Goal: Task Accomplishment & Management: Manage account settings

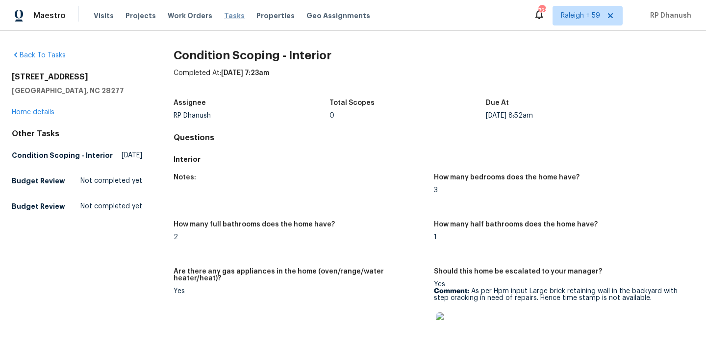
click at [226, 13] on span "Tasks" at bounding box center [234, 15] width 21 height 7
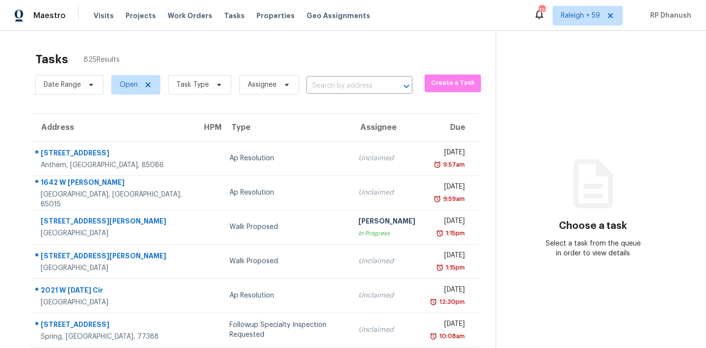
click at [386, 31] on div "Tasks 825 Results Date Range Open Task Type Assignee ​ Create a Task Address HP…" at bounding box center [353, 271] width 706 height 480
click at [205, 82] on span "Task Type" at bounding box center [193, 85] width 32 height 10
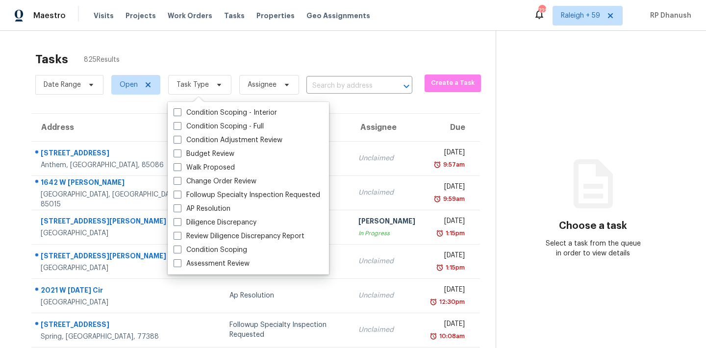
click at [207, 105] on div "Condition Scoping - Interior Condition Scoping - Full Condition Adjustment Revi…" at bounding box center [248, 188] width 161 height 173
click at [207, 113] on label "Condition Scoping - Interior" at bounding box center [226, 113] width 104 height 10
click at [180, 113] on input "Condition Scoping - Interior" at bounding box center [177, 111] width 6 height 6
checkbox input "true"
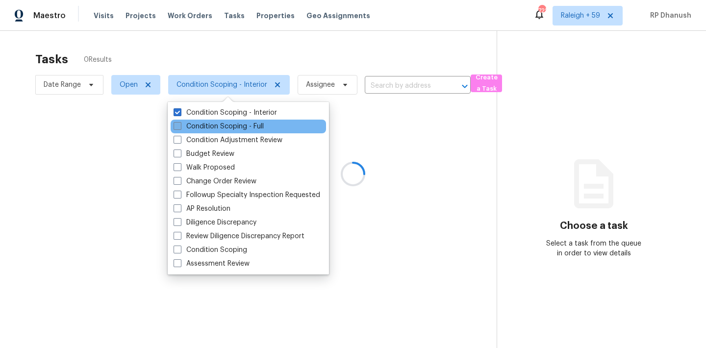
click at [207, 122] on label "Condition Scoping - Full" at bounding box center [219, 127] width 90 height 10
click at [180, 122] on input "Condition Scoping - Full" at bounding box center [177, 125] width 6 height 6
checkbox input "true"
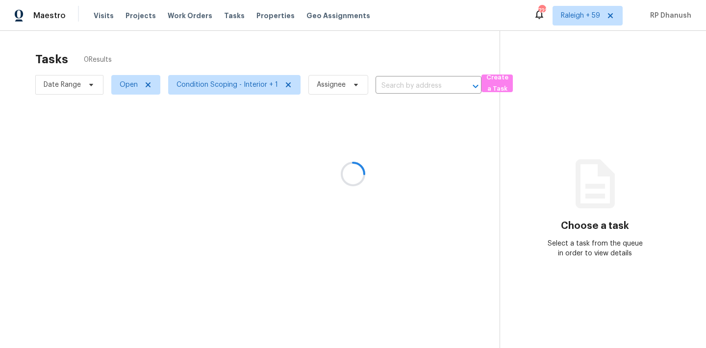
click at [574, 150] on div at bounding box center [353, 174] width 706 height 348
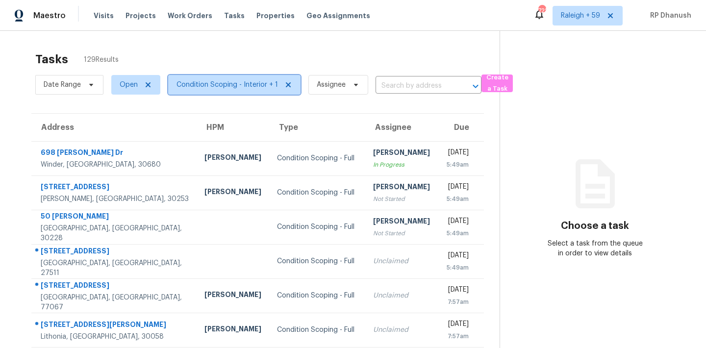
click at [238, 81] on span "Condition Scoping - Interior + 1" at bounding box center [228, 85] width 102 height 10
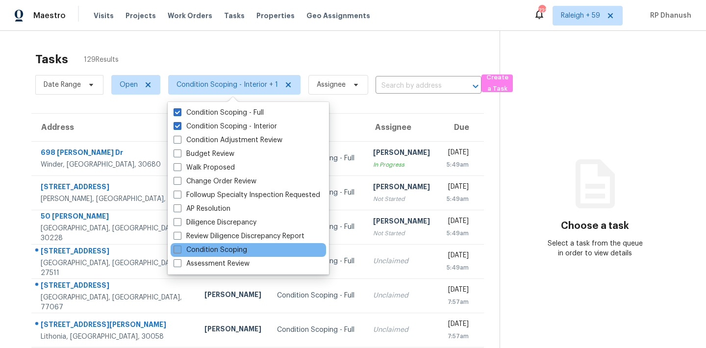
click at [230, 251] on label "Condition Scoping" at bounding box center [211, 250] width 74 height 10
click at [180, 251] on input "Condition Scoping" at bounding box center [177, 248] width 6 height 6
click at [230, 251] on label "Condition Scoping" at bounding box center [211, 250] width 74 height 10
click at [180, 251] on input "Condition Scoping" at bounding box center [177, 248] width 6 height 6
checkbox input "false"
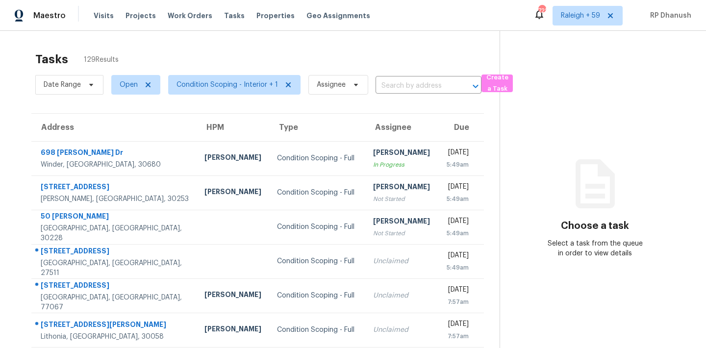
click at [563, 197] on div "Choose a task Select a task from the queue in order to view details" at bounding box center [595, 218] width 190 height 80
click at [334, 81] on span "Assignee" at bounding box center [331, 85] width 29 height 10
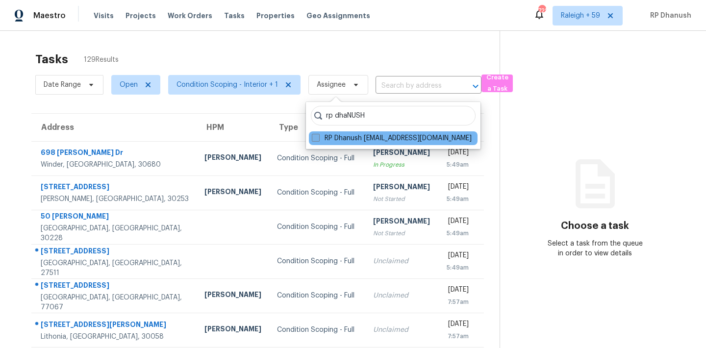
type input "rp dhaNUSH"
click at [347, 140] on label "RP Dhanush rp.dhanush@opendoor.com" at bounding box center [392, 138] width 160 height 10
click at [318, 140] on input "RP Dhanush rp.dhanush@opendoor.com" at bounding box center [315, 136] width 6 height 6
checkbox input "true"
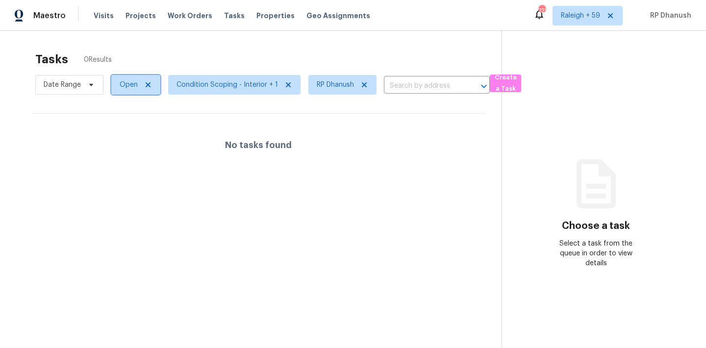
click at [122, 84] on span "Open" at bounding box center [129, 85] width 18 height 10
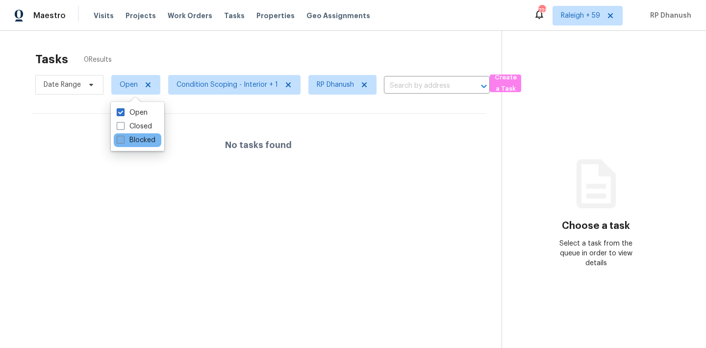
click at [144, 143] on label "Blocked" at bounding box center [136, 140] width 39 height 10
click at [123, 142] on input "Blocked" at bounding box center [120, 138] width 6 height 6
checkbox input "true"
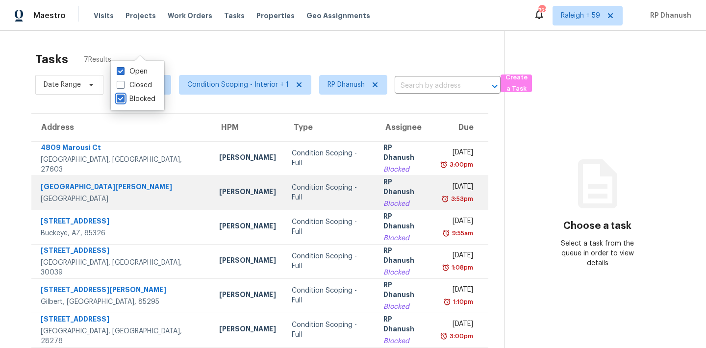
scroll to position [41, 0]
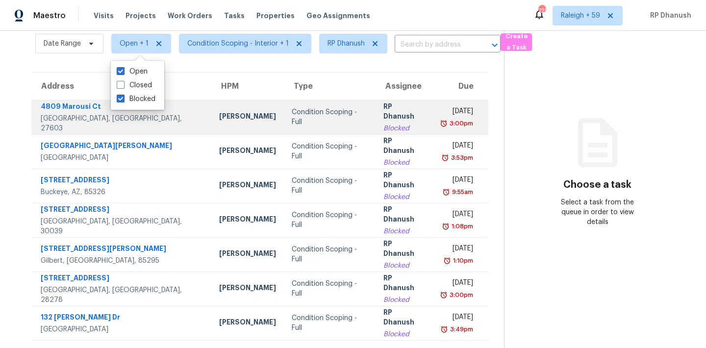
click at [441, 122] on div "3:00pm" at bounding box center [457, 124] width 33 height 10
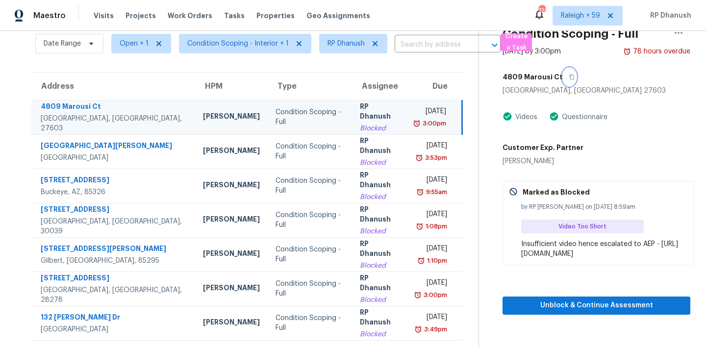
click at [570, 76] on icon "button" at bounding box center [572, 77] width 5 height 5
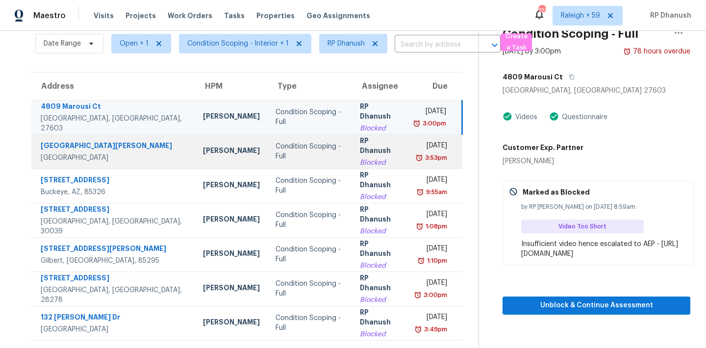
click at [407, 157] on td "Mon, Sep 22nd 2025 3:53pm" at bounding box center [434, 151] width 55 height 34
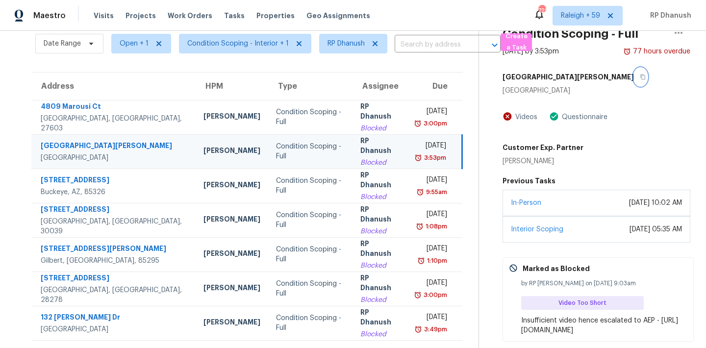
click at [640, 78] on icon "button" at bounding box center [643, 77] width 6 height 6
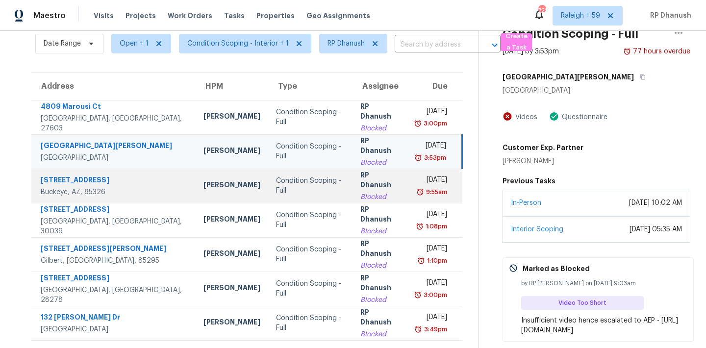
click at [423, 184] on div "Tue, Sep 23rd 2025" at bounding box center [432, 181] width 32 height 12
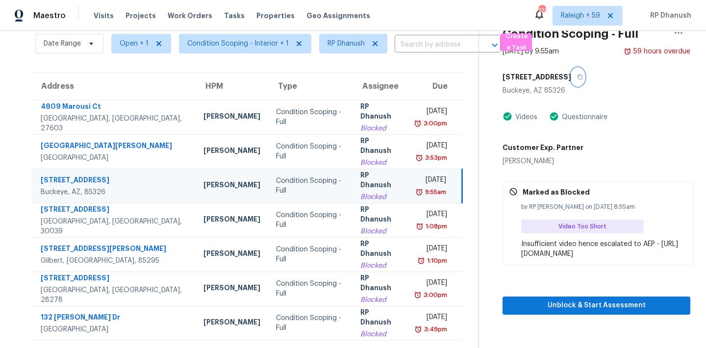
click at [577, 76] on icon "button" at bounding box center [580, 77] width 6 height 6
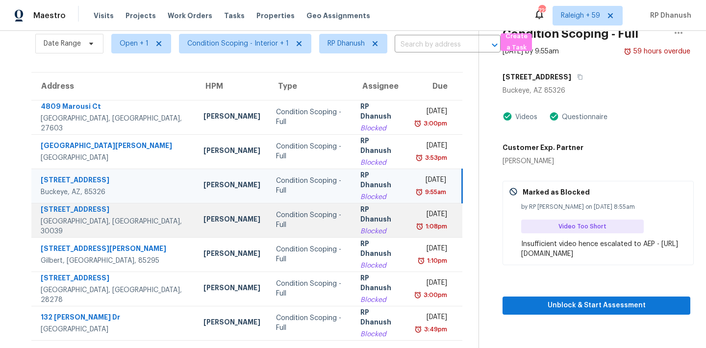
click at [432, 212] on div "Tue, Sep 23rd 2025" at bounding box center [432, 215] width 32 height 12
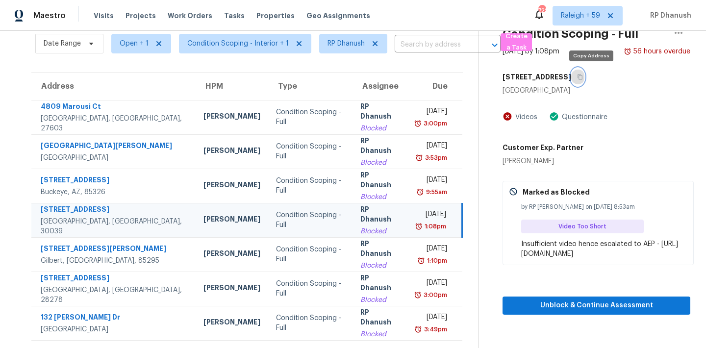
click at [583, 78] on icon "button" at bounding box center [580, 77] width 6 height 6
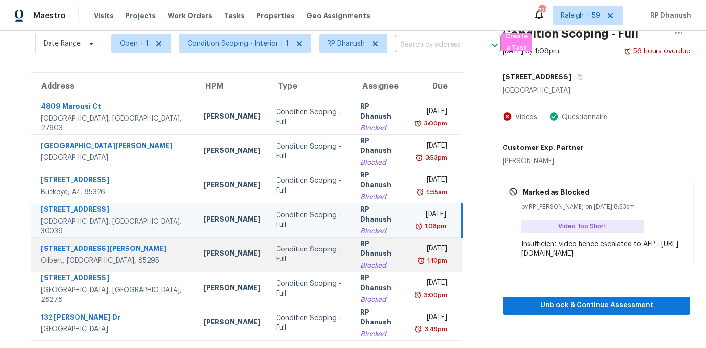
click at [430, 254] on div "Thu, Sep 25th 2025" at bounding box center [432, 250] width 32 height 12
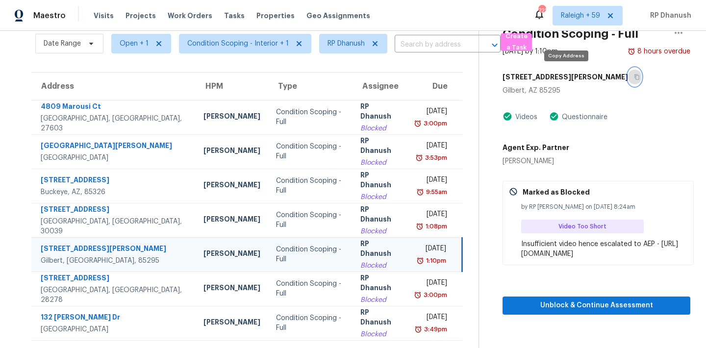
click at [634, 76] on icon "button" at bounding box center [637, 77] width 6 height 6
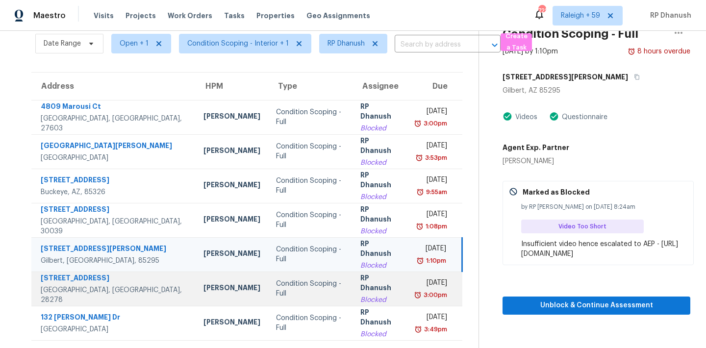
click at [361, 283] on div "RP Dhanush" at bounding box center [380, 284] width 39 height 22
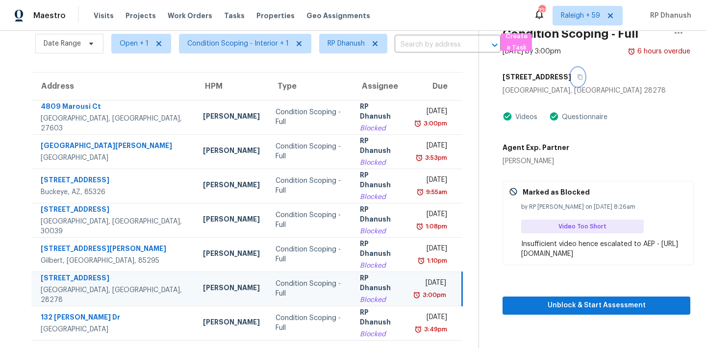
click at [583, 77] on icon "button" at bounding box center [580, 77] width 6 height 6
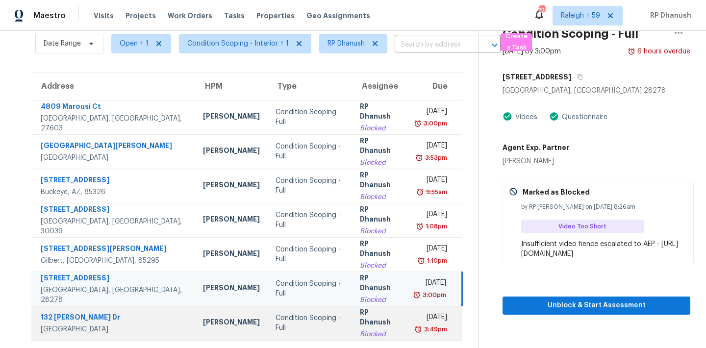
click at [425, 320] on div "Thu, Sep 25th 2025" at bounding box center [431, 318] width 32 height 12
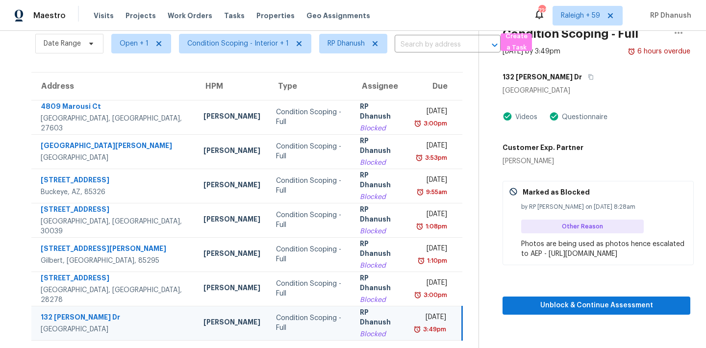
click at [559, 87] on div "San Antonio, TX 78216" at bounding box center [597, 91] width 188 height 10
click at [588, 77] on icon "button" at bounding box center [591, 77] width 6 height 6
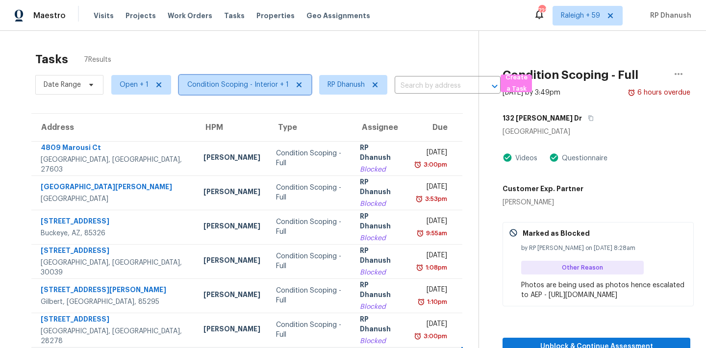
click at [224, 81] on span "Condition Scoping - Interior + 1" at bounding box center [238, 85] width 102 height 10
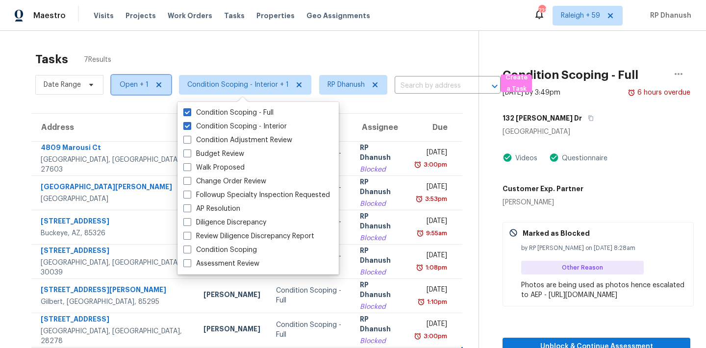
click at [136, 82] on span "Open + 1" at bounding box center [134, 85] width 29 height 10
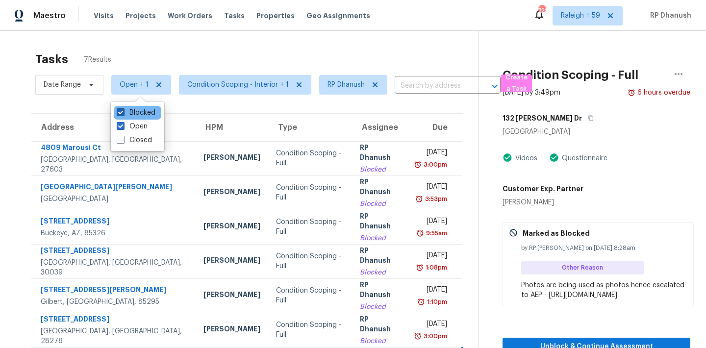
click at [140, 115] on label "Blocked" at bounding box center [136, 113] width 39 height 10
click at [123, 114] on input "Blocked" at bounding box center [120, 111] width 6 height 6
checkbox input "false"
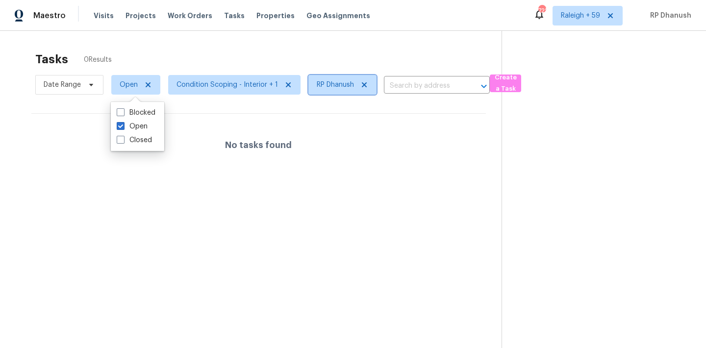
click at [362, 86] on icon at bounding box center [364, 84] width 5 height 5
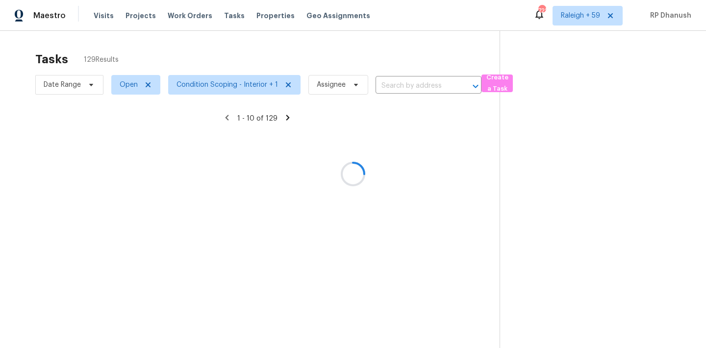
click at [573, 19] on div at bounding box center [353, 174] width 706 height 348
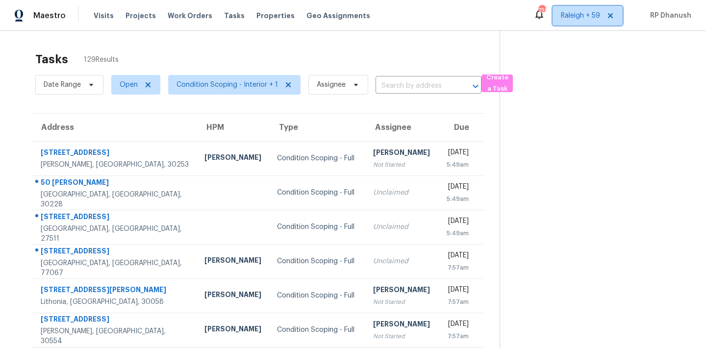
click at [592, 14] on span "Raleigh + 59" at bounding box center [580, 16] width 39 height 10
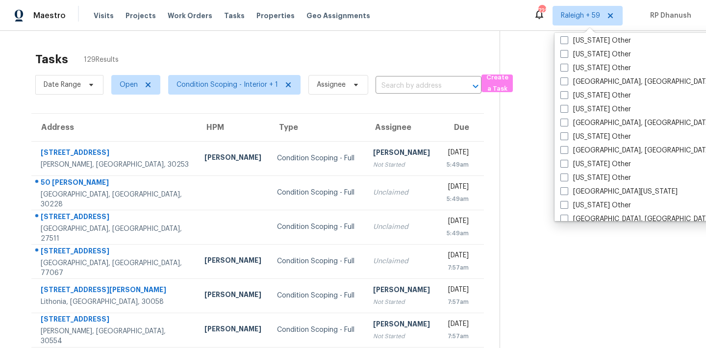
scroll to position [1482, 0]
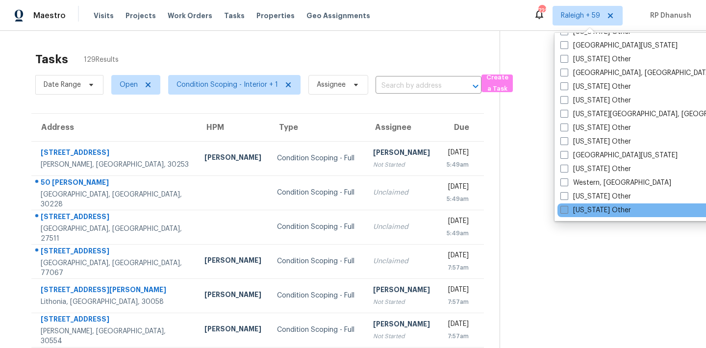
click at [587, 212] on label "Wyoming Other" at bounding box center [596, 211] width 71 height 10
click at [567, 212] on input "Wyoming Other" at bounding box center [564, 209] width 6 height 6
checkbox input "true"
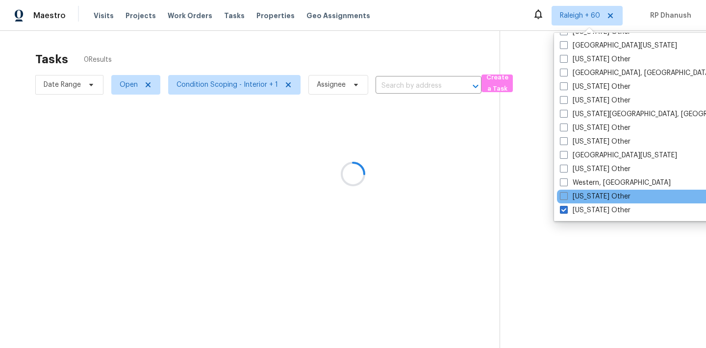
click at [587, 202] on div "Wisconsin Other" at bounding box center [656, 197] width 198 height 14
click at [579, 195] on label "Wisconsin Other" at bounding box center [595, 197] width 71 height 10
click at [567, 195] on input "Wisconsin Other" at bounding box center [563, 195] width 6 height 6
checkbox input "true"
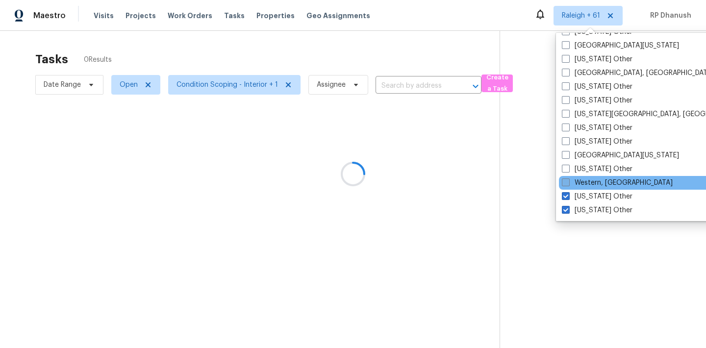
click at [579, 184] on label "Western, NY" at bounding box center [617, 183] width 111 height 10
click at [569, 184] on input "Western, NY" at bounding box center [565, 181] width 6 height 6
checkbox input "true"
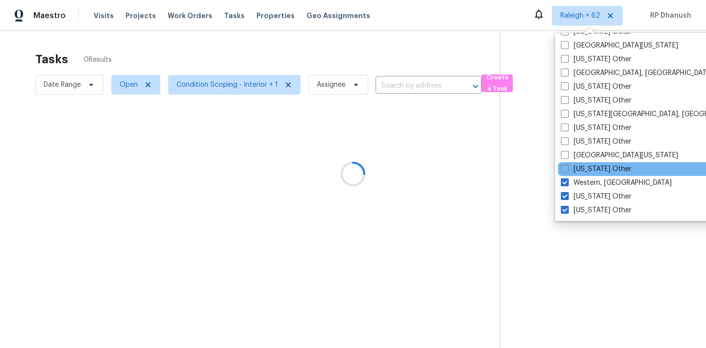
click at [579, 175] on div "West Virginia Other" at bounding box center [657, 169] width 198 height 14
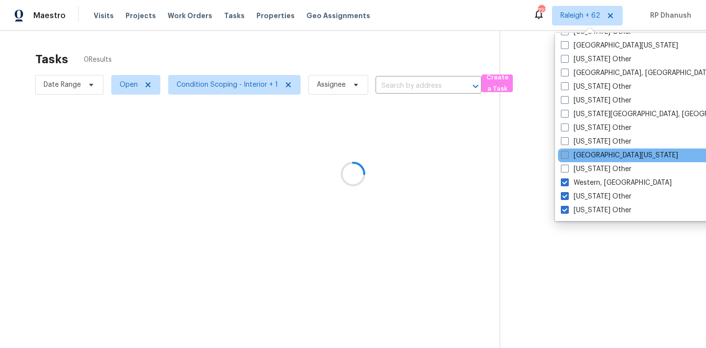
click at [576, 165] on label "West Virginia Other" at bounding box center [596, 169] width 71 height 10
click at [568, 165] on input "West Virginia Other" at bounding box center [564, 167] width 6 height 6
checkbox input "true"
click at [576, 156] on label "West Texas" at bounding box center [619, 156] width 117 height 10
click at [567, 156] on input "West Texas" at bounding box center [564, 154] width 6 height 6
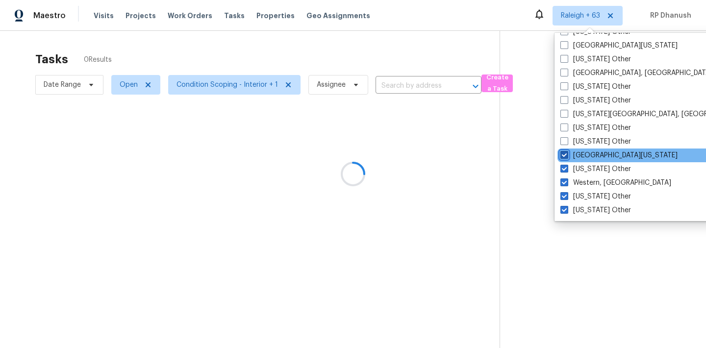
checkbox input "true"
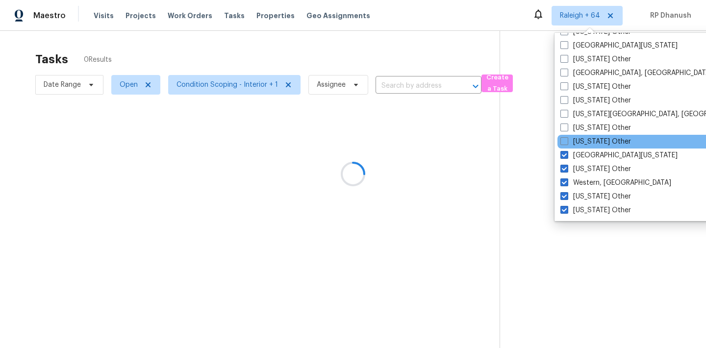
click at [576, 147] on div "Washington Other" at bounding box center [657, 142] width 198 height 14
click at [574, 137] on label "Washington Other" at bounding box center [596, 142] width 71 height 10
click at [567, 137] on input "Washington Other" at bounding box center [564, 140] width 6 height 6
checkbox input "true"
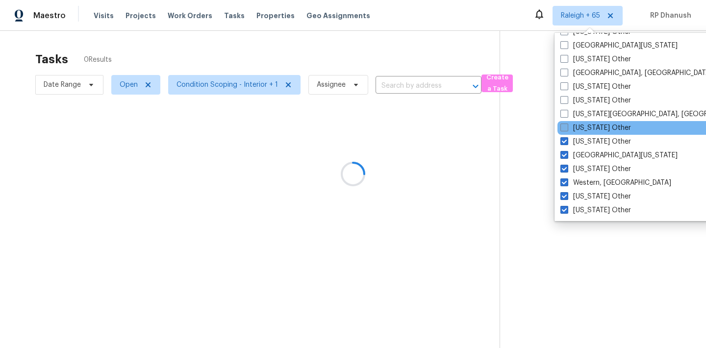
click at [574, 127] on label "Virginia Other" at bounding box center [596, 128] width 71 height 10
click at [567, 127] on input "Virginia Other" at bounding box center [564, 126] width 6 height 6
checkbox input "true"
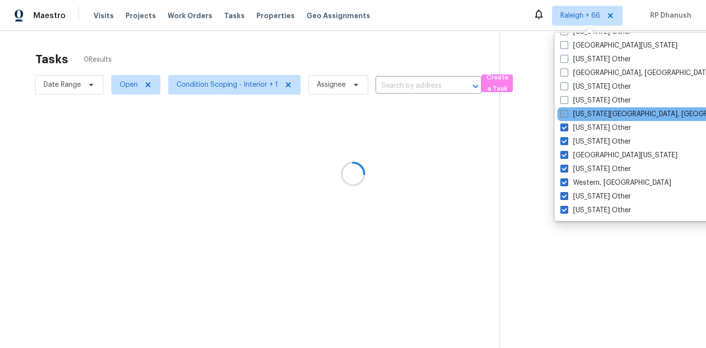
click at [574, 115] on label "Virginia Beach, VA" at bounding box center [655, 114] width 189 height 10
click at [567, 115] on input "Virginia Beach, VA" at bounding box center [564, 112] width 6 height 6
checkbox input "true"
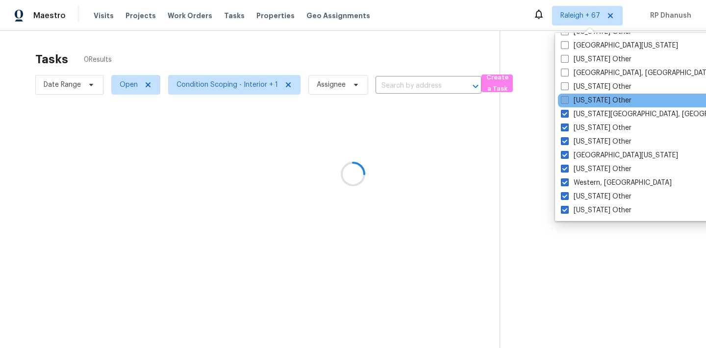
click at [574, 96] on label "Vermont Other" at bounding box center [596, 101] width 71 height 10
click at [568, 96] on input "Vermont Other" at bounding box center [564, 99] width 6 height 6
checkbox input "true"
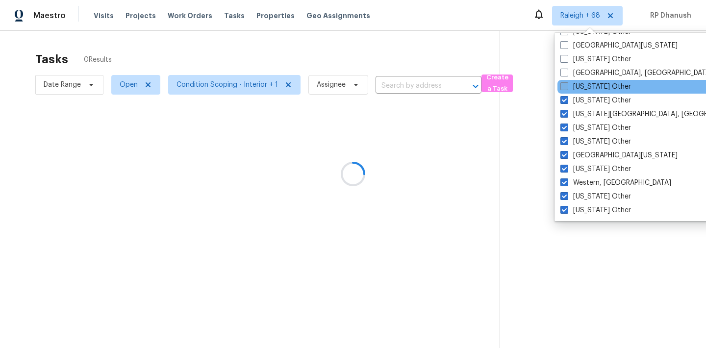
click at [574, 84] on label "Utah Other" at bounding box center [596, 87] width 71 height 10
click at [567, 84] on input "Utah Other" at bounding box center [564, 85] width 6 height 6
checkbox input "true"
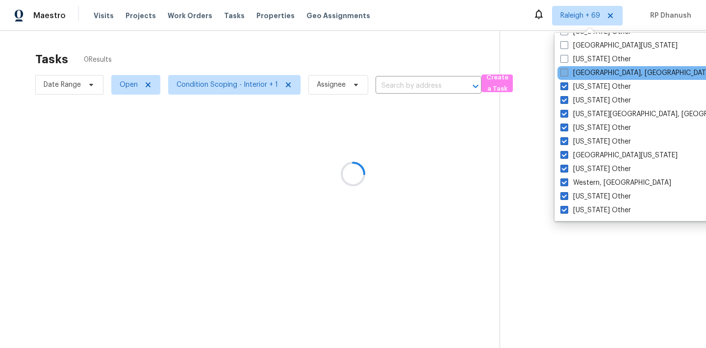
click at [574, 74] on label "Tulsa, OK" at bounding box center [637, 73] width 152 height 10
click at [567, 74] on input "Tulsa, OK" at bounding box center [564, 71] width 6 height 6
checkbox input "true"
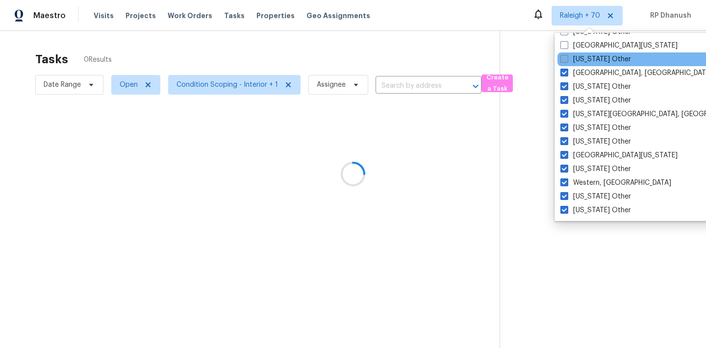
click at [574, 54] on label "Tennessee Other" at bounding box center [596, 59] width 71 height 10
click at [567, 54] on input "Tennessee Other" at bounding box center [564, 57] width 6 height 6
checkbox input "true"
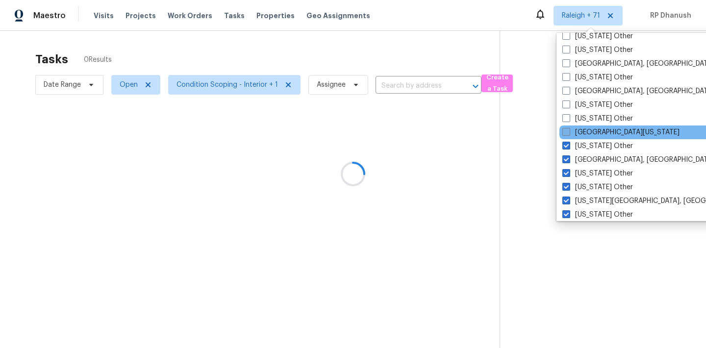
click at [574, 131] on label "South Texas" at bounding box center [621, 133] width 117 height 10
click at [569, 131] on input "South Texas" at bounding box center [566, 131] width 6 height 6
checkbox input "true"
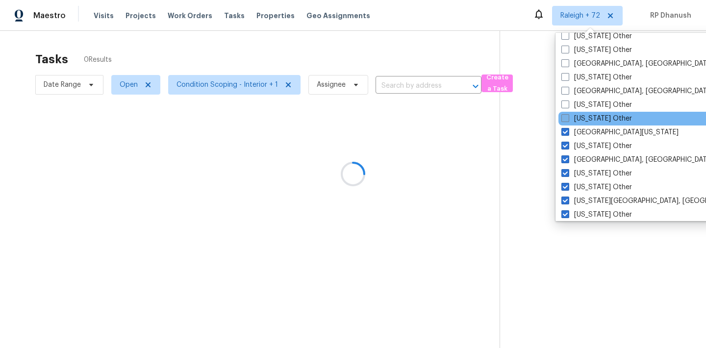
click at [574, 115] on label "South Dakota Other" at bounding box center [597, 119] width 71 height 10
click at [568, 115] on input "South Dakota Other" at bounding box center [565, 117] width 6 height 6
checkbox input "true"
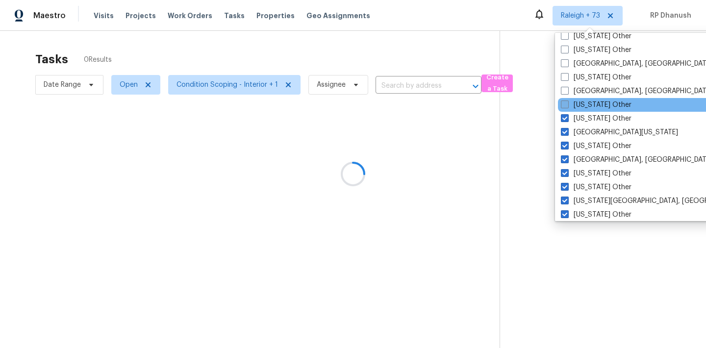
click at [574, 101] on label "South Carolina Other" at bounding box center [596, 105] width 71 height 10
click at [568, 101] on input "South Carolina Other" at bounding box center [564, 103] width 6 height 6
checkbox input "true"
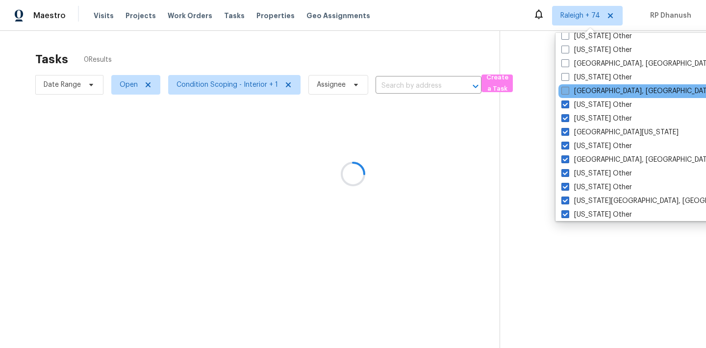
click at [574, 94] on label "Savannah, GA" at bounding box center [638, 91] width 152 height 10
click at [568, 93] on input "Savannah, GA" at bounding box center [565, 89] width 6 height 6
checkbox input "true"
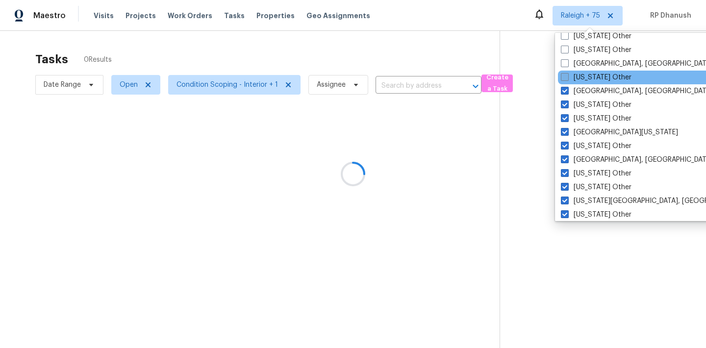
click at [574, 77] on label "Puerto Rico Other" at bounding box center [596, 78] width 71 height 10
click at [568, 77] on input "Puerto Rico Other" at bounding box center [564, 76] width 6 height 6
checkbox input "true"
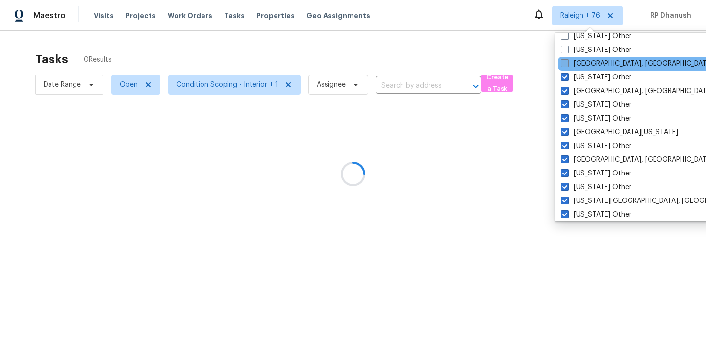
click at [574, 66] on label "Pittsburgh, PA" at bounding box center [637, 64] width 152 height 10
click at [568, 65] on input "Pittsburgh, PA" at bounding box center [564, 62] width 6 height 6
checkbox input "true"
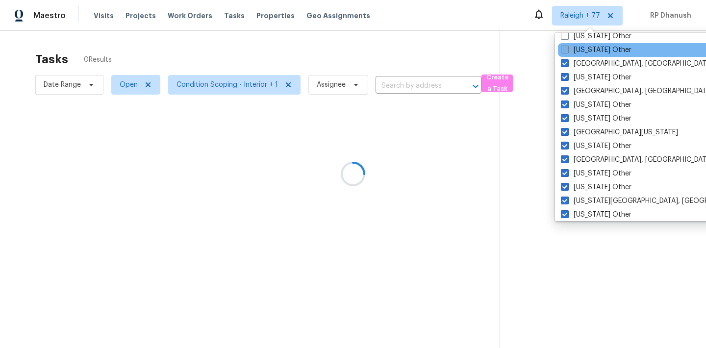
click at [574, 50] on label "Pennsylvania Other" at bounding box center [596, 50] width 71 height 10
click at [568, 50] on input "Pennsylvania Other" at bounding box center [564, 48] width 6 height 6
checkbox input "true"
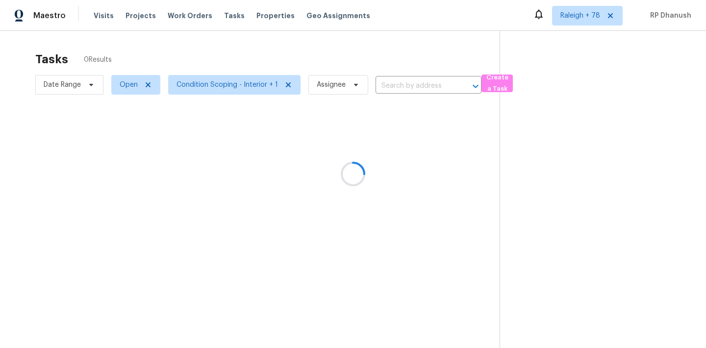
click at [574, 31] on div at bounding box center [353, 174] width 706 height 348
click at [582, 13] on div at bounding box center [353, 174] width 706 height 348
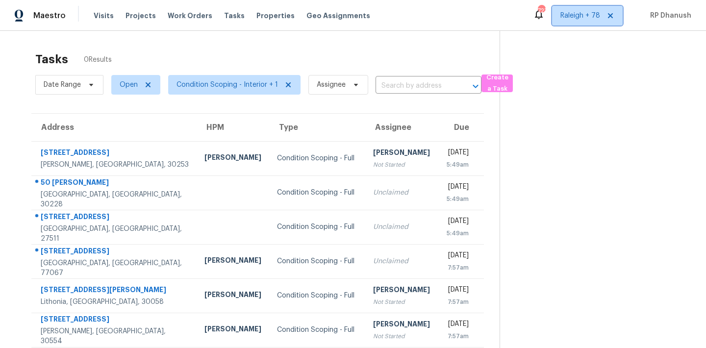
click at [582, 19] on span "Raleigh + 78" at bounding box center [581, 16] width 40 height 10
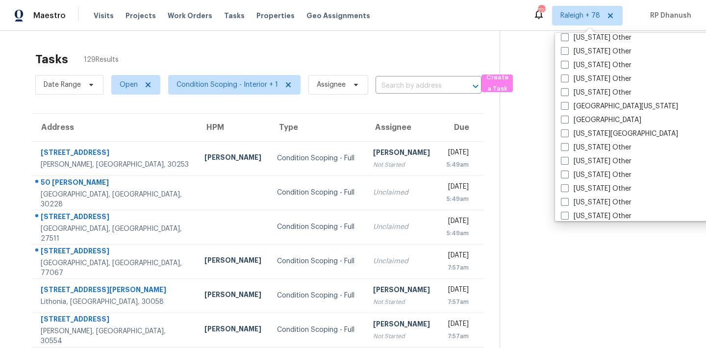
scroll to position [1482, 0]
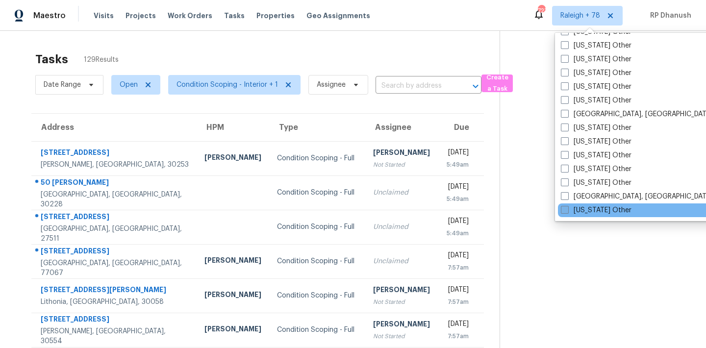
click at [573, 212] on label "Oregon Other" at bounding box center [596, 211] width 71 height 10
click at [568, 212] on input "Oregon Other" at bounding box center [564, 209] width 6 height 6
checkbox input "true"
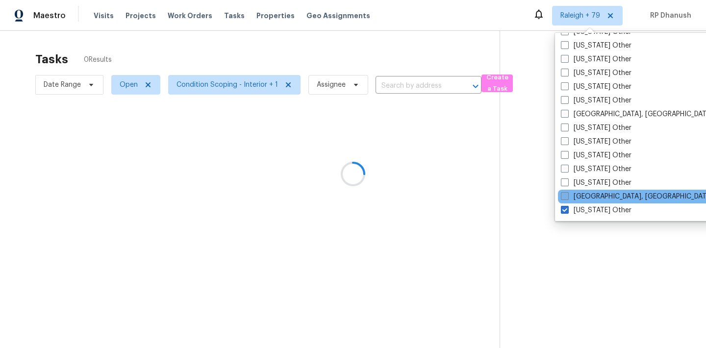
click at [573, 194] on label "Omaha, NE" at bounding box center [637, 197] width 152 height 10
click at [568, 194] on input "Omaha, NE" at bounding box center [564, 195] width 6 height 6
checkbox input "true"
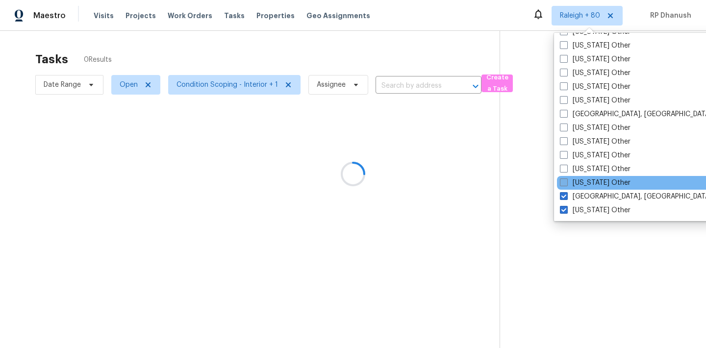
click at [573, 179] on label "Oklahoma Other" at bounding box center [595, 183] width 71 height 10
click at [567, 179] on input "Oklahoma Other" at bounding box center [563, 181] width 6 height 6
checkbox input "true"
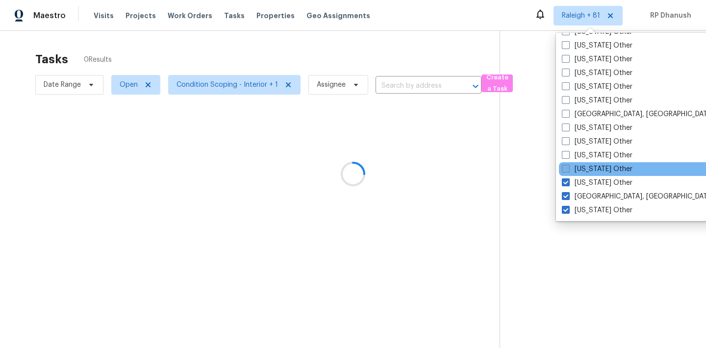
click at [573, 170] on label "Ohio Other" at bounding box center [597, 169] width 71 height 10
click at [569, 170] on input "Ohio Other" at bounding box center [565, 167] width 6 height 6
checkbox input "true"
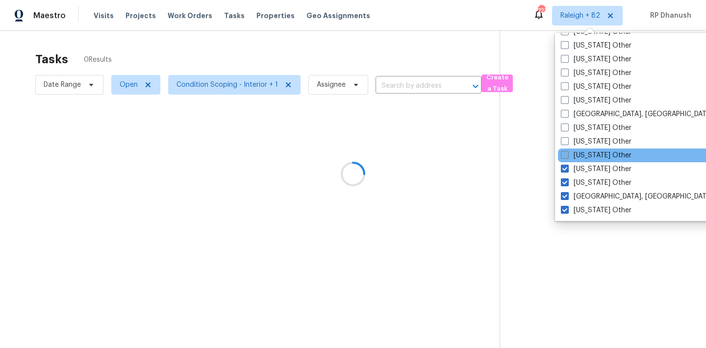
click at [573, 158] on label "North Dakota Other" at bounding box center [596, 156] width 71 height 10
click at [568, 157] on input "North Dakota Other" at bounding box center [564, 154] width 6 height 6
checkbox input "true"
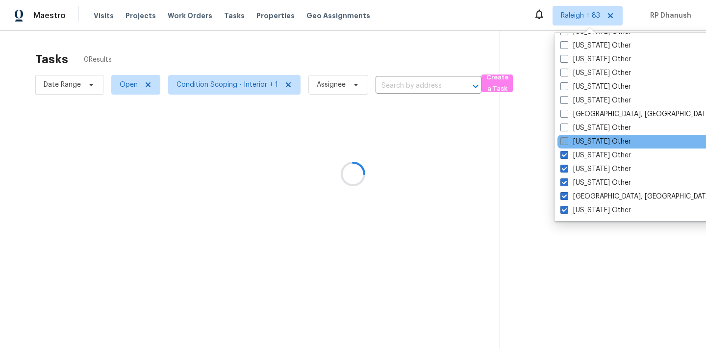
click at [573, 142] on label "North Carolina Other" at bounding box center [596, 142] width 71 height 10
click at [567, 142] on input "North Carolina Other" at bounding box center [564, 140] width 6 height 6
checkbox input "true"
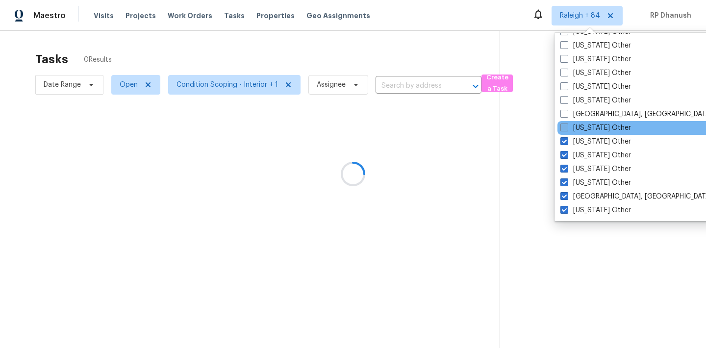
click at [573, 127] on label "New York Other" at bounding box center [596, 128] width 71 height 10
click at [567, 127] on input "New York Other" at bounding box center [564, 126] width 6 height 6
checkbox input "true"
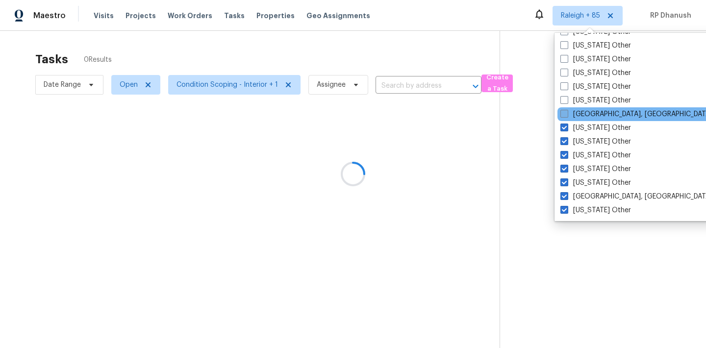
click at [573, 113] on label "New Orleans, LA" at bounding box center [637, 114] width 152 height 10
click at [567, 113] on input "New Orleans, LA" at bounding box center [564, 112] width 6 height 6
checkbox input "true"
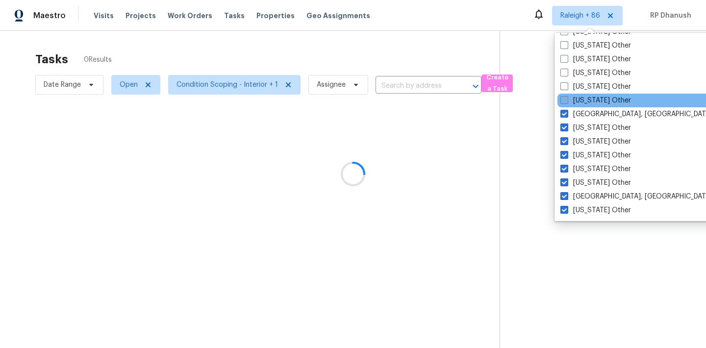
click at [573, 103] on label "New Mexico Other" at bounding box center [596, 101] width 71 height 10
click at [567, 102] on input "New Mexico Other" at bounding box center [564, 99] width 6 height 6
checkbox input "true"
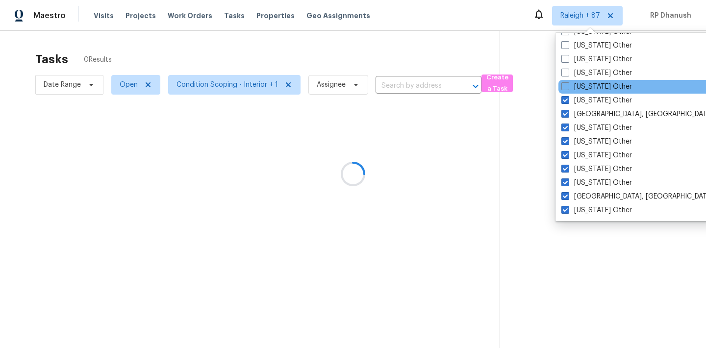
click at [573, 81] on div "New Hampshire Other" at bounding box center [658, 87] width 198 height 14
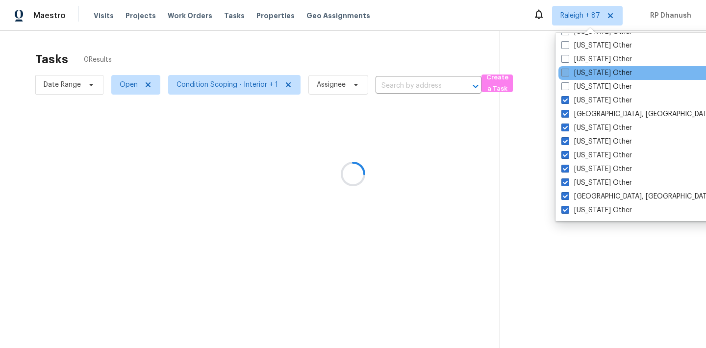
click at [573, 71] on label "Nevada Other" at bounding box center [597, 73] width 71 height 10
click at [568, 71] on input "Nevada Other" at bounding box center [565, 71] width 6 height 6
checkbox input "true"
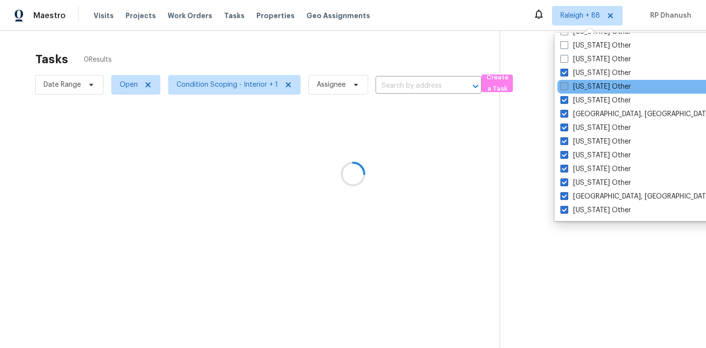
click at [571, 88] on label "New Hampshire Other" at bounding box center [596, 87] width 71 height 10
click at [567, 88] on input "New Hampshire Other" at bounding box center [564, 85] width 6 height 6
checkbox input "true"
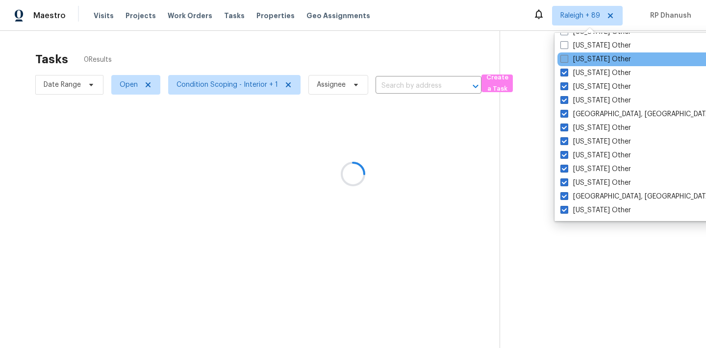
click at [571, 54] on label "Nebraska Other" at bounding box center [596, 59] width 71 height 10
click at [567, 54] on input "Nebraska Other" at bounding box center [564, 57] width 6 height 6
checkbox input "true"
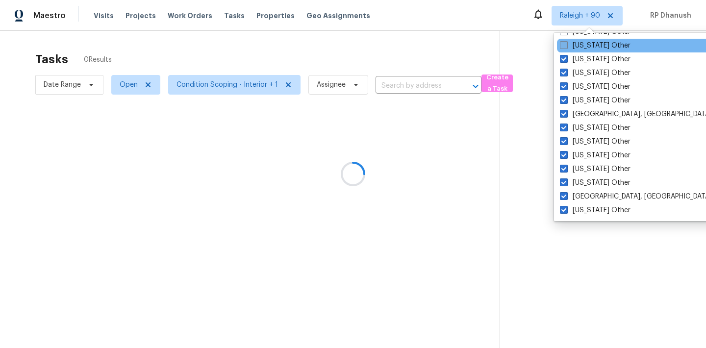
click at [571, 47] on label "Montana Other" at bounding box center [595, 46] width 71 height 10
click at [567, 47] on input "Montana Other" at bounding box center [563, 44] width 6 height 6
checkbox input "true"
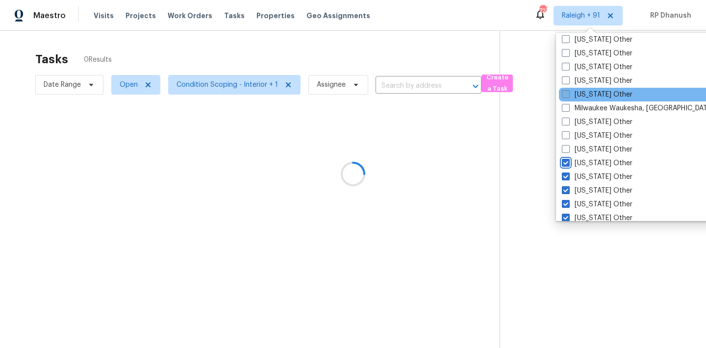
scroll to position [1353, 0]
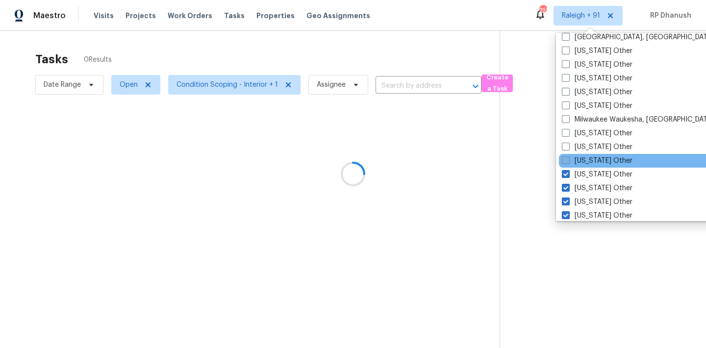
click at [575, 156] on label "Missouri Other" at bounding box center [597, 161] width 71 height 10
click at [569, 156] on input "Missouri Other" at bounding box center [565, 159] width 6 height 6
checkbox input "true"
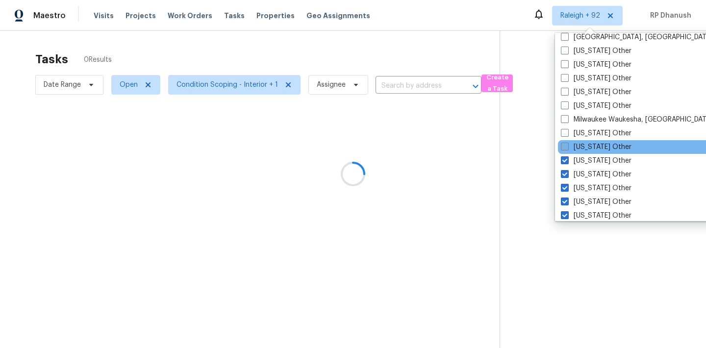
click at [575, 148] on label "Mississippi Other" at bounding box center [596, 147] width 71 height 10
click at [568, 148] on input "Mississippi Other" at bounding box center [564, 145] width 6 height 6
checkbox input "true"
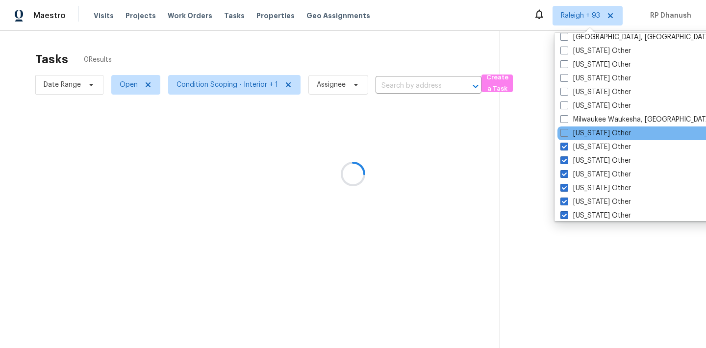
click at [575, 140] on div "Minnesota Other" at bounding box center [657, 134] width 198 height 14
click at [575, 134] on label "Minnesota Other" at bounding box center [596, 134] width 71 height 10
click at [567, 134] on input "Minnesota Other" at bounding box center [564, 132] width 6 height 6
checkbox input "true"
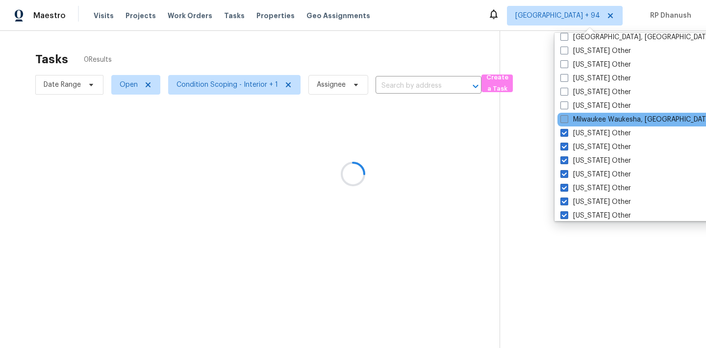
click at [575, 121] on label "Milwaukee Waukesha, WI" at bounding box center [637, 120] width 152 height 10
click at [567, 121] on input "Milwaukee Waukesha, WI" at bounding box center [564, 118] width 6 height 6
checkbox input "true"
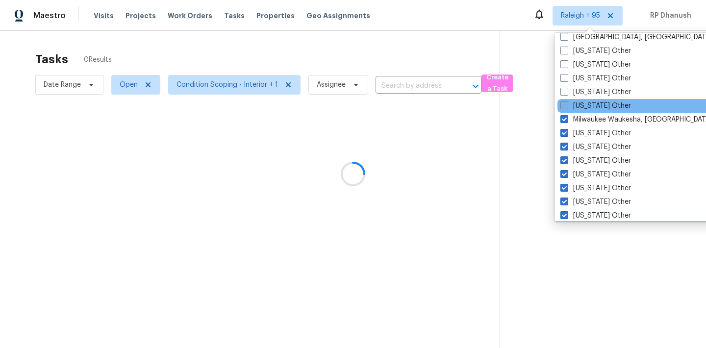
click at [575, 106] on label "Michigan Other" at bounding box center [596, 106] width 71 height 10
click at [567, 106] on input "Michigan Other" at bounding box center [564, 104] width 6 height 6
checkbox input "true"
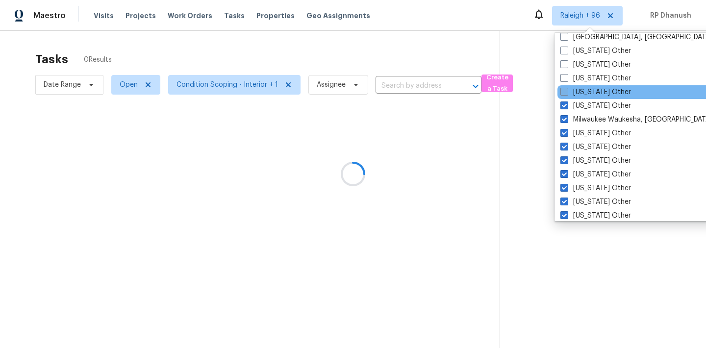
click at [575, 87] on label "Massachusetts Other" at bounding box center [596, 92] width 71 height 10
click at [567, 87] on input "Massachusetts Other" at bounding box center [564, 90] width 6 height 6
checkbox input "true"
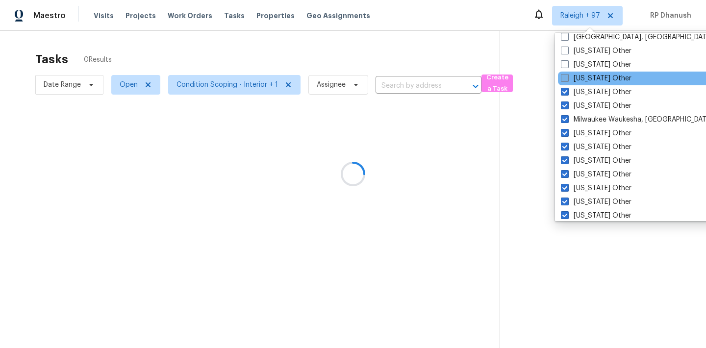
click at [575, 78] on label "Maryland Other" at bounding box center [596, 79] width 71 height 10
click at [568, 78] on input "Maryland Other" at bounding box center [564, 77] width 6 height 6
checkbox input "true"
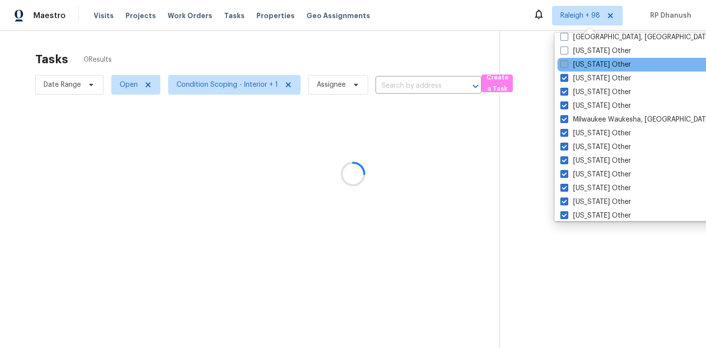
click at [575, 60] on label "Maine Other" at bounding box center [596, 65] width 71 height 10
click at [567, 60] on input "Maine Other" at bounding box center [564, 63] width 6 height 6
checkbox input "true"
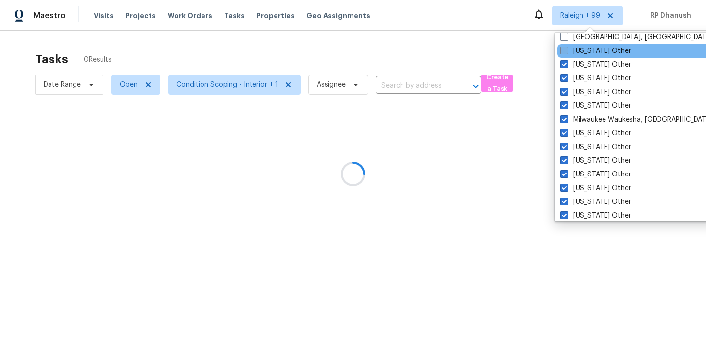
click at [575, 51] on label "Louisiana Other" at bounding box center [596, 51] width 71 height 10
click at [567, 51] on input "Louisiana Other" at bounding box center [564, 49] width 6 height 6
checkbox input "true"
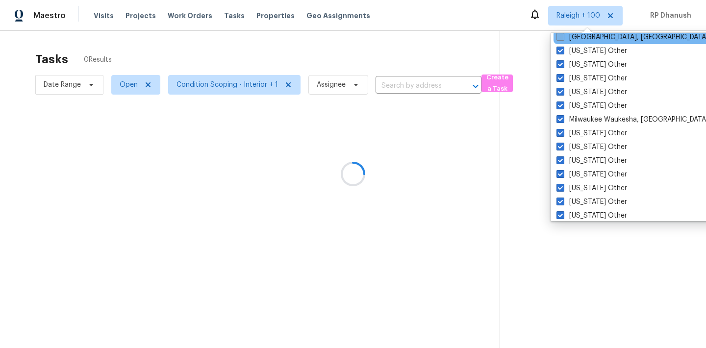
click at [575, 35] on label "Little Rock, AR" at bounding box center [633, 37] width 152 height 10
click at [563, 35] on input "Little Rock, AR" at bounding box center [560, 35] width 6 height 6
checkbox input "true"
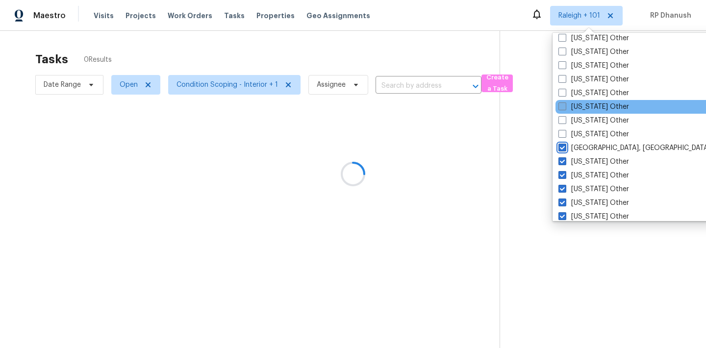
scroll to position [1234, 0]
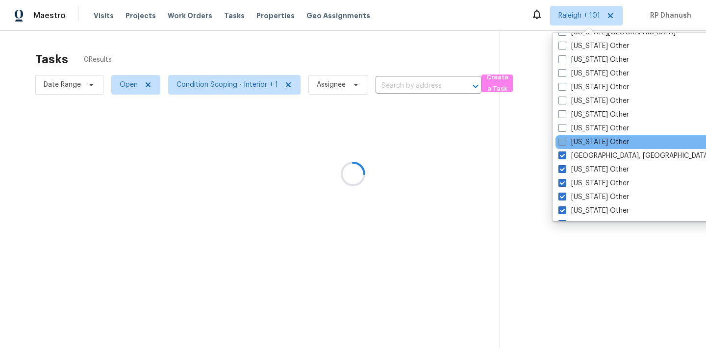
click at [577, 139] on label "Kentucky Other" at bounding box center [594, 142] width 71 height 10
click at [565, 139] on input "Kentucky Other" at bounding box center [562, 140] width 6 height 6
checkbox input "true"
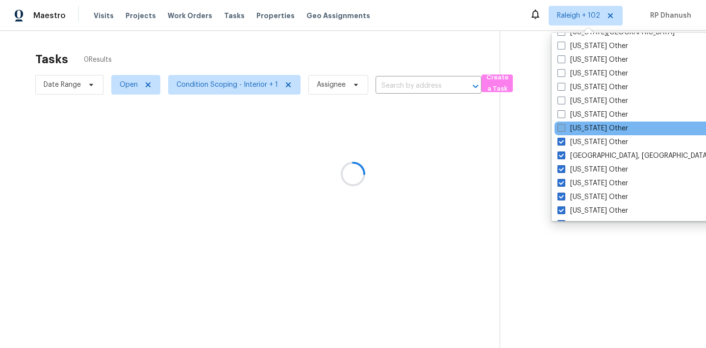
click at [577, 126] on label "Kansas Other" at bounding box center [593, 129] width 71 height 10
click at [564, 126] on input "Kansas Other" at bounding box center [561, 127] width 6 height 6
checkbox input "true"
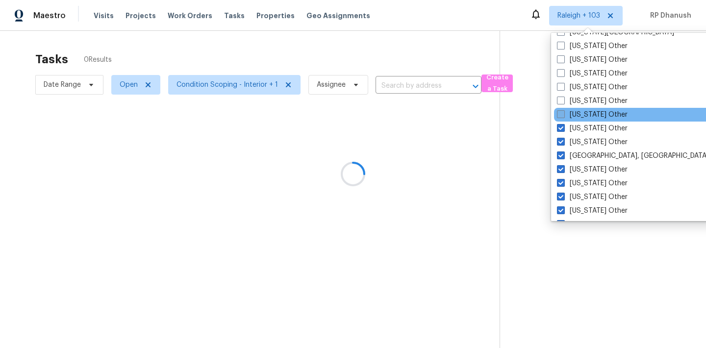
click at [577, 114] on label "Iowa Other" at bounding box center [592, 115] width 71 height 10
click at [564, 114] on input "Iowa Other" at bounding box center [560, 113] width 6 height 6
checkbox input "true"
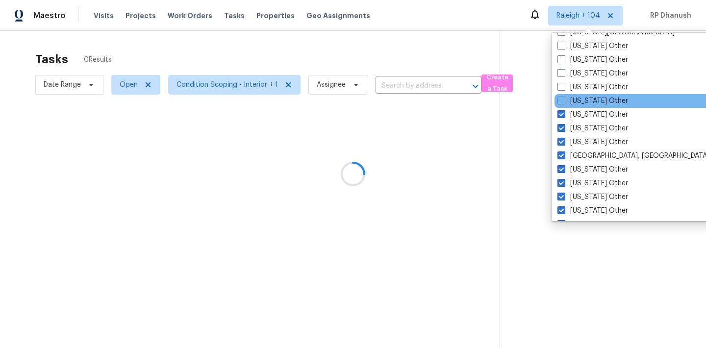
click at [577, 106] on div "Indiana Other" at bounding box center [654, 101] width 198 height 14
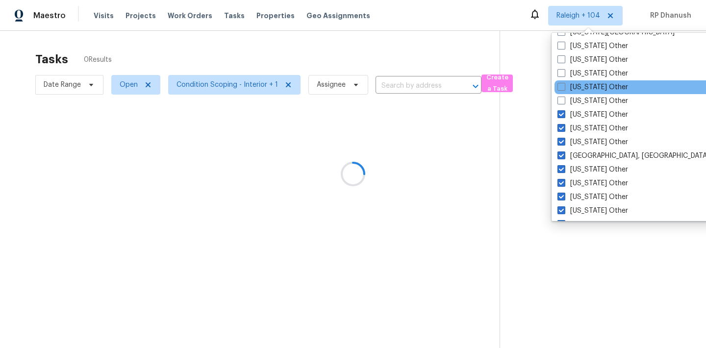
click at [577, 92] on div "Illinois Other" at bounding box center [654, 87] width 198 height 14
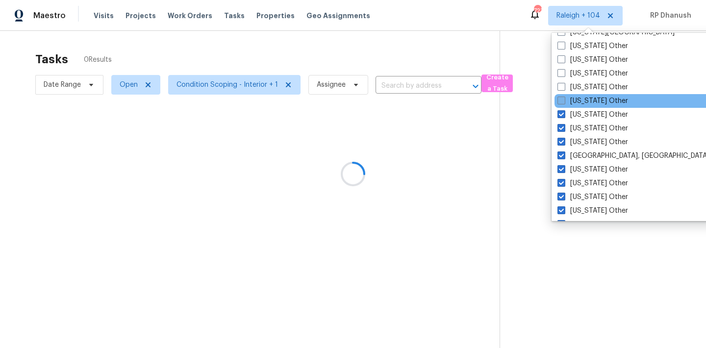
click at [575, 99] on label "Indiana Other" at bounding box center [593, 101] width 71 height 10
click at [564, 99] on input "Indiana Other" at bounding box center [561, 99] width 6 height 6
checkbox input "true"
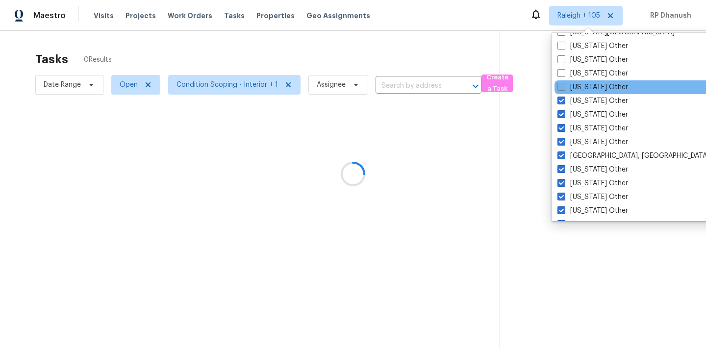
click at [575, 86] on label "Illinois Other" at bounding box center [593, 87] width 71 height 10
click at [564, 86] on input "Illinois Other" at bounding box center [561, 85] width 6 height 6
checkbox input "true"
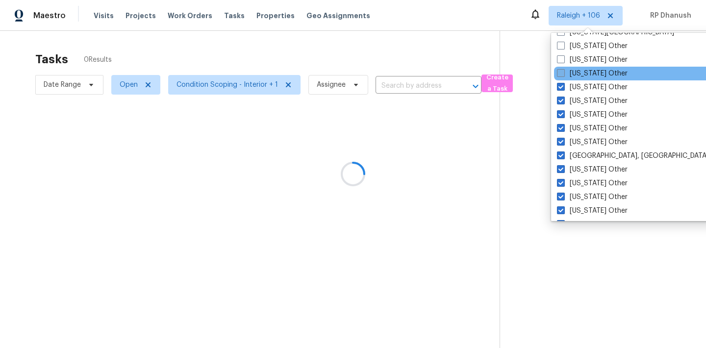
click at [575, 70] on label "Idaho Other" at bounding box center [592, 74] width 71 height 10
click at [564, 70] on input "Idaho Other" at bounding box center [560, 72] width 6 height 6
checkbox input "true"
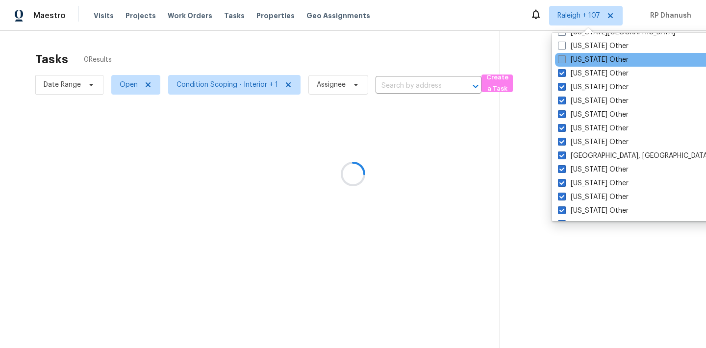
click at [575, 59] on label "Hawaii Other" at bounding box center [593, 60] width 71 height 10
click at [565, 59] on input "Hawaii Other" at bounding box center [561, 58] width 6 height 6
checkbox input "true"
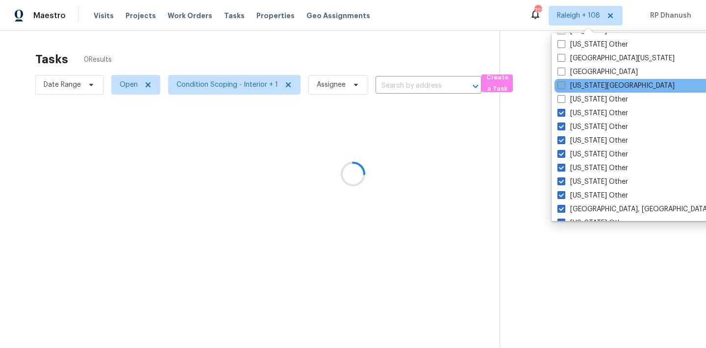
click at [574, 82] on label "Florida Panhandle" at bounding box center [616, 86] width 117 height 10
click at [564, 82] on input "Florida Panhandle" at bounding box center [561, 84] width 6 height 6
checkbox input "true"
click at [574, 92] on div "Florida Panhandle" at bounding box center [653, 86] width 198 height 14
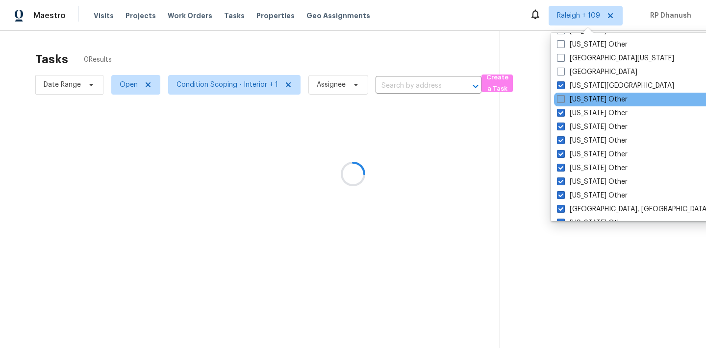
click at [573, 96] on label "Georgia Other" at bounding box center [592, 100] width 71 height 10
click at [564, 96] on input "Georgia Other" at bounding box center [560, 98] width 6 height 6
checkbox input "true"
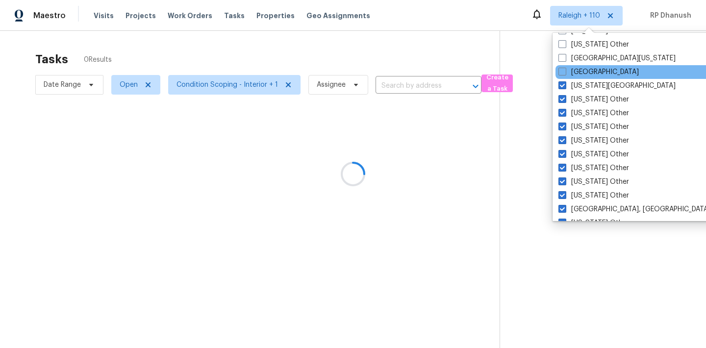
click at [573, 67] on div "El Paso" at bounding box center [655, 72] width 198 height 14
click at [573, 71] on label "El Paso" at bounding box center [599, 72] width 80 height 10
click at [565, 71] on input "El Paso" at bounding box center [562, 70] width 6 height 6
checkbox input "true"
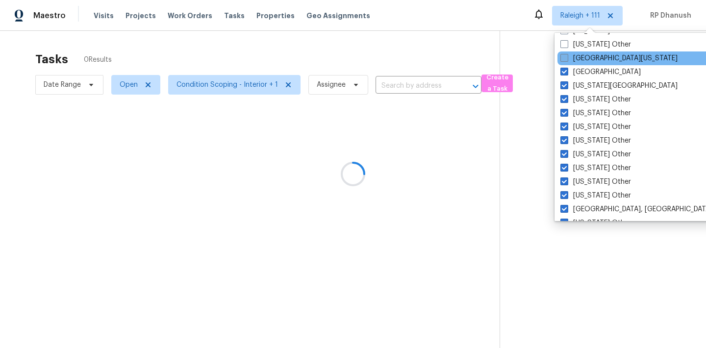
click at [573, 60] on label "East Texas" at bounding box center [619, 58] width 117 height 10
click at [567, 60] on input "East Texas" at bounding box center [564, 56] width 6 height 6
checkbox input "true"
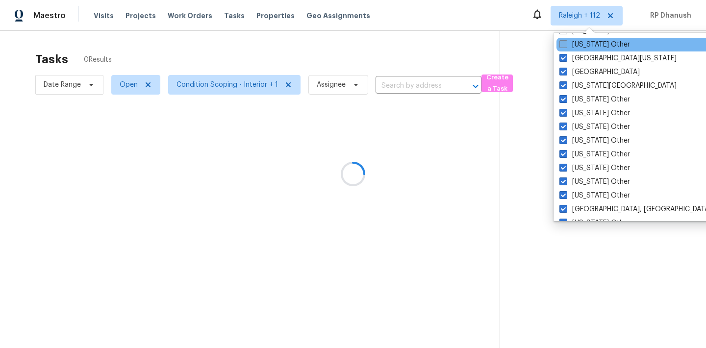
click at [573, 47] on label "Delaware Other" at bounding box center [595, 45] width 71 height 10
click at [566, 46] on input "Delaware Other" at bounding box center [563, 43] width 6 height 6
checkbox input "true"
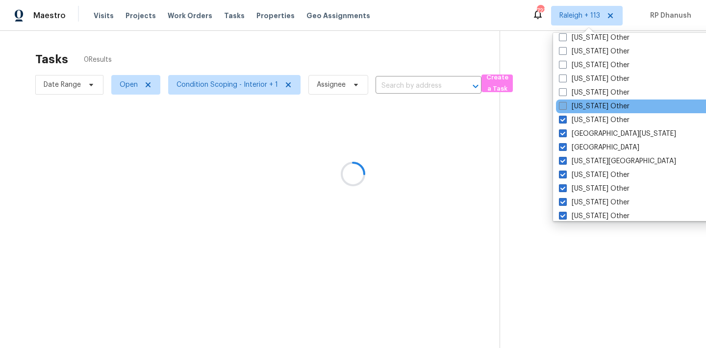
click at [579, 109] on label "Connecticut Other" at bounding box center [594, 107] width 71 height 10
click at [566, 108] on input "Connecticut Other" at bounding box center [562, 105] width 6 height 6
checkbox input "true"
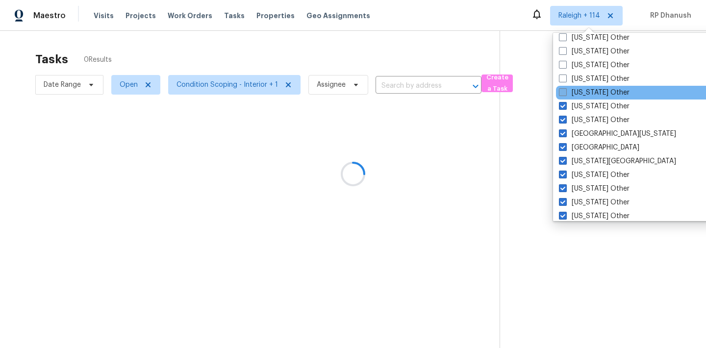
click at [579, 92] on label "Colorado Other" at bounding box center [594, 93] width 71 height 10
click at [566, 92] on input "Colorado Other" at bounding box center [562, 91] width 6 height 6
checkbox input "true"
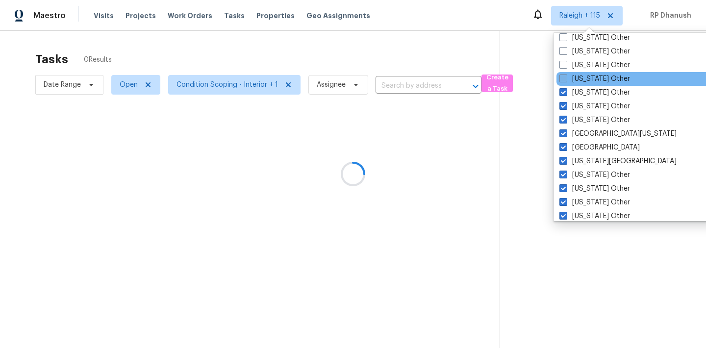
click at [577, 80] on label "California Other" at bounding box center [595, 79] width 71 height 10
click at [566, 80] on input "California Other" at bounding box center [563, 77] width 6 height 6
checkbox input "true"
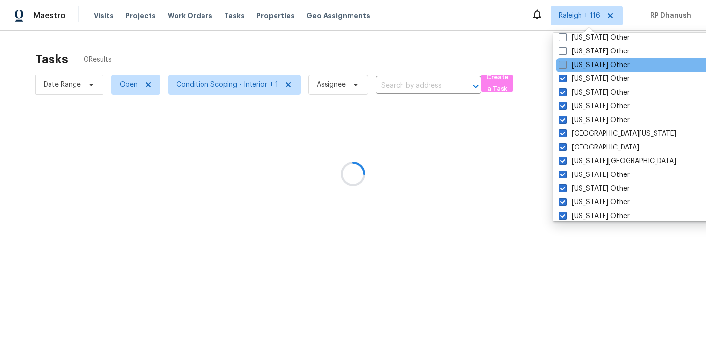
click at [577, 64] on label "Arkansas Other" at bounding box center [594, 65] width 71 height 10
click at [566, 64] on input "Arkansas Other" at bounding box center [562, 63] width 6 height 6
checkbox input "true"
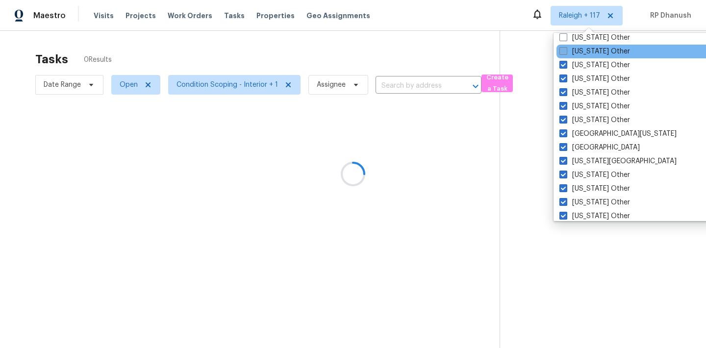
click at [577, 54] on label "Arizona Other" at bounding box center [595, 52] width 71 height 10
click at [566, 53] on input "Arizona Other" at bounding box center [563, 50] width 6 height 6
checkbox input "true"
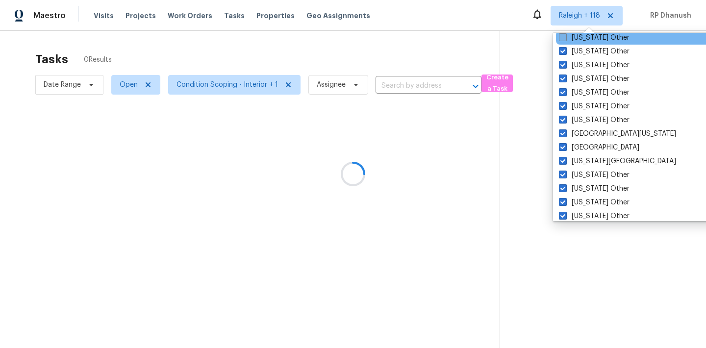
click at [577, 41] on label "Alaska Other" at bounding box center [594, 38] width 71 height 10
click at [566, 39] on input "Alaska Other" at bounding box center [562, 36] width 6 height 6
checkbox input "true"
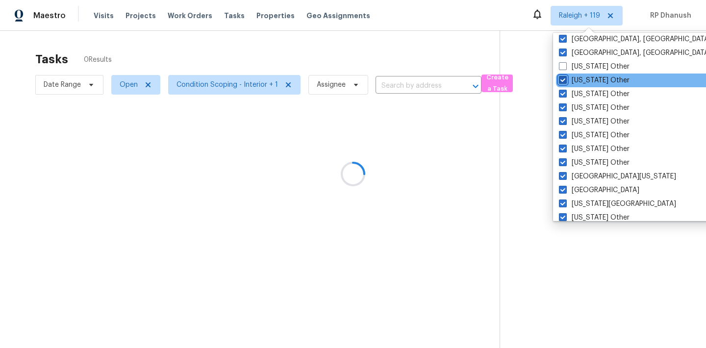
scroll to position [1005, 0]
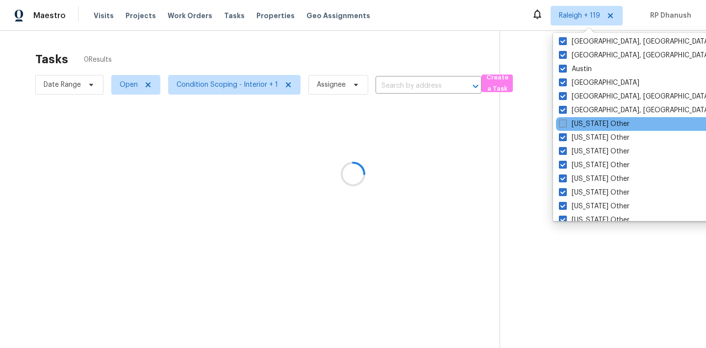
click at [569, 125] on label "Alabama Other" at bounding box center [594, 124] width 71 height 10
click at [566, 125] on input "Alabama Other" at bounding box center [562, 122] width 6 height 6
checkbox input "true"
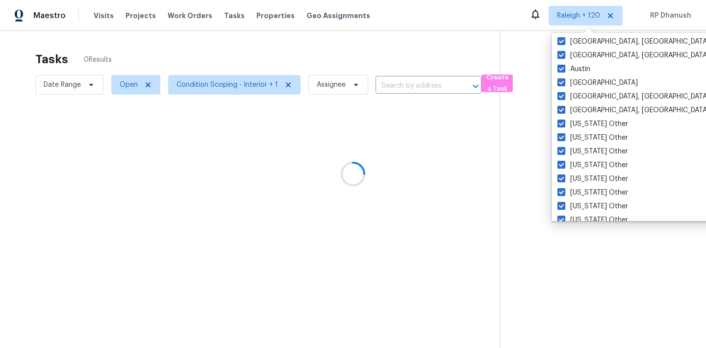
click at [531, 134] on div at bounding box center [353, 174] width 706 height 348
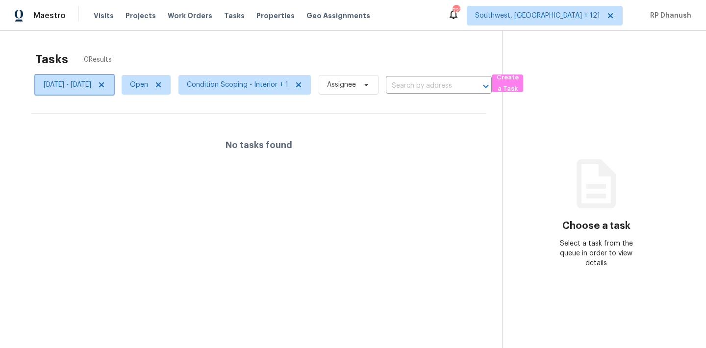
click at [104, 84] on icon at bounding box center [101, 84] width 5 height 5
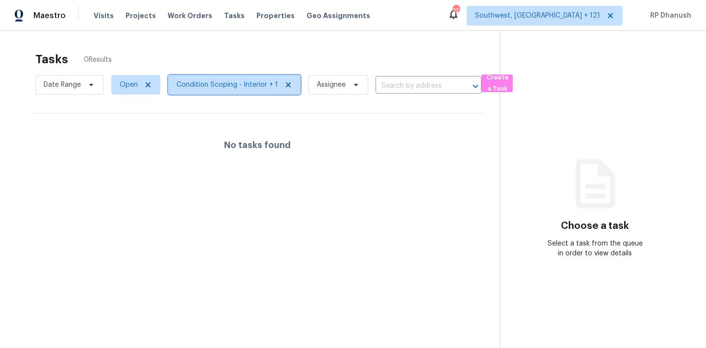
click at [244, 87] on span "Condition Scoping - Interior + 1" at bounding box center [228, 85] width 102 height 10
click at [133, 93] on span "Open" at bounding box center [135, 85] width 49 height 20
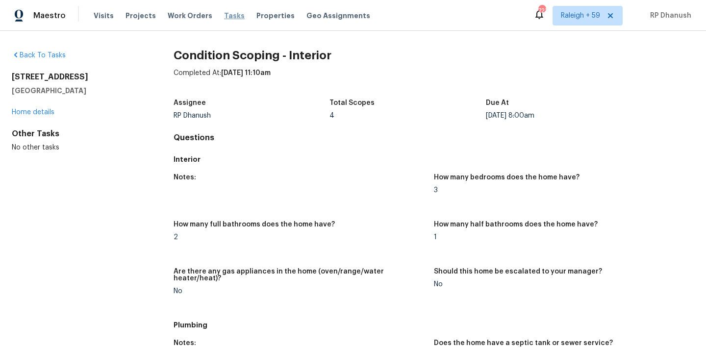
click at [231, 12] on div "Tasks" at bounding box center [234, 16] width 21 height 10
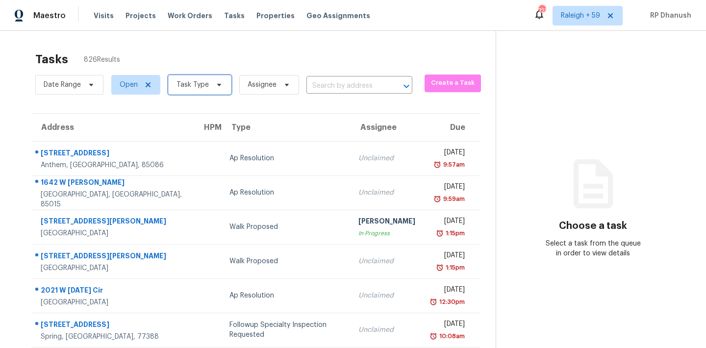
click at [199, 85] on span "Task Type" at bounding box center [193, 85] width 32 height 10
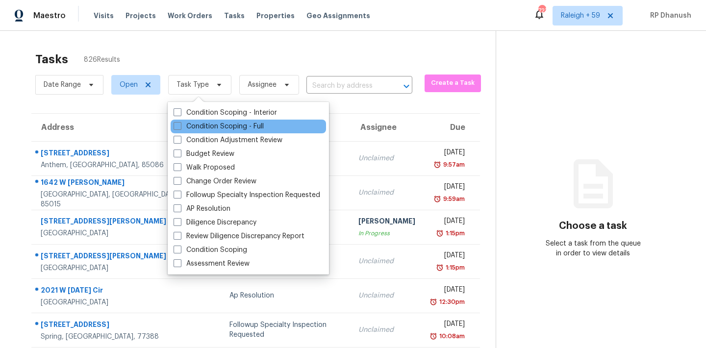
click at [197, 121] on div "Condition Scoping - Full" at bounding box center [249, 127] width 156 height 14
click at [196, 126] on label "Condition Scoping - Full" at bounding box center [219, 127] width 90 height 10
click at [180, 126] on input "Condition Scoping - Full" at bounding box center [177, 125] width 6 height 6
checkbox input "true"
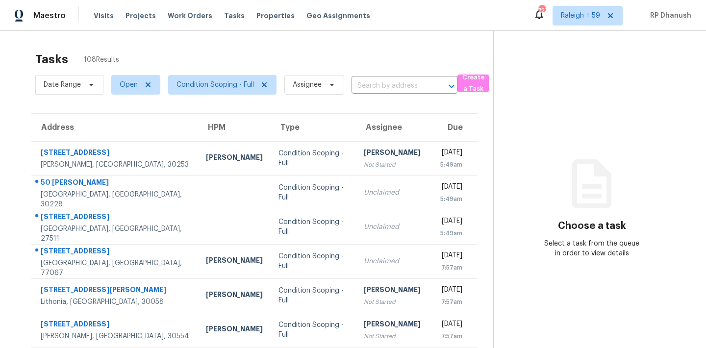
click at [604, 171] on icon at bounding box center [592, 183] width 39 height 49
click at [584, 15] on span "Raleigh + 59" at bounding box center [580, 16] width 39 height 10
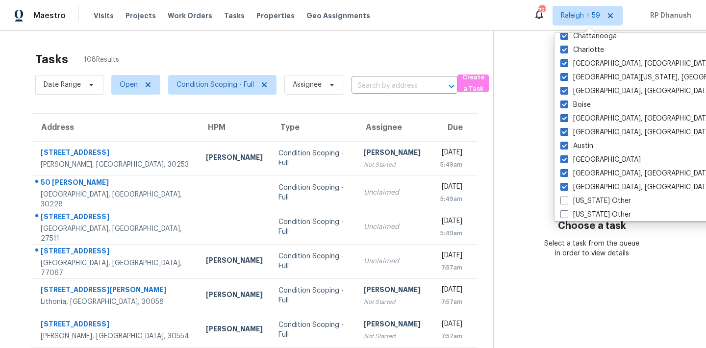
scroll to position [667, 0]
click at [573, 169] on label "Asheville, NC" at bounding box center [637, 173] width 152 height 10
click at [567, 169] on input "Asheville, NC" at bounding box center [564, 171] width 6 height 6
checkbox input "false"
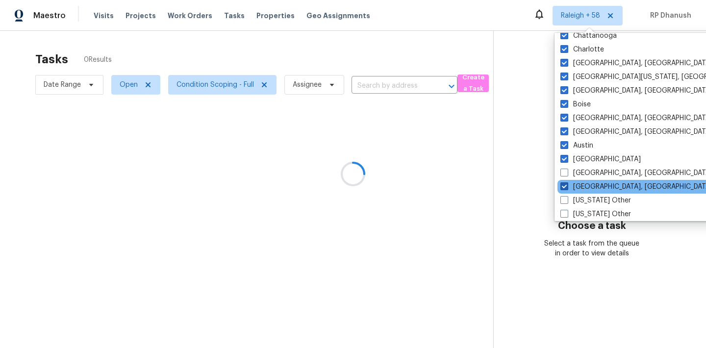
click at [573, 184] on label "[GEOGRAPHIC_DATA], [GEOGRAPHIC_DATA]" at bounding box center [637, 187] width 152 height 10
click at [567, 184] on input "[GEOGRAPHIC_DATA], [GEOGRAPHIC_DATA]" at bounding box center [564, 185] width 6 height 6
checkbox input "false"
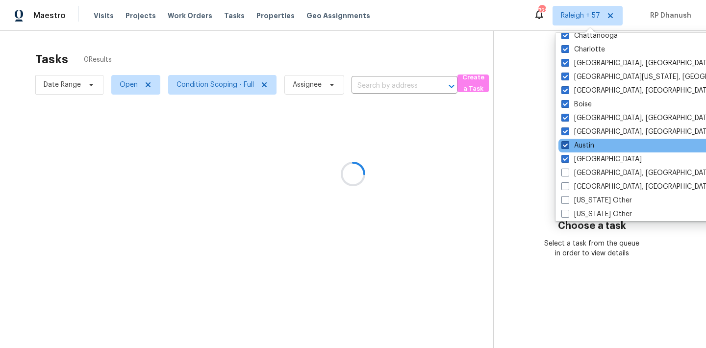
click at [573, 147] on label "Austin" at bounding box center [578, 146] width 33 height 10
click at [568, 147] on input "Austin" at bounding box center [565, 144] width 6 height 6
checkbox input "false"
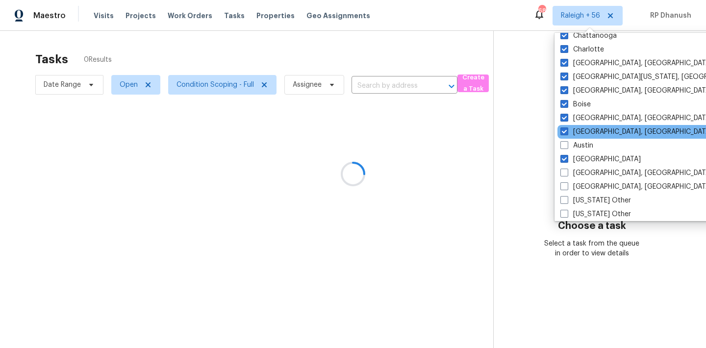
click at [576, 126] on div "Baltimore, MD" at bounding box center [657, 132] width 198 height 14
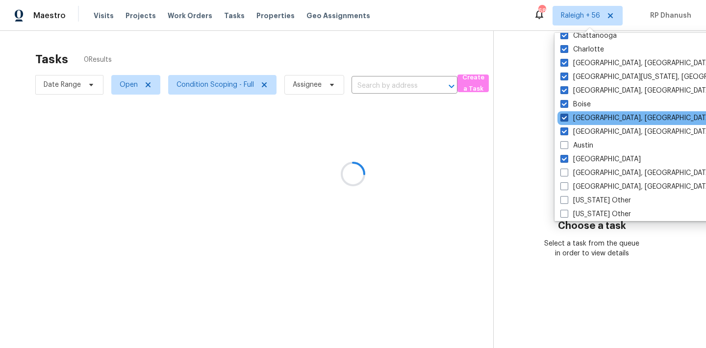
click at [576, 120] on label "Birmingham, AL" at bounding box center [637, 118] width 152 height 10
click at [567, 120] on input "Birmingham, AL" at bounding box center [564, 116] width 6 height 6
checkbox input "false"
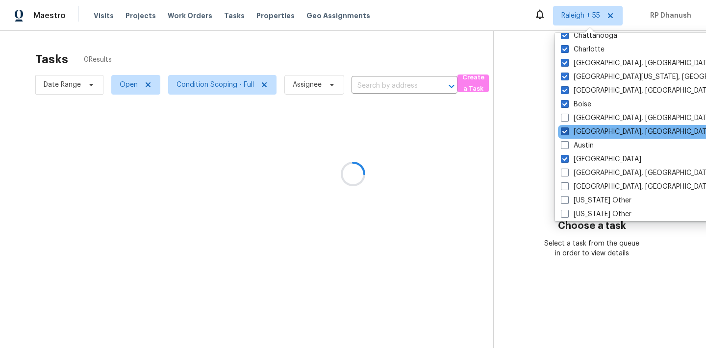
click at [574, 129] on label "Baltimore, MD" at bounding box center [637, 132] width 152 height 10
click at [568, 129] on input "Baltimore, MD" at bounding box center [564, 130] width 6 height 6
checkbox input "false"
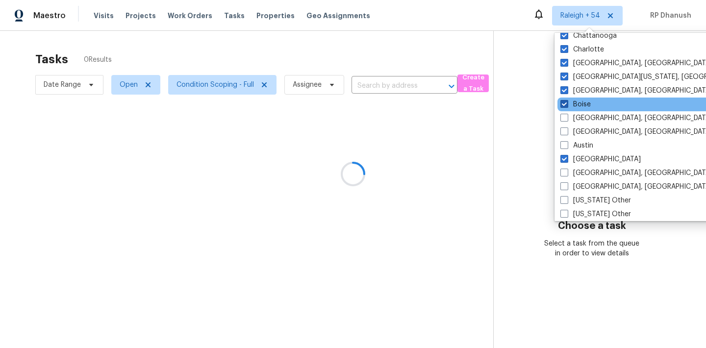
click at [574, 105] on label "Boise" at bounding box center [576, 105] width 30 height 10
click at [567, 105] on input "Boise" at bounding box center [564, 103] width 6 height 6
checkbox input "false"
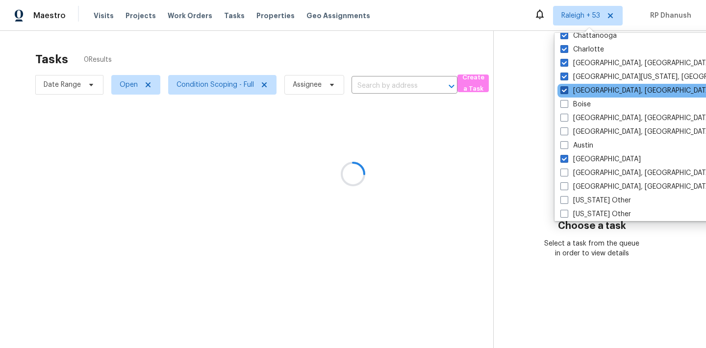
click at [574, 87] on label "Boston, MA" at bounding box center [637, 91] width 152 height 10
click at [567, 87] on input "Boston, MA" at bounding box center [564, 89] width 6 height 6
checkbox input "false"
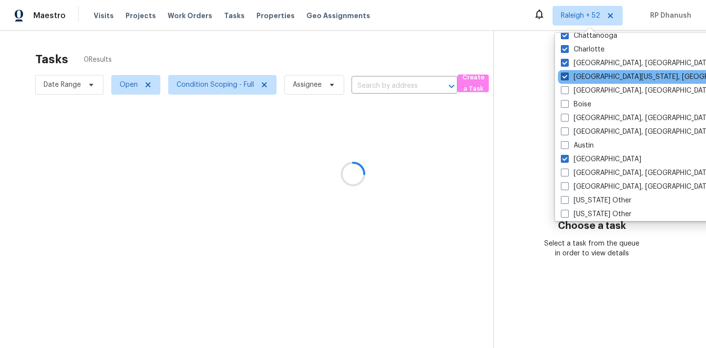
click at [574, 74] on label "Central California, CA" at bounding box center [655, 77] width 189 height 10
click at [568, 74] on input "Central California, CA" at bounding box center [564, 75] width 6 height 6
checkbox input "false"
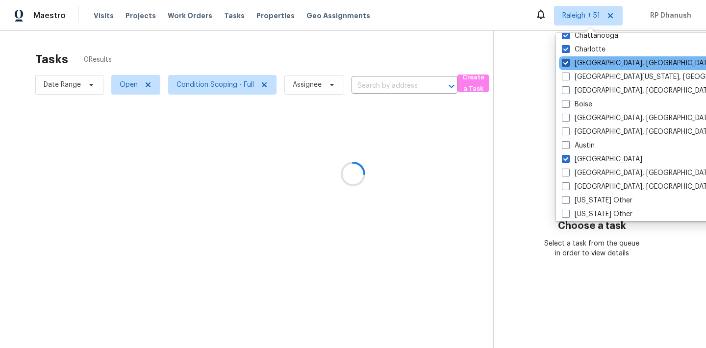
click at [574, 63] on label "Charleston, SC" at bounding box center [638, 63] width 152 height 10
click at [569, 63] on input "Charleston, SC" at bounding box center [565, 61] width 6 height 6
checkbox input "false"
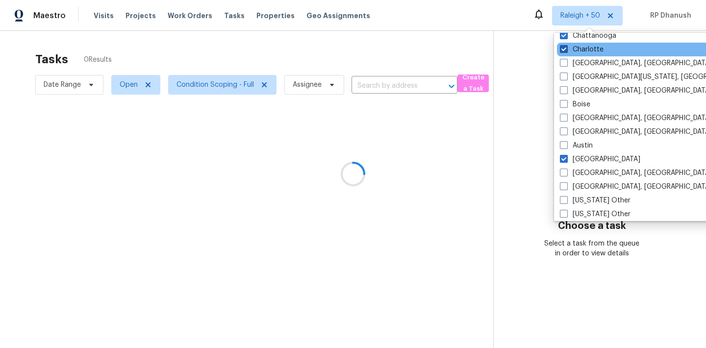
click at [574, 47] on label "Charlotte" at bounding box center [582, 50] width 44 height 10
click at [567, 47] on input "Charlotte" at bounding box center [563, 48] width 6 height 6
checkbox input "false"
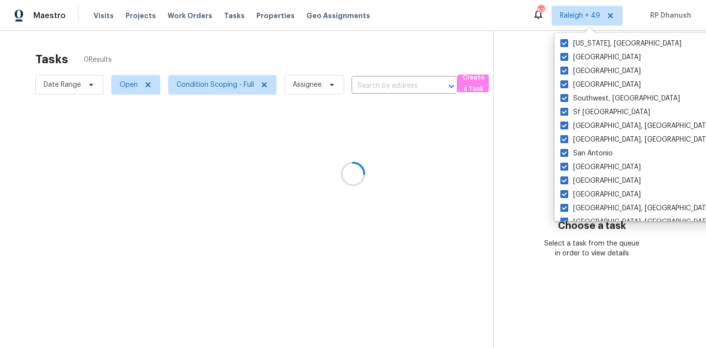
click at [574, 47] on label "Washington, DC" at bounding box center [621, 44] width 121 height 10
click at [567, 45] on input "Washington, DC" at bounding box center [564, 42] width 6 height 6
checkbox input "false"
click at [573, 55] on label "Tucson" at bounding box center [601, 57] width 80 height 10
click at [567, 55] on input "Tucson" at bounding box center [564, 55] width 6 height 6
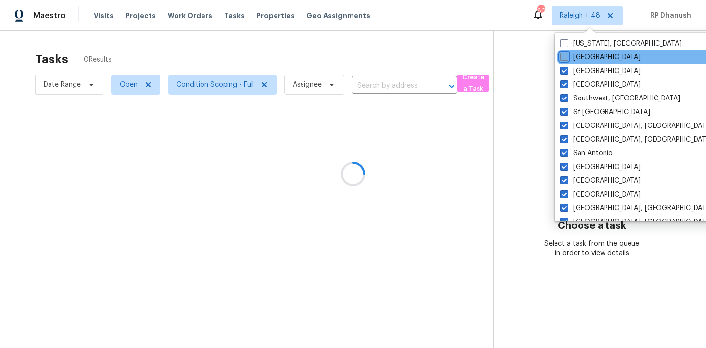
checkbox input "false"
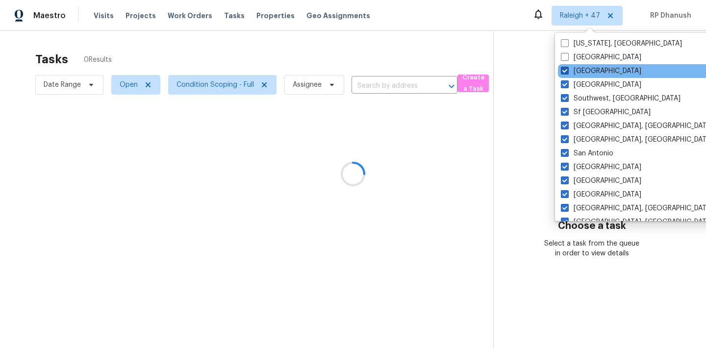
click at [573, 67] on label "Tampa" at bounding box center [601, 71] width 80 height 10
click at [568, 67] on input "Tampa" at bounding box center [564, 69] width 6 height 6
checkbox input "false"
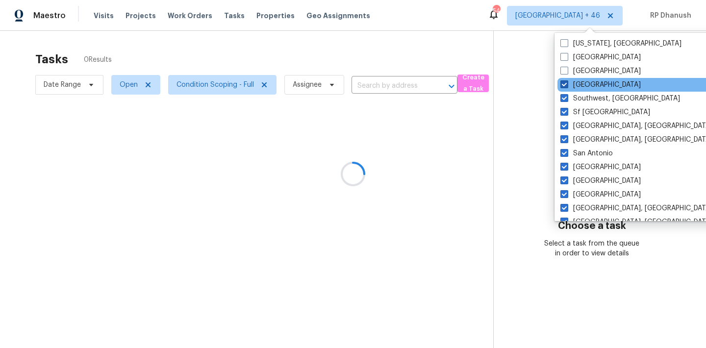
click at [570, 84] on label "St Louis" at bounding box center [601, 85] width 80 height 10
click at [567, 84] on input "St Louis" at bounding box center [564, 83] width 6 height 6
checkbox input "false"
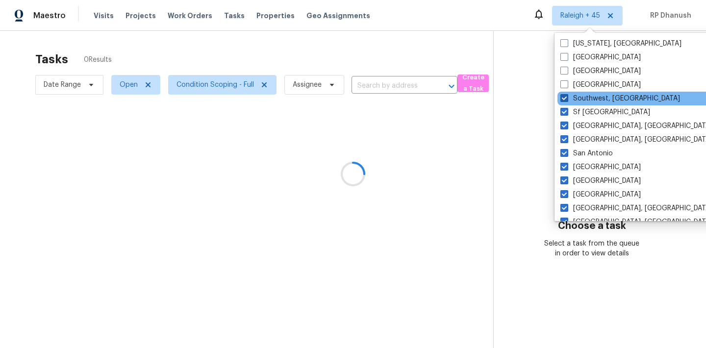
click at [569, 97] on label "Southwest, FL" at bounding box center [621, 99] width 120 height 10
click at [567, 97] on input "Southwest, FL" at bounding box center [564, 97] width 6 height 6
checkbox input "false"
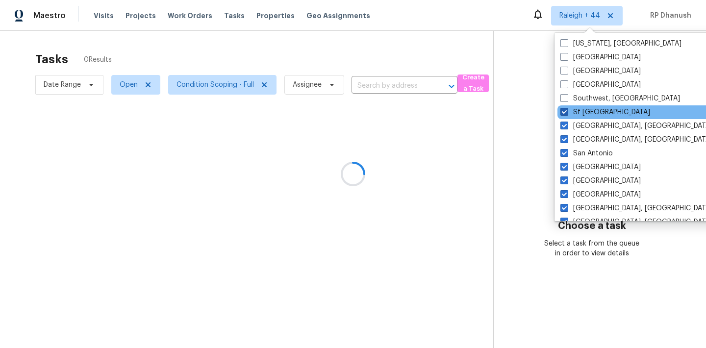
click at [569, 112] on label "Sf Bay Area" at bounding box center [606, 112] width 90 height 10
click at [567, 112] on input "Sf Bay Area" at bounding box center [564, 110] width 6 height 6
checkbox input "false"
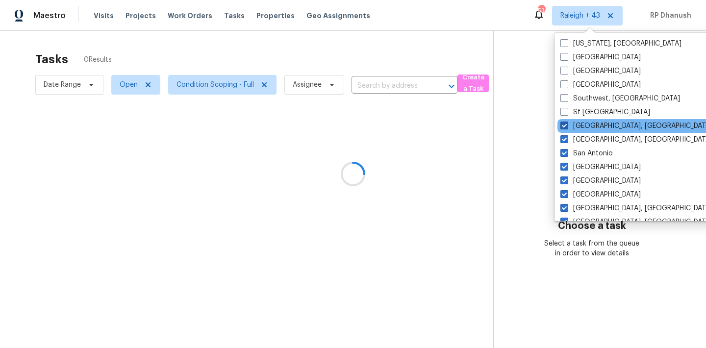
click at [569, 127] on label "Seattle, WA" at bounding box center [637, 126] width 152 height 10
click at [567, 127] on input "Seattle, WA" at bounding box center [564, 124] width 6 height 6
checkbox input "false"
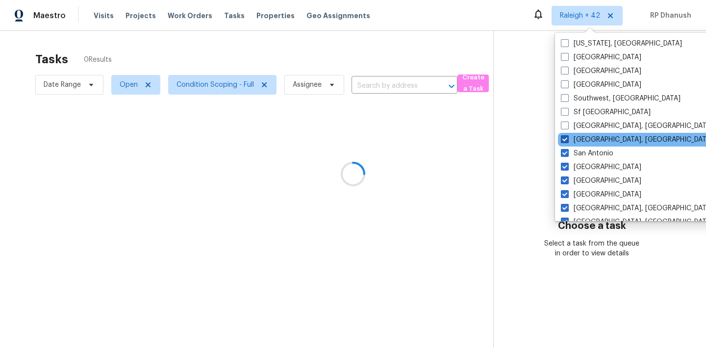
click at [569, 137] on span at bounding box center [565, 139] width 8 height 8
click at [568, 137] on input "San Diego, CA" at bounding box center [564, 138] width 6 height 6
checkbox input "false"
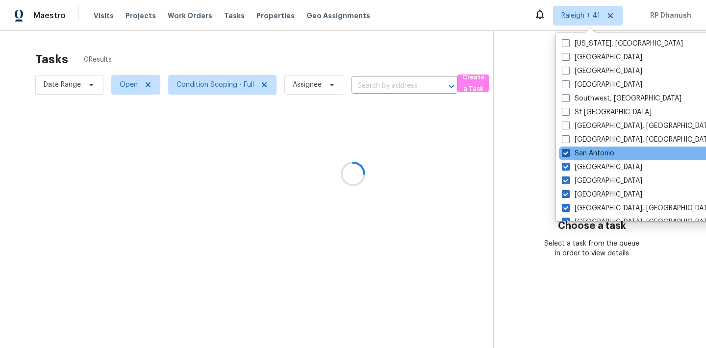
click at [569, 153] on span at bounding box center [566, 153] width 8 height 8
click at [569, 153] on input "San Antonio" at bounding box center [565, 152] width 6 height 6
checkbox input "false"
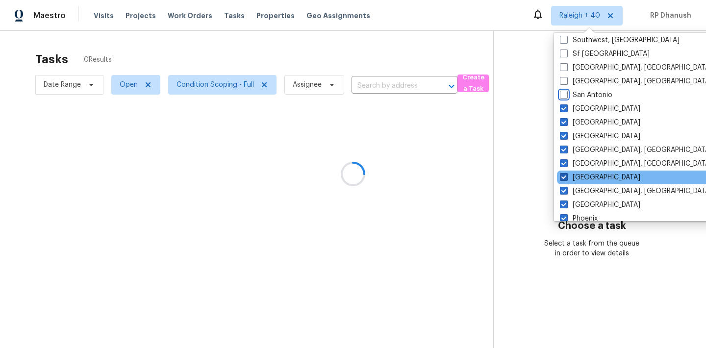
scroll to position [90, 0]
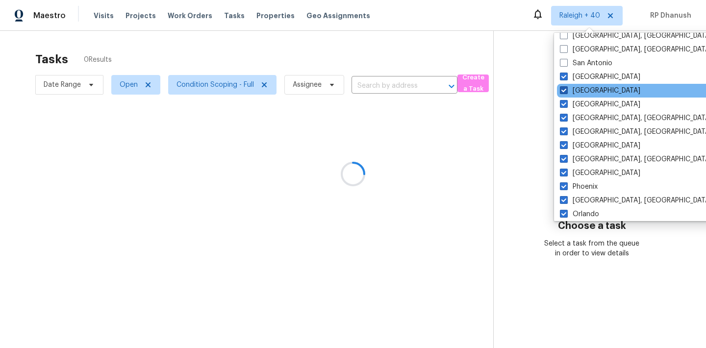
drag, startPoint x: 569, startPoint y: 81, endPoint x: 569, endPoint y: 87, distance: 6.4
click at [569, 80] on label "Salt Lake City" at bounding box center [600, 77] width 80 height 10
click at [567, 78] on input "Salt Lake City" at bounding box center [563, 75] width 6 height 6
checkbox input "false"
click at [569, 94] on label "Sacramento" at bounding box center [601, 91] width 80 height 10
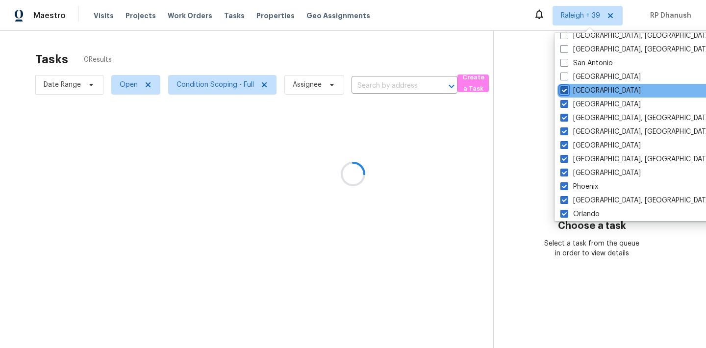
click at [567, 92] on input "Sacramento" at bounding box center [564, 89] width 6 height 6
checkbox input "false"
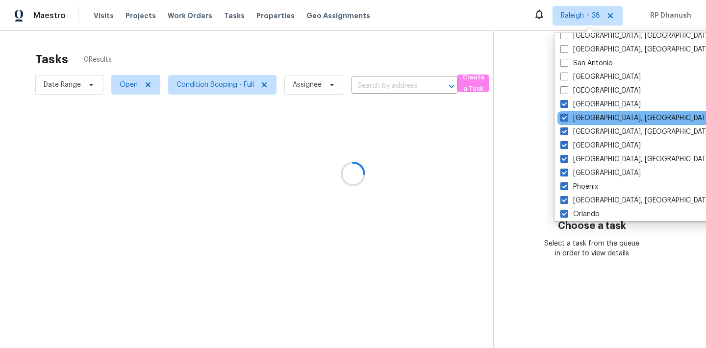
click at [569, 112] on div "Richmond, VA" at bounding box center [657, 118] width 198 height 14
click at [568, 114] on span at bounding box center [565, 118] width 8 height 8
click at [567, 114] on input "Richmond, VA" at bounding box center [564, 116] width 6 height 6
checkbox input "false"
click at [568, 105] on span at bounding box center [566, 104] width 8 height 8
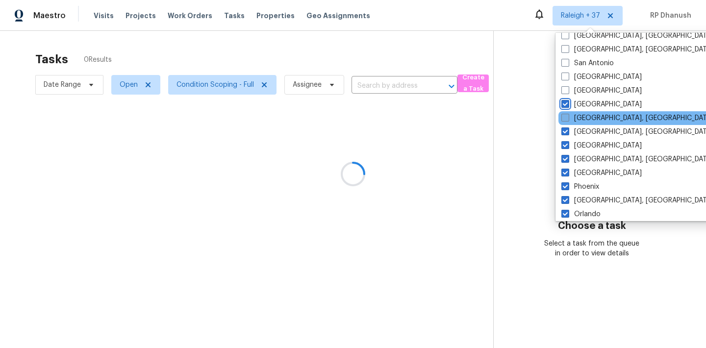
click at [568, 105] on input "Riverside" at bounding box center [565, 103] width 6 height 6
checkbox input "false"
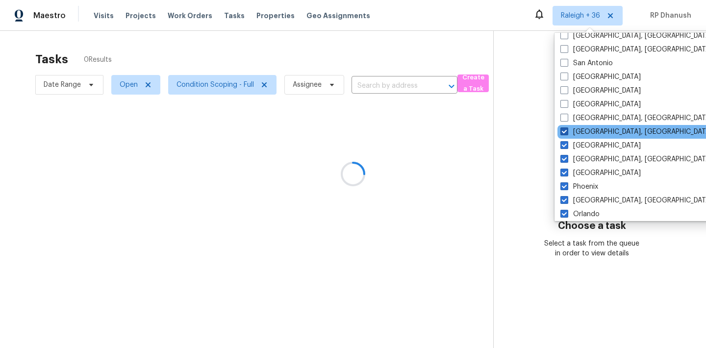
click at [568, 132] on span at bounding box center [565, 132] width 8 height 8
click at [567, 132] on input "Reno, NV" at bounding box center [564, 130] width 6 height 6
checkbox input "false"
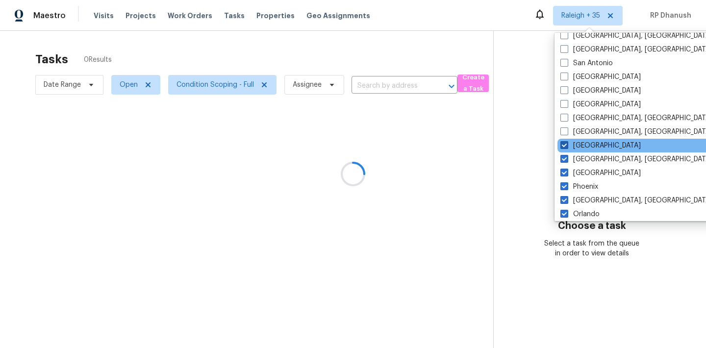
click at [568, 143] on span at bounding box center [565, 145] width 8 height 8
click at [567, 143] on input "Raleigh" at bounding box center [564, 144] width 6 height 6
checkbox input "false"
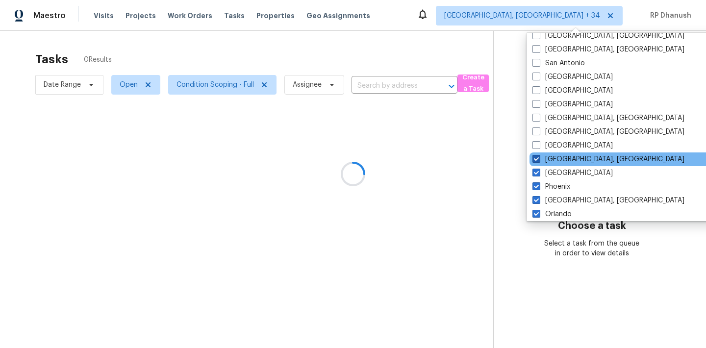
click at [568, 156] on label "Prescott, AZ" at bounding box center [609, 160] width 152 height 10
click at [539, 156] on input "Prescott, AZ" at bounding box center [536, 158] width 6 height 6
checkbox input "false"
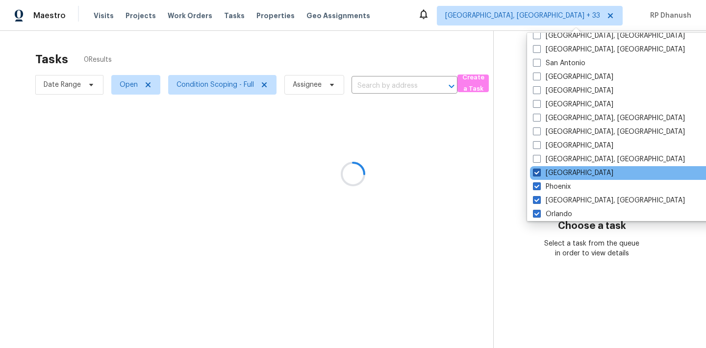
click at [557, 176] on label "Portland" at bounding box center [573, 173] width 80 height 10
click at [540, 175] on input "Portland" at bounding box center [536, 171] width 6 height 6
checkbox input "false"
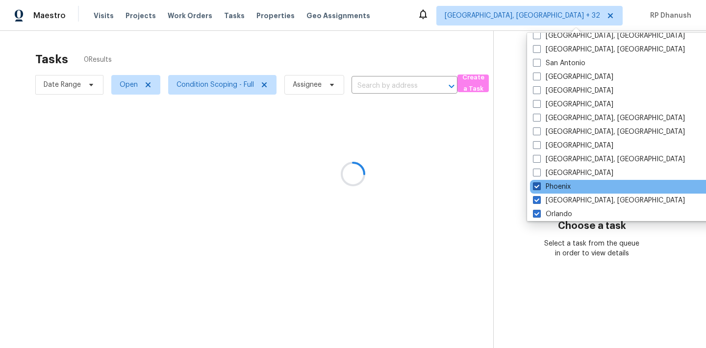
click at [554, 185] on label "Phoenix" at bounding box center [552, 187] width 38 height 10
click at [540, 185] on input "Phoenix" at bounding box center [536, 185] width 6 height 6
checkbox input "false"
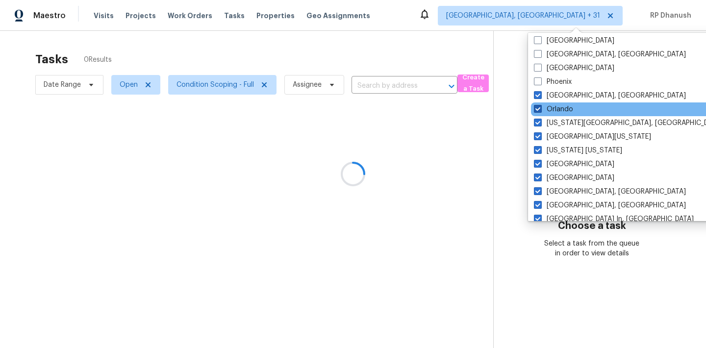
click at [562, 106] on label "Orlando" at bounding box center [553, 109] width 39 height 10
click at [541, 106] on input "Orlando" at bounding box center [537, 107] width 6 height 6
checkbox input "false"
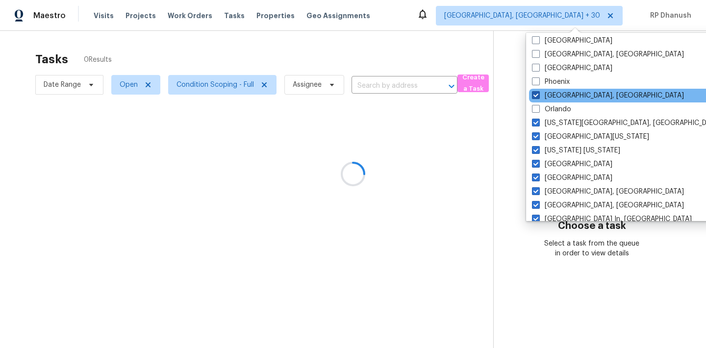
click at [562, 99] on label "Philadelphia, PA" at bounding box center [608, 96] width 152 height 10
click at [539, 97] on input "Philadelphia, PA" at bounding box center [535, 94] width 6 height 6
checkbox input "false"
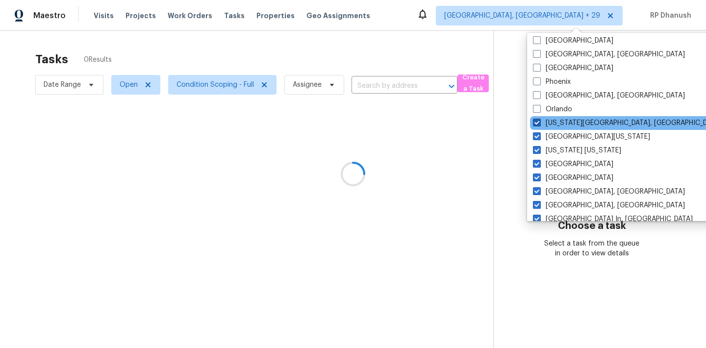
click at [554, 123] on label "Oklahoma City, OK" at bounding box center [627, 123] width 189 height 10
click at [540, 123] on input "Oklahoma City, OK" at bounding box center [536, 121] width 6 height 6
checkbox input "false"
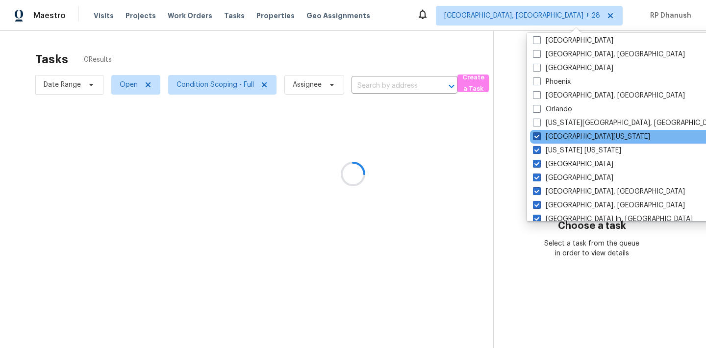
click at [554, 135] on label "Northern Colorado" at bounding box center [591, 137] width 117 height 10
click at [540, 135] on input "Northern Colorado" at bounding box center [536, 135] width 6 height 6
checkbox input "false"
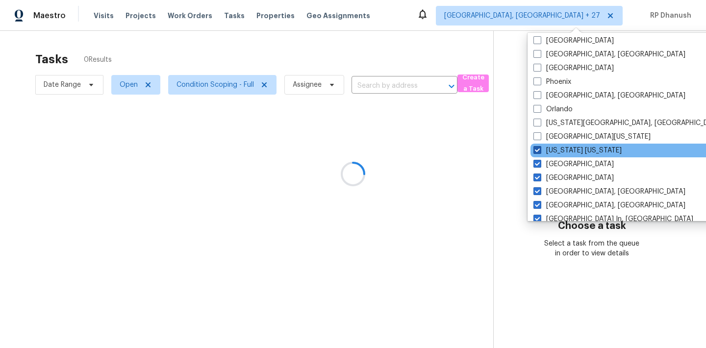
click at [552, 148] on label "New York New Jersey" at bounding box center [578, 151] width 88 height 10
click at [540, 148] on input "New York New Jersey" at bounding box center [537, 149] width 6 height 6
checkbox input "false"
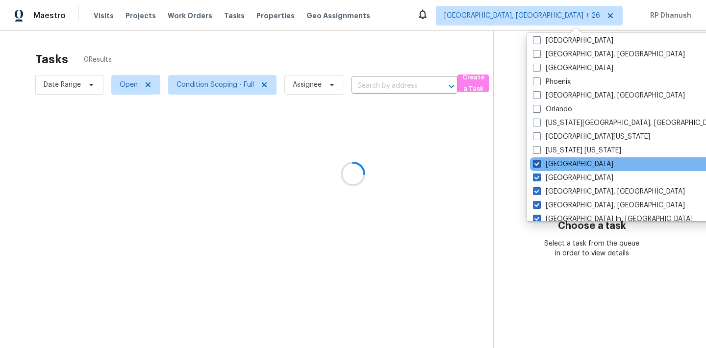
click at [549, 159] on label "Nashville" at bounding box center [573, 164] width 80 height 10
click at [540, 159] on input "Nashville" at bounding box center [536, 162] width 6 height 6
checkbox input "false"
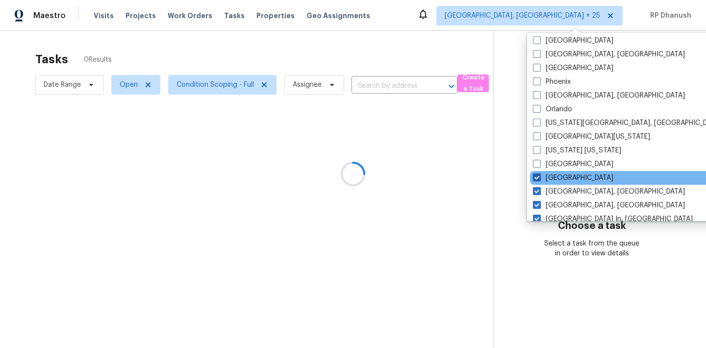
click at [547, 174] on label "Minneapolis" at bounding box center [573, 178] width 80 height 10
click at [540, 174] on input "Minneapolis" at bounding box center [536, 176] width 6 height 6
checkbox input "false"
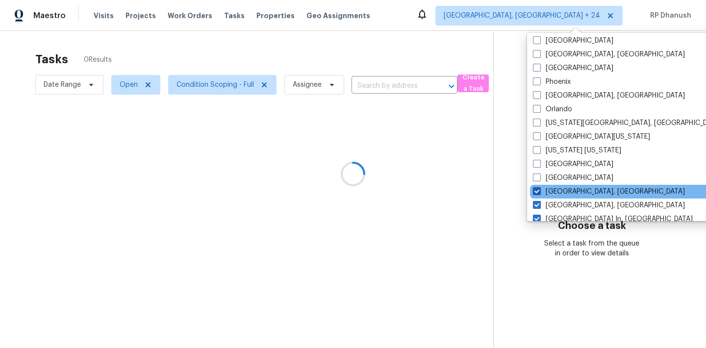
click at [547, 191] on label "Miami, FL" at bounding box center [609, 192] width 152 height 10
click at [540, 191] on input "Miami, FL" at bounding box center [536, 190] width 6 height 6
checkbox input "false"
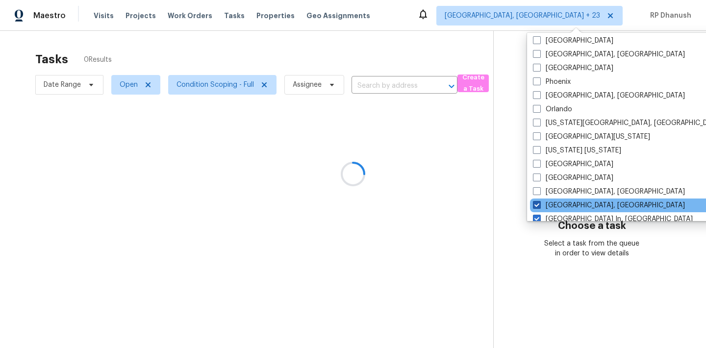
click at [547, 204] on label "Memphis, TN" at bounding box center [609, 206] width 152 height 10
click at [540, 204] on input "Memphis, TN" at bounding box center [536, 204] width 6 height 6
checkbox input "false"
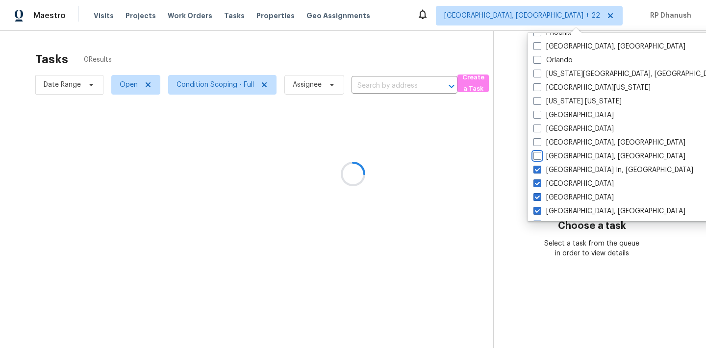
scroll to position [283, 0]
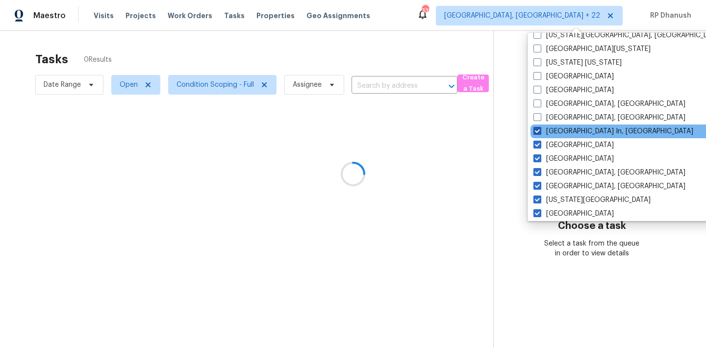
click at [547, 129] on label "Louisville In, KY" at bounding box center [614, 132] width 160 height 10
click at [540, 129] on input "Louisville In, KY" at bounding box center [537, 130] width 6 height 6
checkbox input "false"
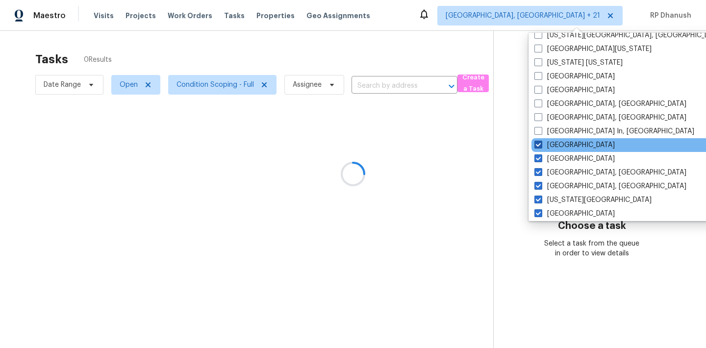
click at [541, 146] on span at bounding box center [539, 145] width 8 height 8
click at [541, 146] on input "Los Angeles" at bounding box center [538, 143] width 6 height 6
checkbox input "false"
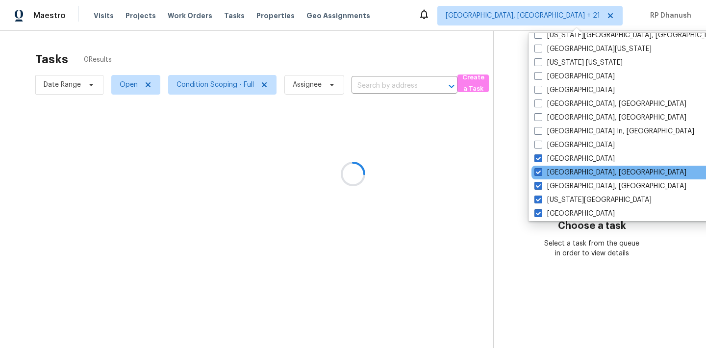
click at [541, 167] on div "Knoxville, TN" at bounding box center [631, 173] width 198 height 14
drag, startPoint x: 540, startPoint y: 158, endPoint x: 538, endPoint y: 178, distance: 19.7
click at [540, 158] on span at bounding box center [537, 159] width 8 height 8
click at [539, 158] on input "Las Vegas" at bounding box center [536, 157] width 6 height 6
checkbox input "false"
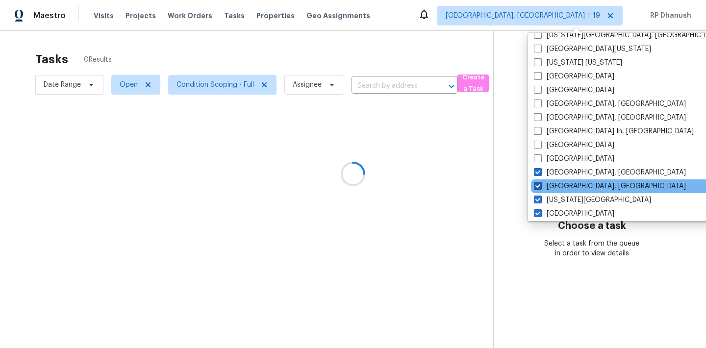
click at [538, 183] on span at bounding box center [538, 186] width 8 height 8
click at [538, 183] on input "Killeen, TX" at bounding box center [537, 185] width 6 height 6
checkbox input "false"
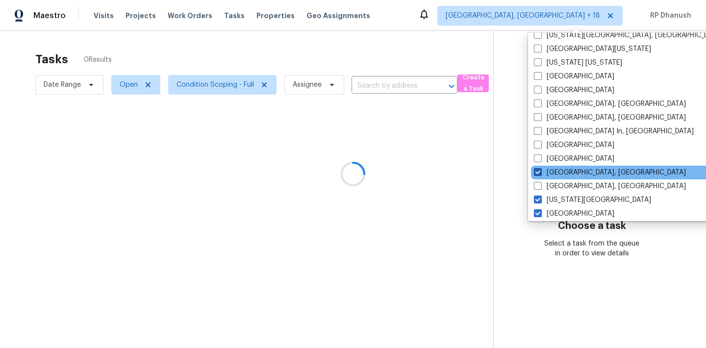
click at [539, 168] on label "Knoxville, TN" at bounding box center [610, 173] width 152 height 10
click at [539, 168] on input "Knoxville, TN" at bounding box center [537, 171] width 6 height 6
checkbox input "false"
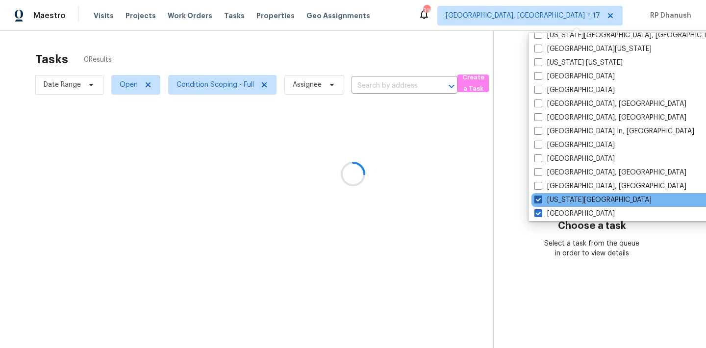
click at [539, 200] on span at bounding box center [539, 200] width 8 height 8
click at [539, 200] on input "Kansas City" at bounding box center [538, 198] width 6 height 6
checkbox input "false"
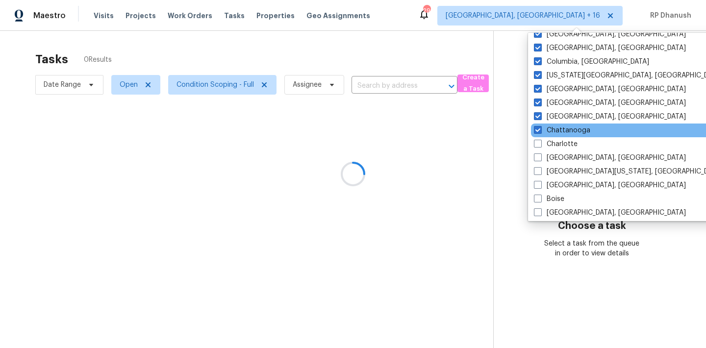
scroll to position [569, 0]
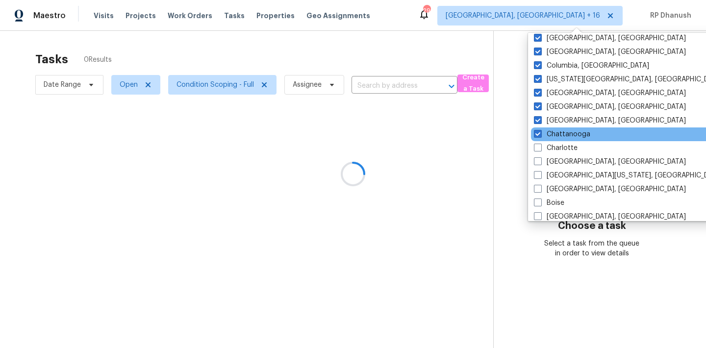
click at [545, 134] on label "Chattanooga" at bounding box center [562, 135] width 56 height 10
click at [541, 134] on input "Chattanooga" at bounding box center [537, 133] width 6 height 6
checkbox input "false"
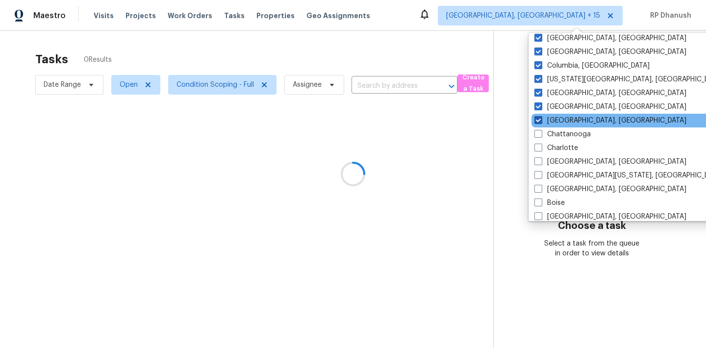
click at [545, 124] on label "Chicago, IL" at bounding box center [611, 121] width 152 height 10
click at [541, 122] on input "Chicago, IL" at bounding box center [538, 119] width 6 height 6
checkbox input "false"
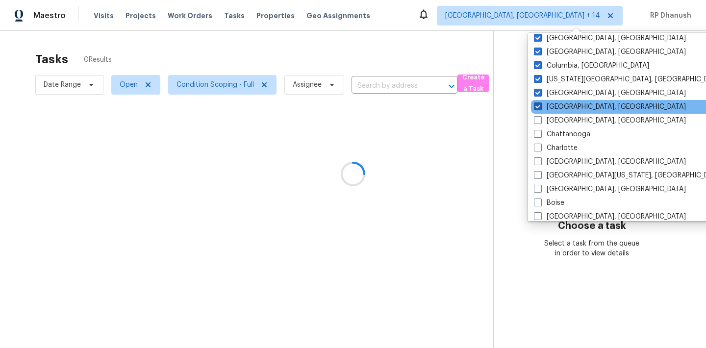
click at [545, 105] on label "Cincinnati, OH" at bounding box center [610, 107] width 152 height 10
click at [541, 105] on input "Cincinnati, OH" at bounding box center [537, 105] width 6 height 6
checkbox input "false"
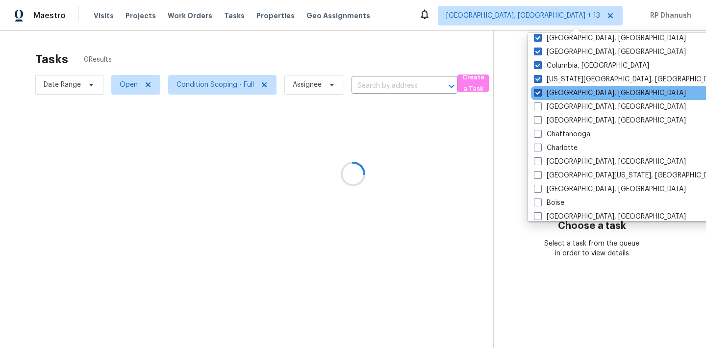
click at [545, 89] on label "Cleveland, OH" at bounding box center [610, 93] width 152 height 10
click at [541, 89] on input "Cleveland, OH" at bounding box center [537, 91] width 6 height 6
checkbox input "false"
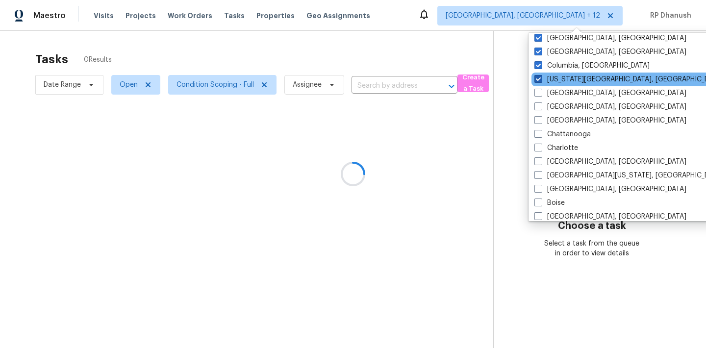
click at [545, 81] on label "Colorado Springs, CO" at bounding box center [629, 80] width 189 height 10
click at [541, 81] on input "Colorado Springs, CO" at bounding box center [538, 78] width 6 height 6
checkbox input "false"
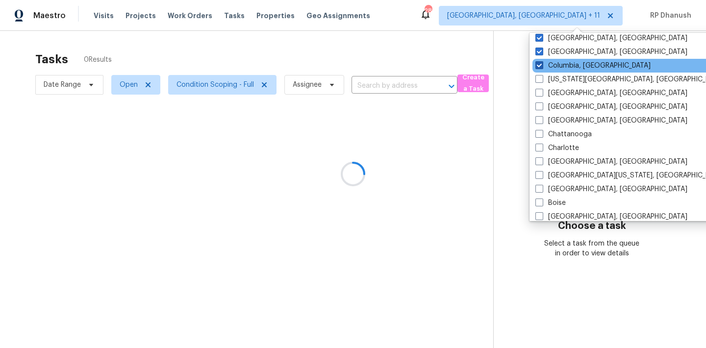
click at [545, 65] on label "Columbia, SC" at bounding box center [593, 66] width 115 height 10
click at [542, 65] on input "Columbia, SC" at bounding box center [539, 64] width 6 height 6
checkbox input "false"
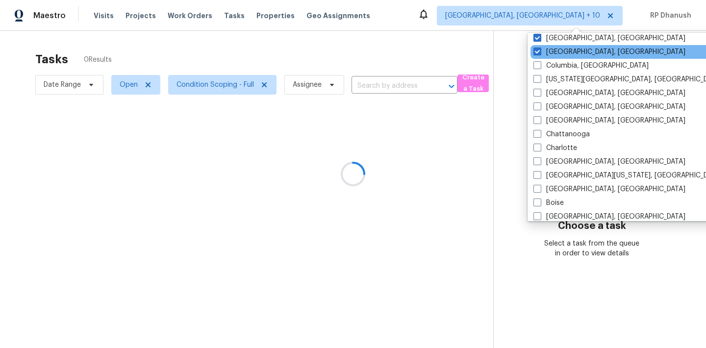
click at [545, 46] on div "Columbus, OH" at bounding box center [630, 52] width 198 height 14
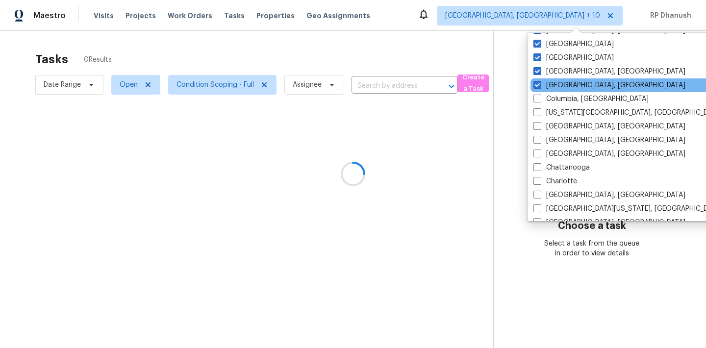
scroll to position [525, 0]
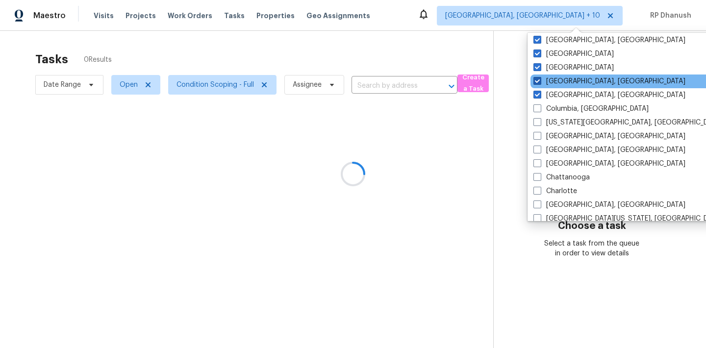
click at [540, 93] on span at bounding box center [538, 95] width 8 height 8
click at [540, 93] on input "Columbus, OH" at bounding box center [537, 93] width 6 height 6
checkbox input "false"
click at [540, 78] on span at bounding box center [541, 81] width 8 height 8
click at [540, 78] on input "Corpus Christi, TX" at bounding box center [540, 80] width 6 height 6
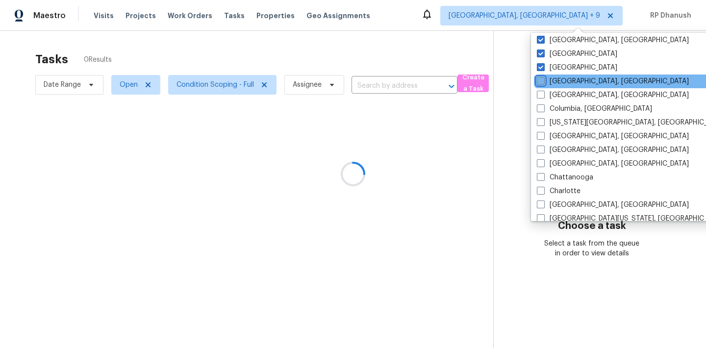
checkbox input "false"
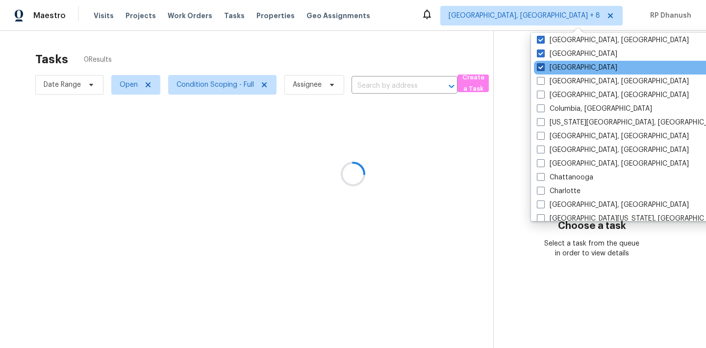
click at [542, 66] on span at bounding box center [541, 67] width 8 height 8
click at [542, 66] on input "Dallas" at bounding box center [540, 66] width 6 height 6
checkbox input "false"
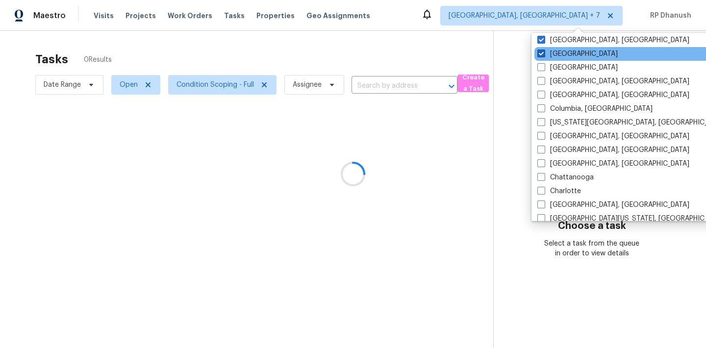
click at [542, 52] on span at bounding box center [542, 54] width 8 height 8
click at [542, 52] on input "Denver" at bounding box center [541, 52] width 6 height 6
checkbox input "false"
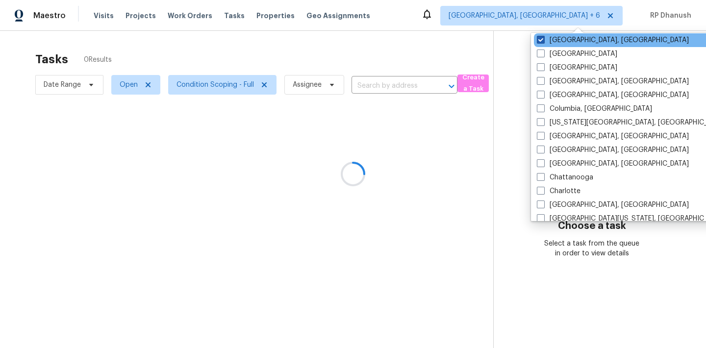
click at [544, 37] on span at bounding box center [541, 40] width 8 height 8
click at [544, 37] on input "Detroit, MI" at bounding box center [540, 38] width 6 height 6
checkbox input "false"
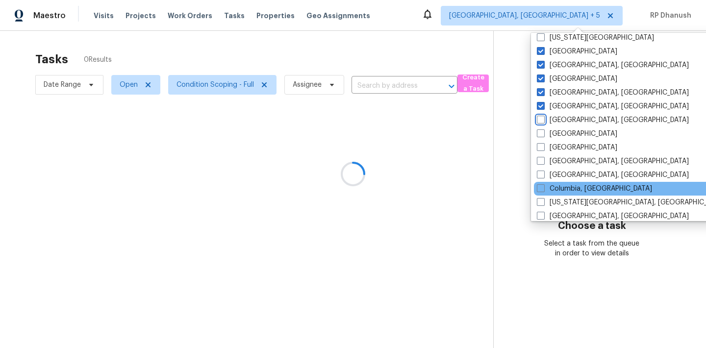
scroll to position [413, 0]
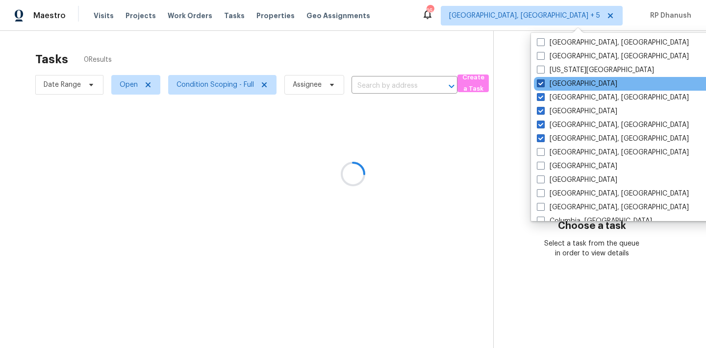
click at [541, 83] on span at bounding box center [541, 83] width 8 height 8
click at [541, 83] on input "Jacksonville" at bounding box center [540, 82] width 6 height 6
checkbox input "false"
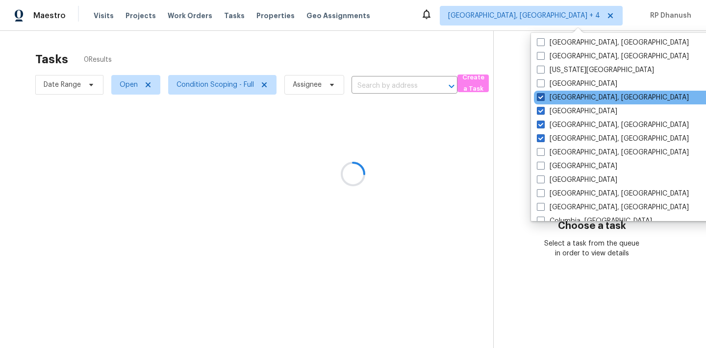
click at [541, 96] on span at bounding box center [541, 97] width 8 height 8
click at [541, 96] on input "Indianapolis, IN" at bounding box center [540, 96] width 6 height 6
checkbox input "false"
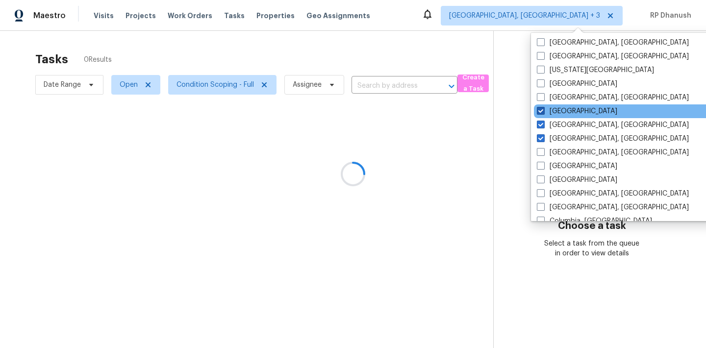
click at [541, 113] on span at bounding box center [541, 111] width 8 height 8
click at [541, 113] on input "Houston" at bounding box center [540, 109] width 6 height 6
checkbox input "false"
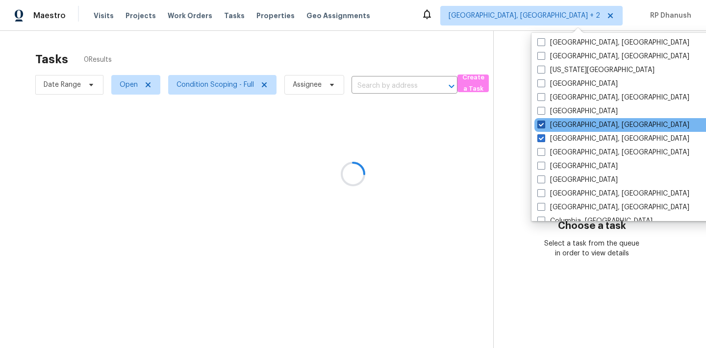
click at [541, 122] on span at bounding box center [542, 125] width 8 height 8
click at [541, 122] on input "Greenville, SC" at bounding box center [541, 123] width 6 height 6
checkbox input "false"
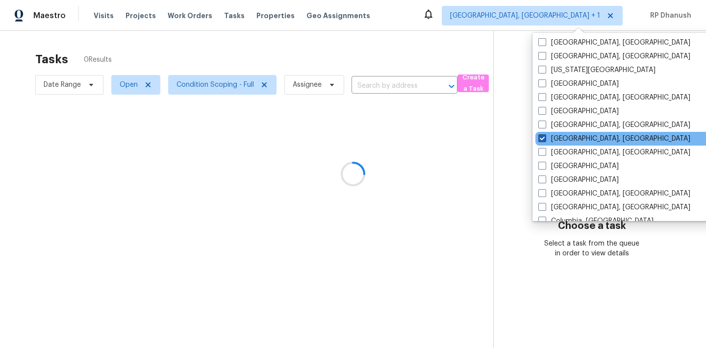
click at [545, 137] on span at bounding box center [543, 138] width 8 height 8
click at [545, 137] on input "Greensboro, NC" at bounding box center [542, 137] width 6 height 6
checkbox input "false"
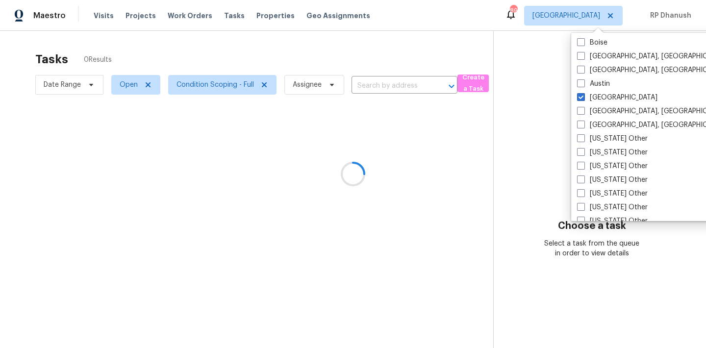
scroll to position [734, 0]
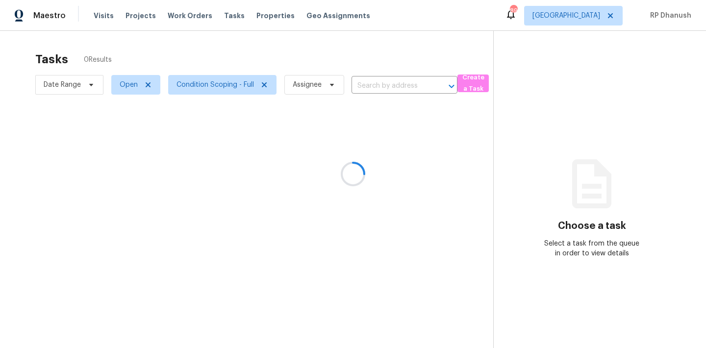
click at [539, 132] on div at bounding box center [353, 174] width 706 height 348
click at [554, 135] on div at bounding box center [353, 174] width 706 height 348
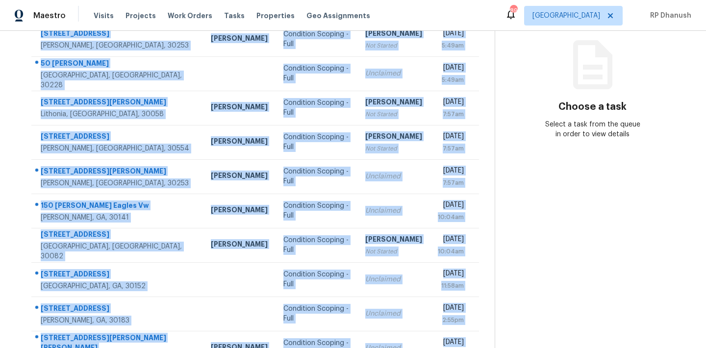
scroll to position [162, 0]
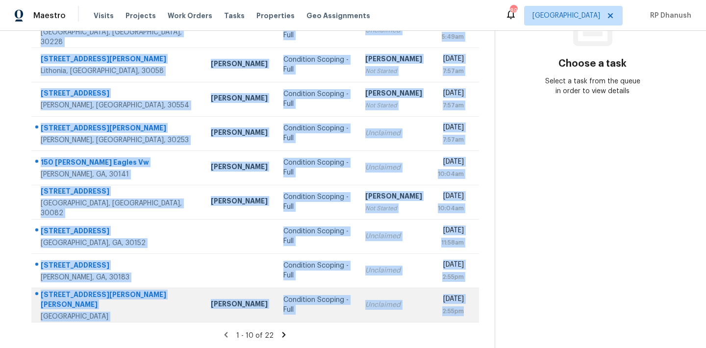
drag, startPoint x: 39, startPoint y: 144, endPoint x: 465, endPoint y: 316, distance: 459.1
click at [465, 316] on tbody "[STREET_ADDRESS][PERSON_NAME] [PERSON_NAME] Condition Scoping - Full [PERSON_NA…" at bounding box center [255, 150] width 448 height 343
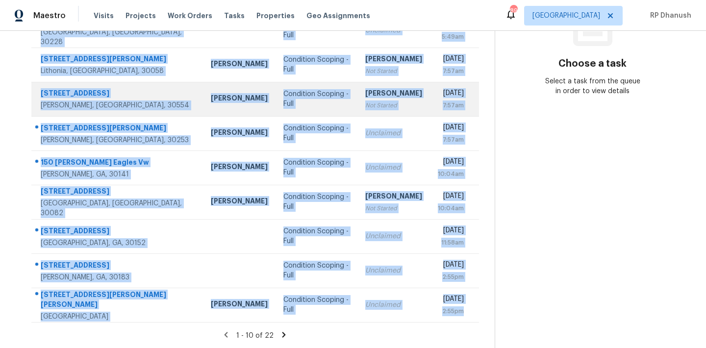
copy tbody "[STREET_ADDRESS][PERSON_NAME] [PERSON_NAME] Condition Scoping - Full [PERSON_NA…"
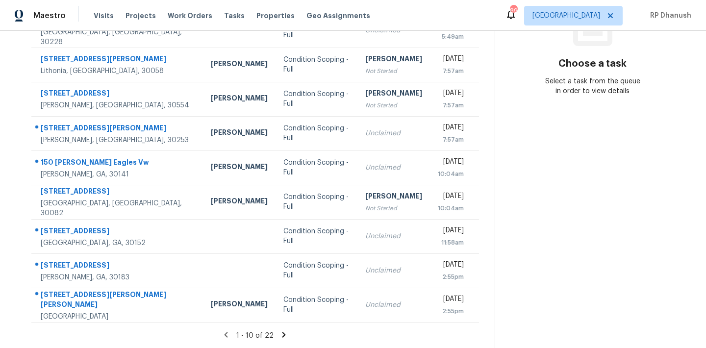
drag, startPoint x: 566, startPoint y: 170, endPoint x: 512, endPoint y: 186, distance: 56.7
click at [566, 170] on section "Choose a task Select a task from the queue in order to view details" at bounding box center [593, 109] width 196 height 480
click at [283, 333] on icon at bounding box center [284, 334] width 3 height 5
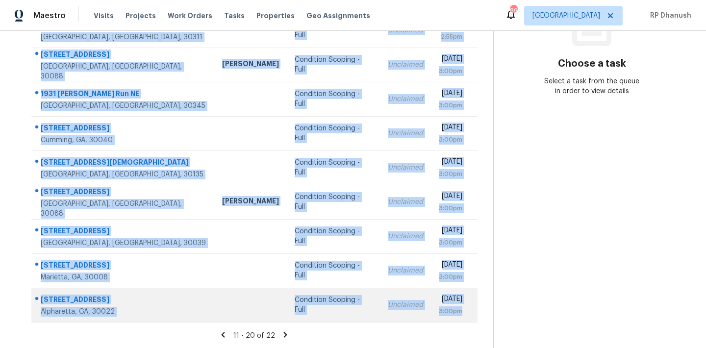
drag, startPoint x: 38, startPoint y: 148, endPoint x: 465, endPoint y: 313, distance: 458.2
click at [465, 313] on tbody "275 Hawken Trl [PERSON_NAME], [GEOGRAPHIC_DATA], 30253 [PERSON_NAME] Condition …" at bounding box center [254, 150] width 446 height 343
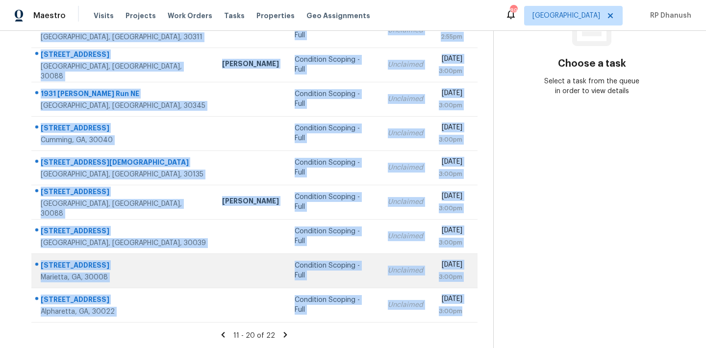
copy tbody "275 Hawken Trl [PERSON_NAME], [GEOGRAPHIC_DATA], 30253 [PERSON_NAME] Condition …"
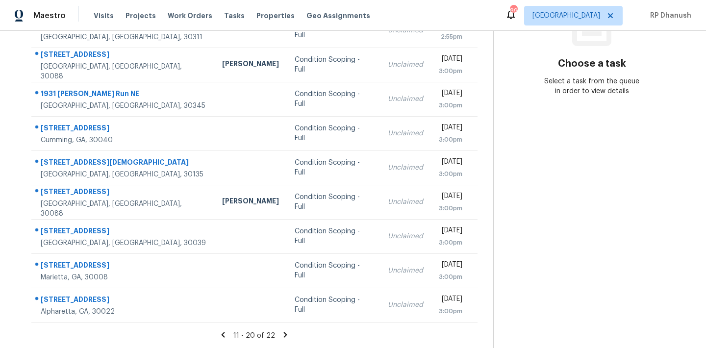
click at [284, 335] on icon at bounding box center [285, 334] width 3 height 5
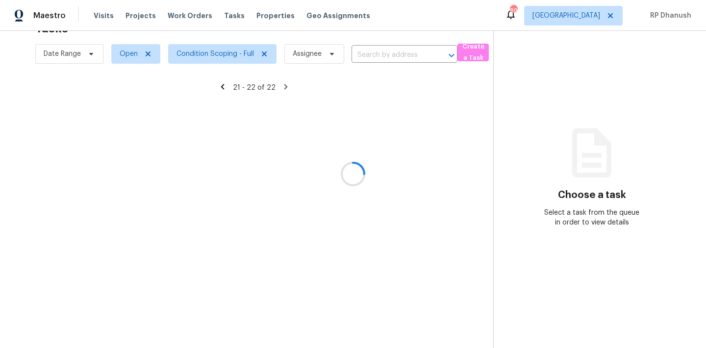
scroll to position [31, 0]
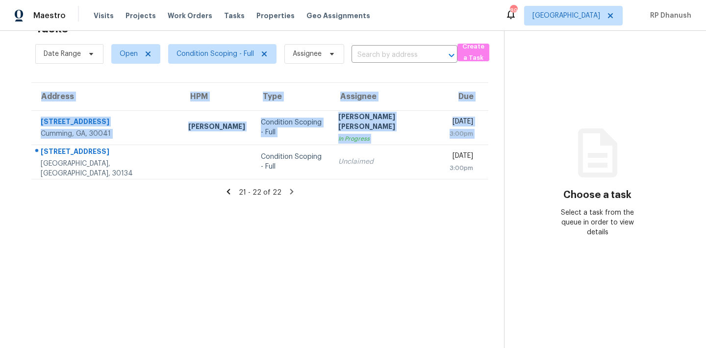
drag, startPoint x: 36, startPoint y: 151, endPoint x: 480, endPoint y: 167, distance: 444.8
click at [480, 167] on div "Address HPM Type Assignee Due [STREET_ADDRESS][PERSON_NAME] [PERSON_NAME] Condi…" at bounding box center [260, 130] width 489 height 97
copy table "Address HPM Type Assignee Due [STREET_ADDRESS][PERSON_NAME] [PERSON_NAME] Condi…"
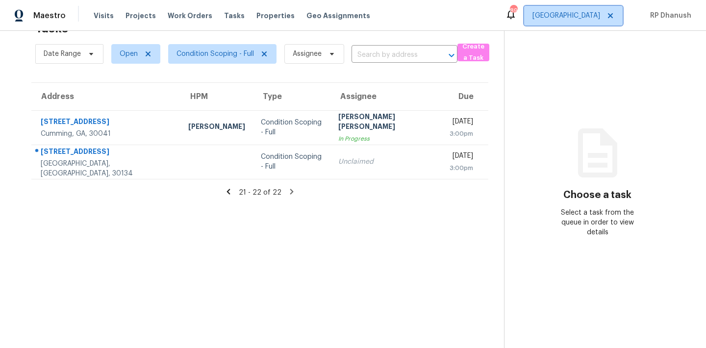
click at [599, 17] on span "[GEOGRAPHIC_DATA]" at bounding box center [567, 16] width 68 height 10
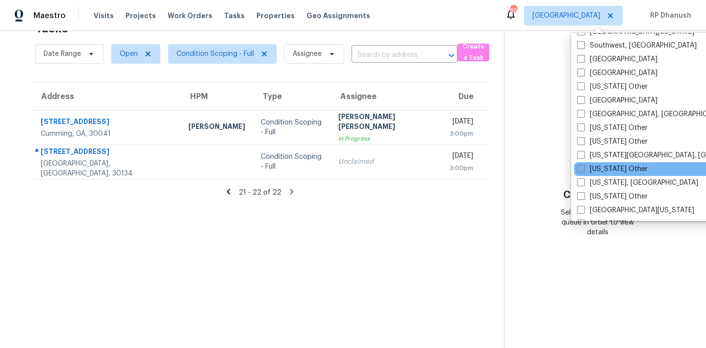
scroll to position [1409, 0]
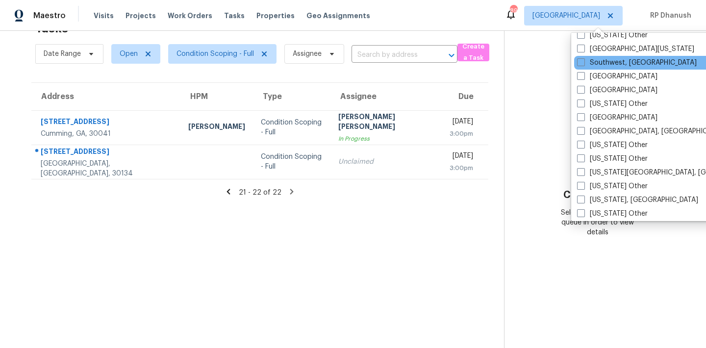
click at [611, 68] on div "Southwest, [GEOGRAPHIC_DATA]" at bounding box center [673, 63] width 198 height 14
click at [611, 65] on label "Southwest, [GEOGRAPHIC_DATA]" at bounding box center [637, 63] width 120 height 10
click at [584, 64] on input "Southwest, [GEOGRAPHIC_DATA]" at bounding box center [580, 61] width 6 height 6
checkbox input "true"
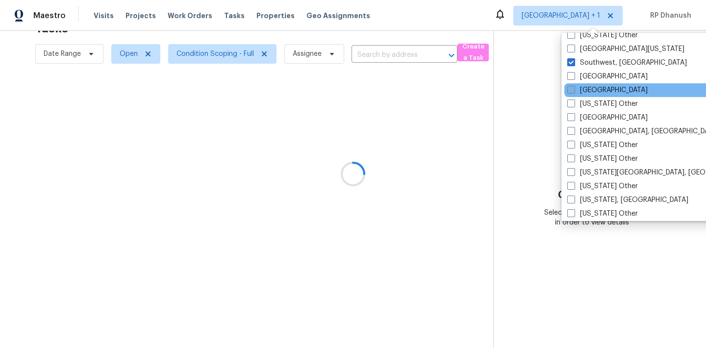
click at [592, 92] on label "[GEOGRAPHIC_DATA]" at bounding box center [608, 90] width 80 height 10
click at [574, 92] on input "[GEOGRAPHIC_DATA]" at bounding box center [571, 88] width 6 height 6
checkbox input "true"
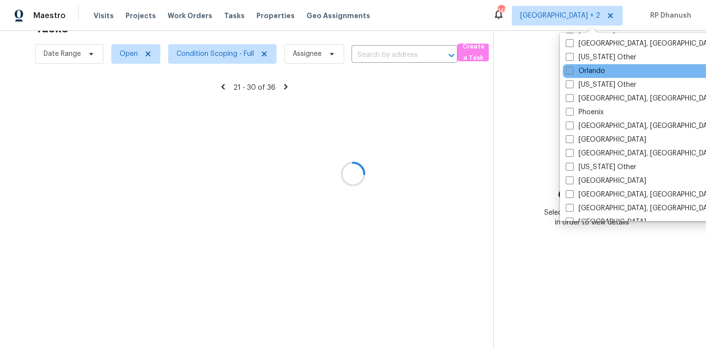
click at [591, 70] on label "Orlando" at bounding box center [585, 71] width 39 height 10
click at [573, 70] on input "Orlando" at bounding box center [569, 69] width 6 height 6
checkbox input "true"
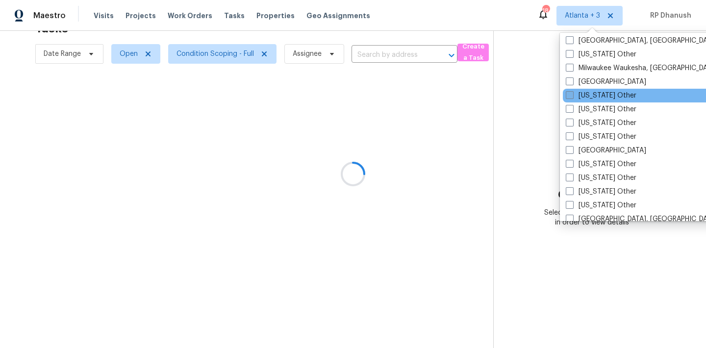
scroll to position [773, 0]
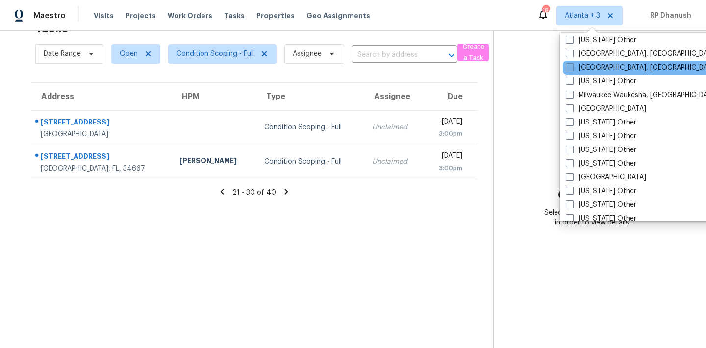
click at [591, 69] on label "[GEOGRAPHIC_DATA], [GEOGRAPHIC_DATA]" at bounding box center [642, 68] width 152 height 10
click at [573, 69] on input "[GEOGRAPHIC_DATA], [GEOGRAPHIC_DATA]" at bounding box center [569, 66] width 6 height 6
checkbox input "true"
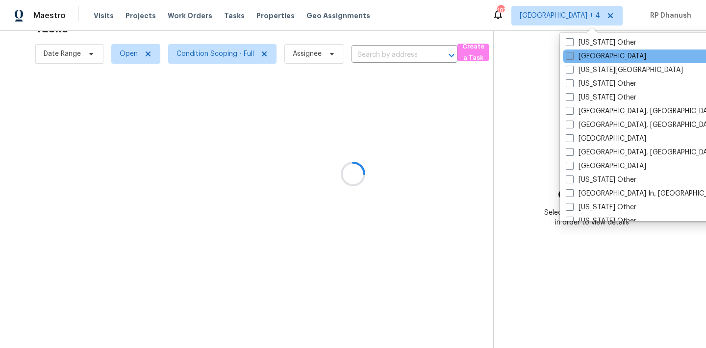
click at [590, 59] on label "[GEOGRAPHIC_DATA]" at bounding box center [606, 57] width 80 height 10
click at [573, 58] on input "[GEOGRAPHIC_DATA]" at bounding box center [569, 55] width 6 height 6
checkbox input "true"
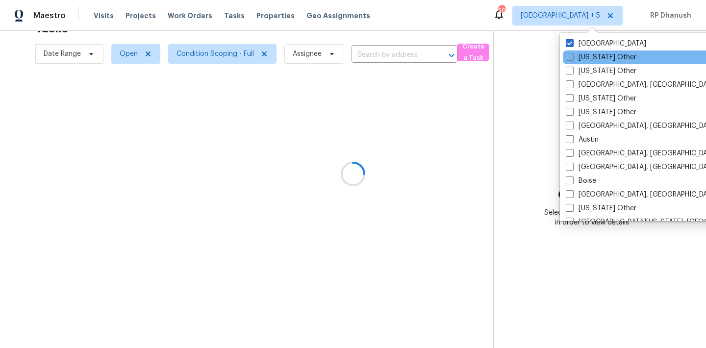
click at [589, 52] on div "[US_STATE] Other" at bounding box center [662, 58] width 198 height 14
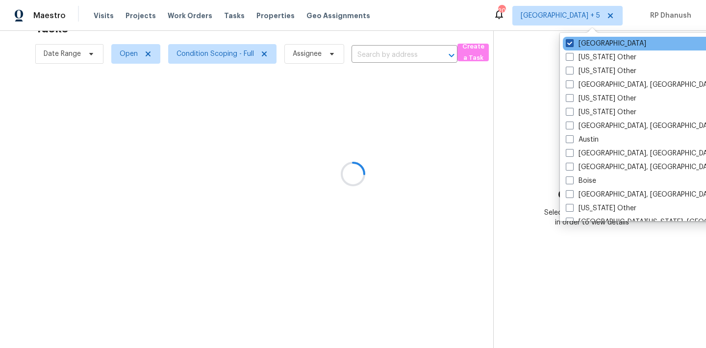
click at [588, 43] on label "[GEOGRAPHIC_DATA]" at bounding box center [606, 44] width 80 height 10
click at [573, 43] on input "[GEOGRAPHIC_DATA]" at bounding box center [569, 42] width 6 height 6
checkbox input "false"
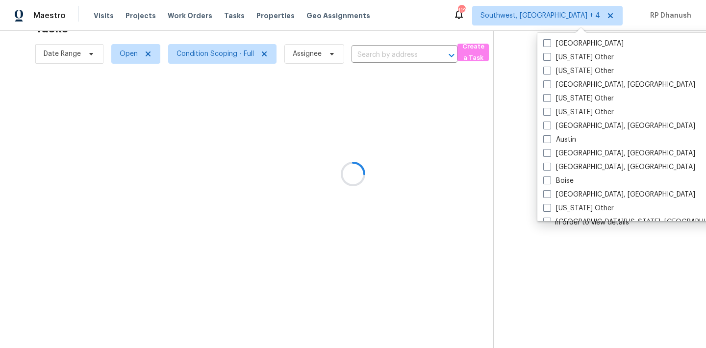
click at [529, 73] on div at bounding box center [353, 174] width 706 height 348
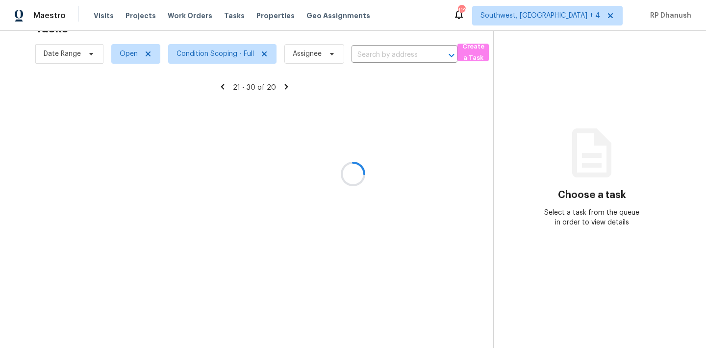
click at [575, 17] on div at bounding box center [353, 174] width 706 height 348
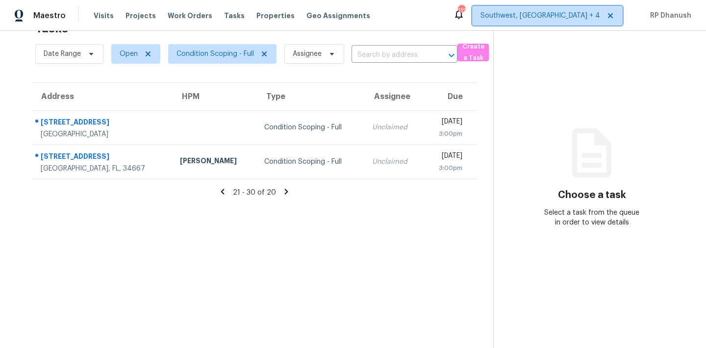
click at [575, 17] on span "Southwest, [GEOGRAPHIC_DATA] + 4" at bounding box center [541, 16] width 120 height 10
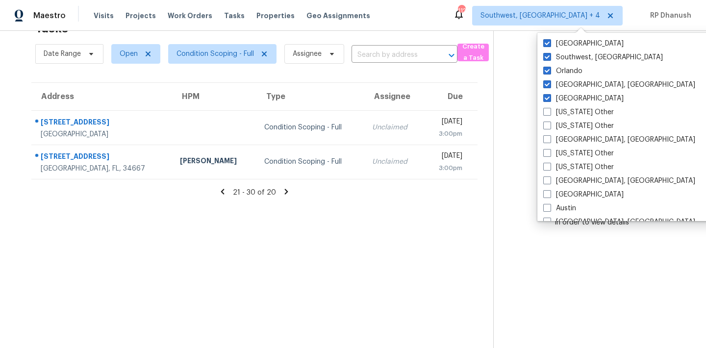
click at [526, 123] on section "Choose a task Select a task from the queue in order to view details" at bounding box center [592, 174] width 197 height 348
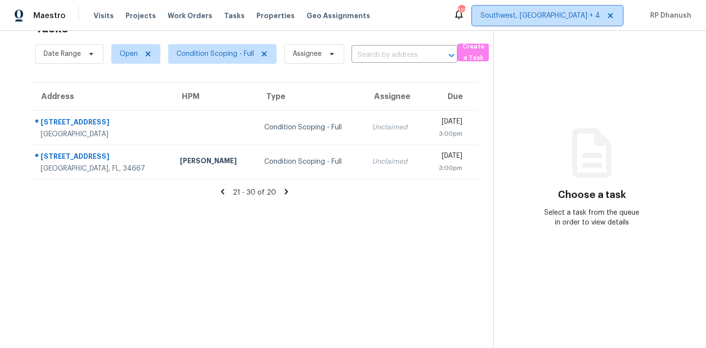
click at [564, 14] on span "Southwest, [GEOGRAPHIC_DATA] + 4" at bounding box center [541, 16] width 120 height 10
click at [511, 170] on div "Choose a task Select a task from the queue in order to view details" at bounding box center [592, 187] width 197 height 80
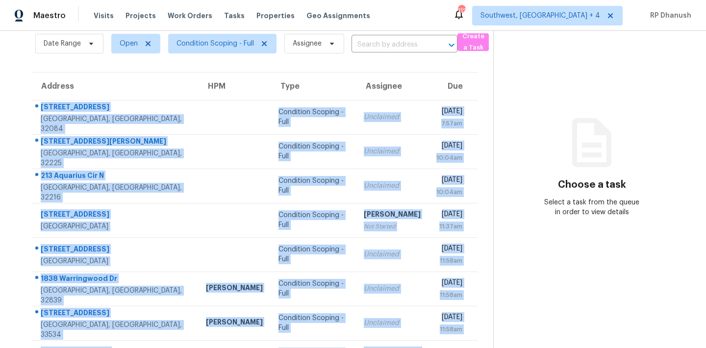
scroll to position [162, 0]
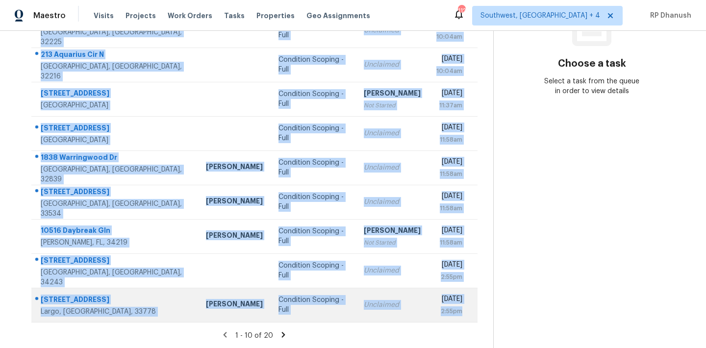
drag, startPoint x: 38, startPoint y: 101, endPoint x: 476, endPoint y: 312, distance: 486.4
click at [476, 312] on tbody "[STREET_ADDRESS] Condition Scoping - Full Unclaimed [DATE] 7:57am [STREET_ADDRE…" at bounding box center [254, 150] width 446 height 343
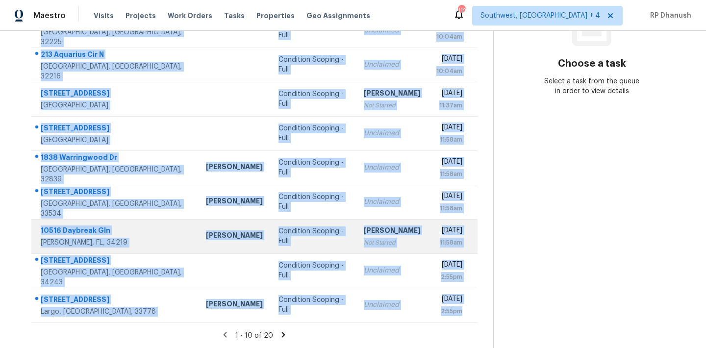
copy tbody "[STREET_ADDRESS] Condition Scoping - Full Unclaimed [DATE] 7:57am [STREET_ADDRE…"
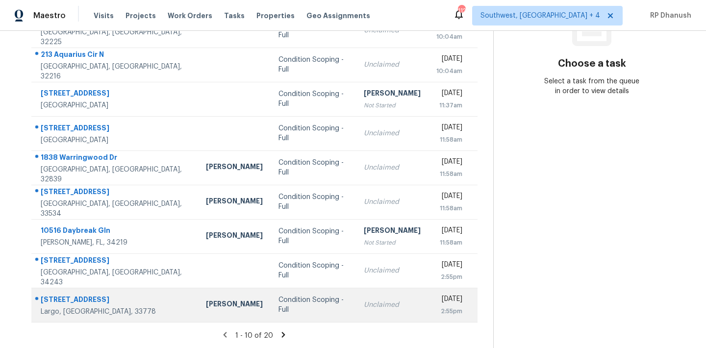
drag, startPoint x: 600, startPoint y: 216, endPoint x: 324, endPoint y: 314, distance: 293.7
click at [599, 216] on section "Choose a task Select a task from the queue in order to view details" at bounding box center [592, 109] width 197 height 480
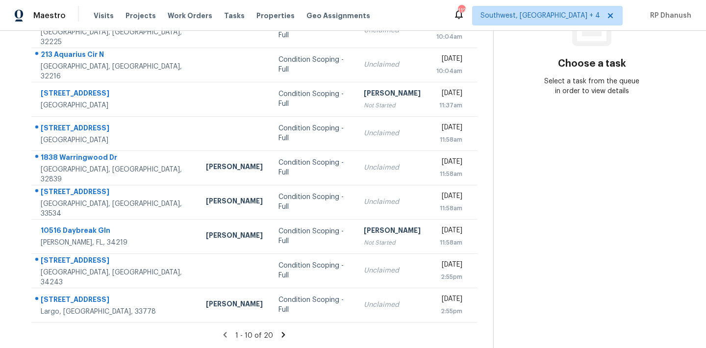
click at [279, 333] on icon at bounding box center [283, 335] width 9 height 9
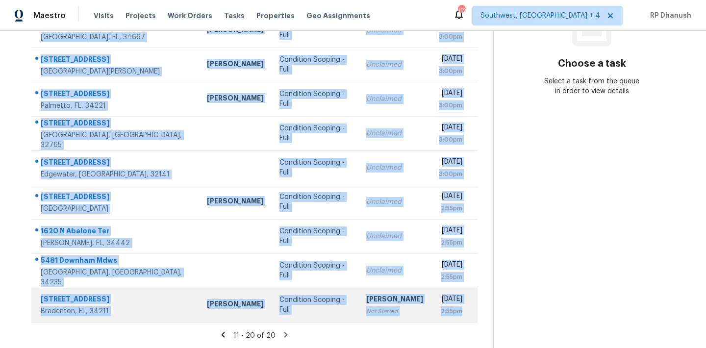
drag, startPoint x: 38, startPoint y: 146, endPoint x: 477, endPoint y: 308, distance: 467.5
click at [477, 308] on tbody "[STREET_ADDRESS] Condition Scoping - Full Unclaimed [DATE] 3:00pm [STREET_ADDRE…" at bounding box center [254, 150] width 446 height 343
copy tbody "[STREET_ADDRESS] Condition Scoping - Full Unclaimed [DATE] 3:00pm [STREET_ADDRE…"
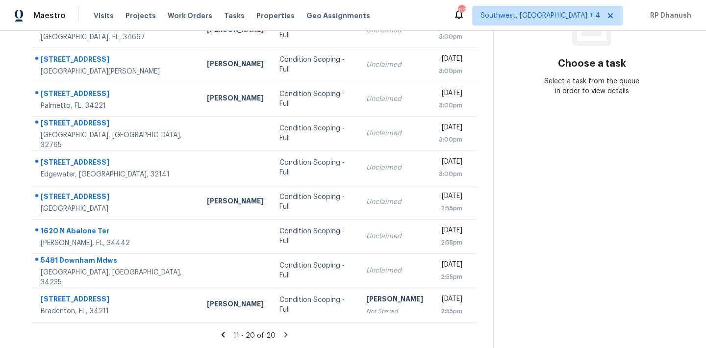
click at [553, 140] on section "Choose a task Select a task from the queue in order to view details" at bounding box center [592, 109] width 197 height 480
click at [593, 13] on span "Southwest, [GEOGRAPHIC_DATA] + 4" at bounding box center [541, 16] width 120 height 10
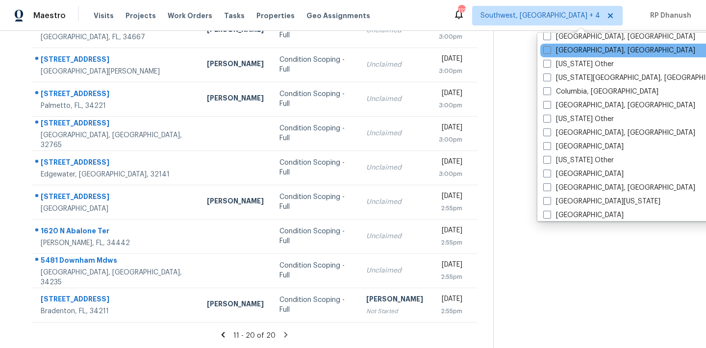
scroll to position [335, 0]
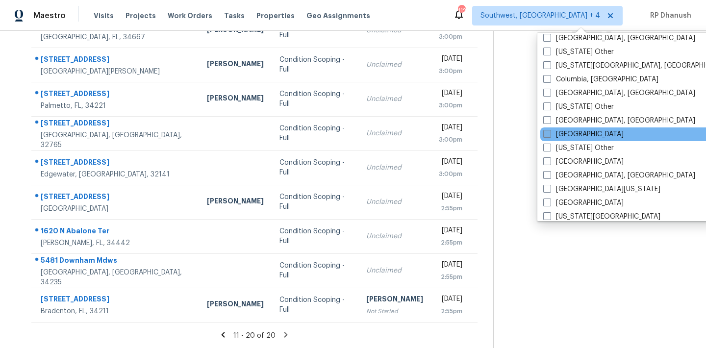
click at [565, 134] on label "[GEOGRAPHIC_DATA]" at bounding box center [584, 135] width 80 height 10
click at [550, 134] on input "[GEOGRAPHIC_DATA]" at bounding box center [547, 133] width 6 height 6
checkbox input "true"
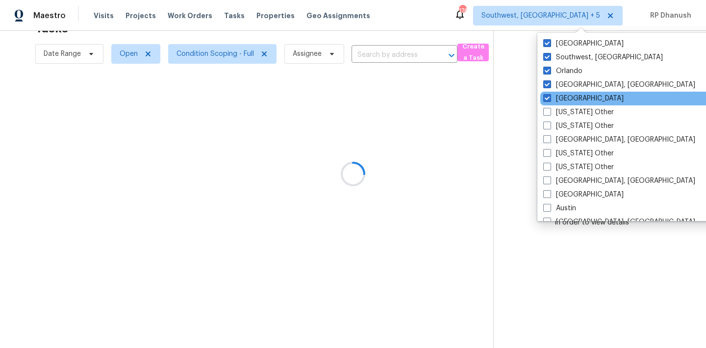
click at [555, 92] on div "[GEOGRAPHIC_DATA]" at bounding box center [640, 99] width 198 height 14
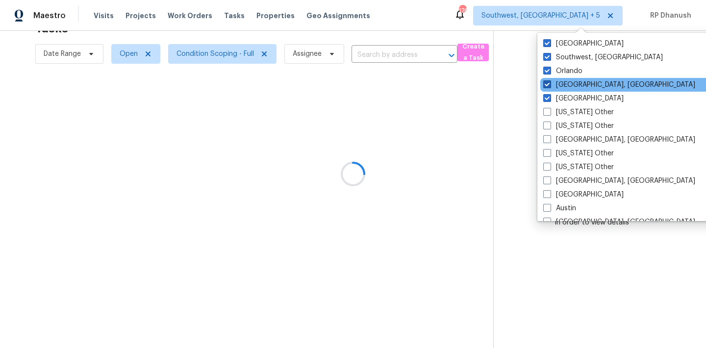
click at [554, 82] on label "[GEOGRAPHIC_DATA], [GEOGRAPHIC_DATA]" at bounding box center [620, 85] width 152 height 10
click at [550, 82] on input "Miami, FL" at bounding box center [547, 83] width 6 height 6
checkbox input "false"
click at [552, 90] on div "Miami, FL" at bounding box center [640, 85] width 198 height 14
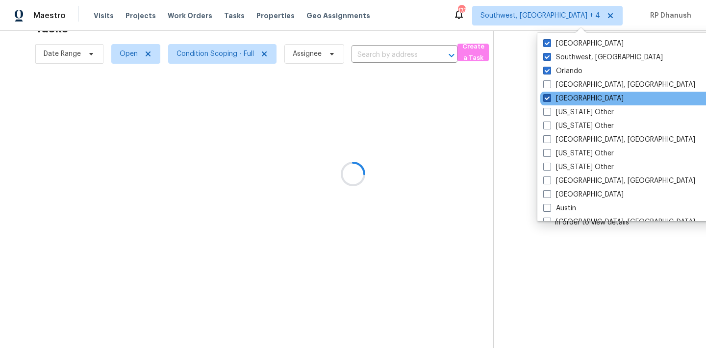
click at [551, 95] on label "Jacksonville" at bounding box center [584, 99] width 80 height 10
click at [550, 95] on input "Jacksonville" at bounding box center [547, 97] width 6 height 6
checkbox input "false"
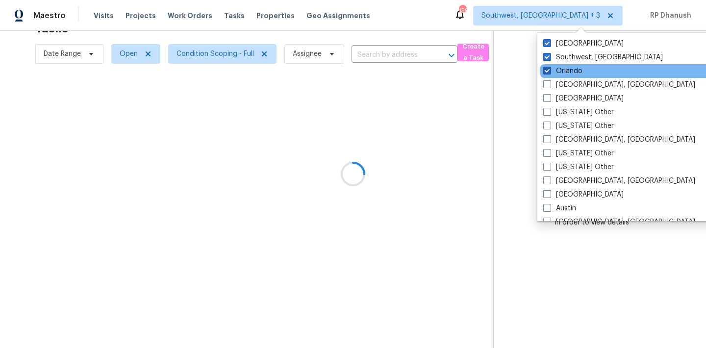
click at [551, 67] on label "Orlando" at bounding box center [563, 71] width 39 height 10
click at [550, 67] on input "Orlando" at bounding box center [547, 69] width 6 height 6
checkbox input "false"
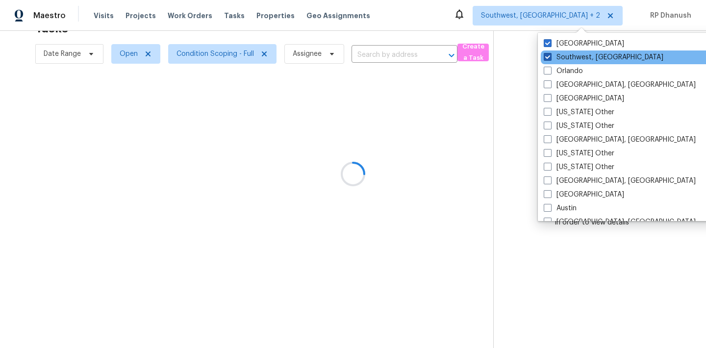
click at [551, 58] on span at bounding box center [548, 57] width 8 height 8
click at [550, 58] on input "Southwest, FL" at bounding box center [547, 55] width 6 height 6
checkbox input "false"
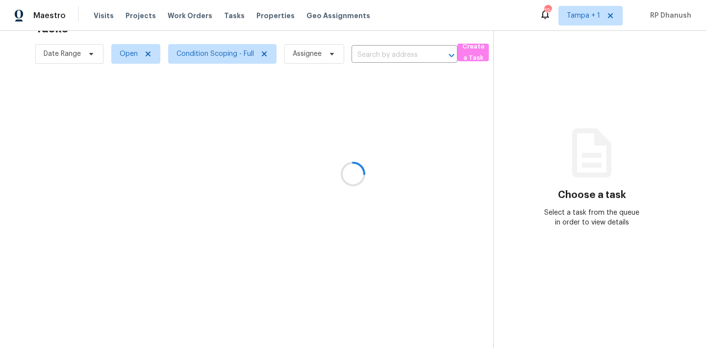
click at [551, 46] on div at bounding box center [353, 174] width 706 height 348
click at [586, 16] on div at bounding box center [353, 174] width 706 height 348
click at [589, 12] on div at bounding box center [353, 174] width 706 height 348
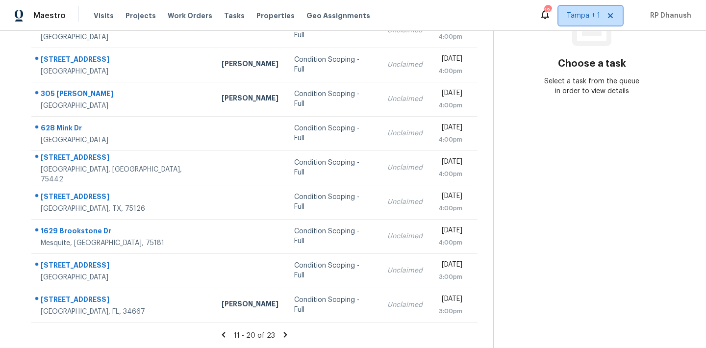
click at [590, 14] on span "Tampa + 1" at bounding box center [583, 16] width 33 height 10
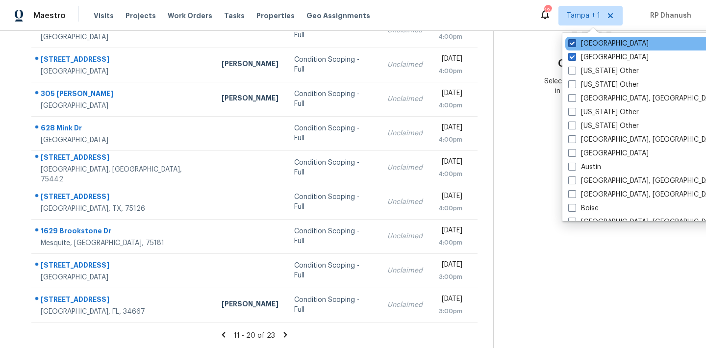
click at [584, 41] on label "[GEOGRAPHIC_DATA]" at bounding box center [609, 44] width 80 height 10
click at [575, 41] on input "[GEOGRAPHIC_DATA]" at bounding box center [572, 42] width 6 height 6
checkbox input "false"
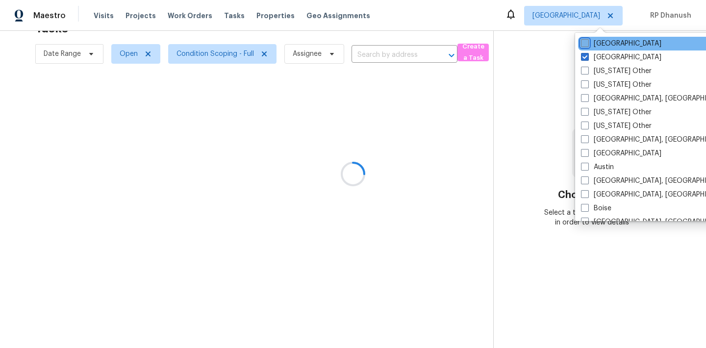
scroll to position [31, 0]
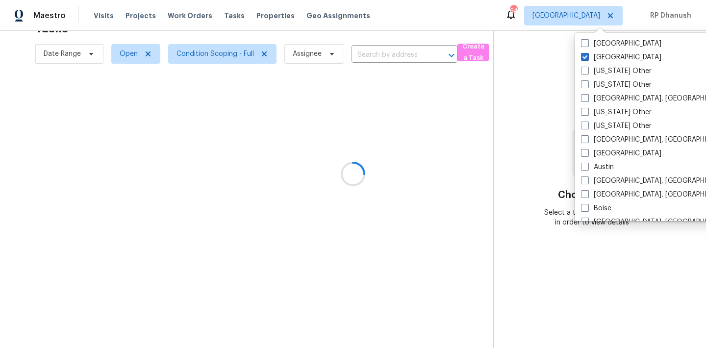
click at [547, 67] on div at bounding box center [353, 174] width 706 height 348
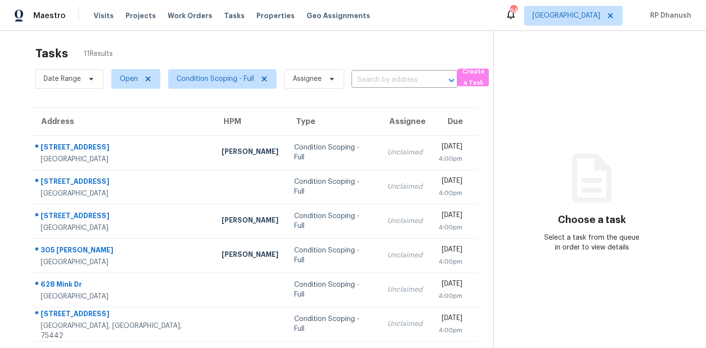
scroll to position [0, 0]
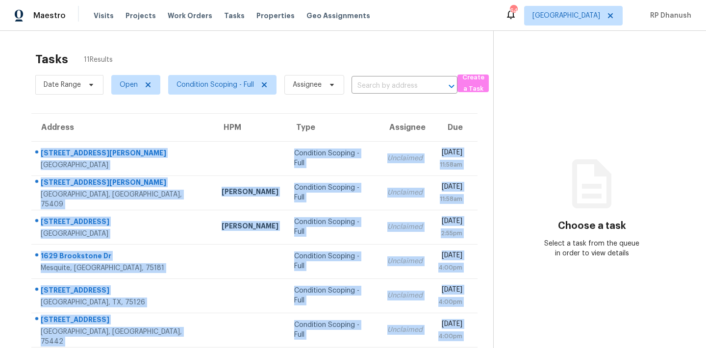
scroll to position [162, 0]
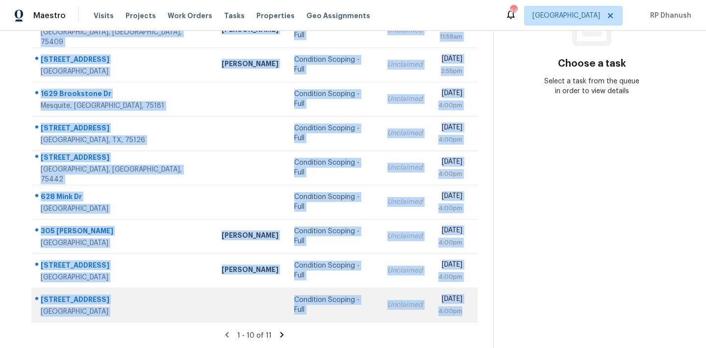
drag, startPoint x: 37, startPoint y: 146, endPoint x: 468, endPoint y: 311, distance: 461.4
click at [468, 311] on tbody "[STREET_ADDRESS][PERSON_NAME] Condition Scoping - Full Unclaimed [DATE] 11:58am…" at bounding box center [254, 150] width 446 height 343
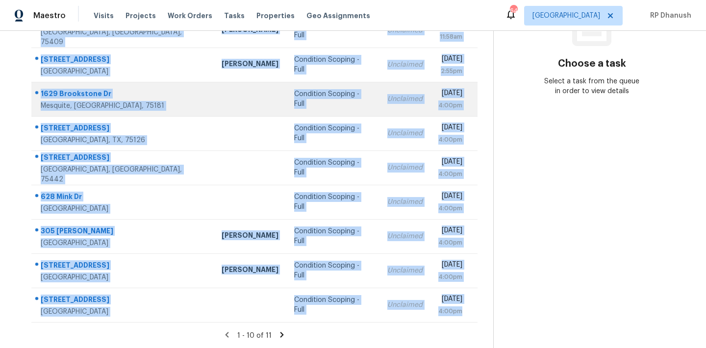
copy tbody "[STREET_ADDRESS][PERSON_NAME] Condition Scoping - Full Unclaimed [DATE] 11:58am…"
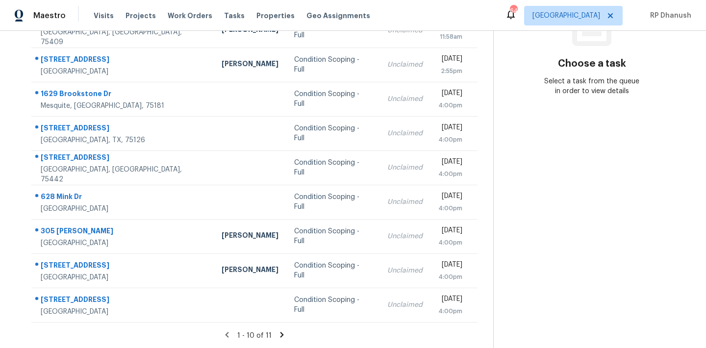
click at [281, 334] on icon at bounding box center [282, 334] width 3 height 5
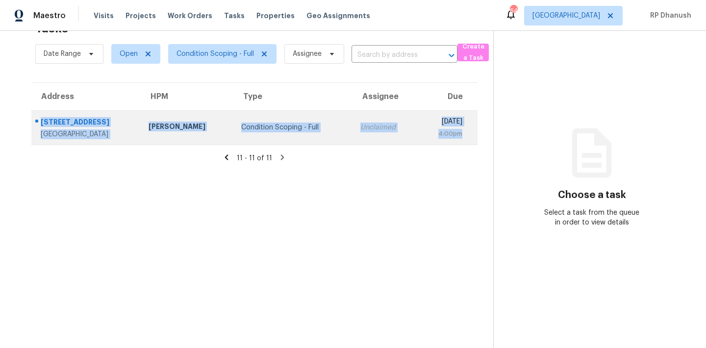
drag, startPoint x: 35, startPoint y: 117, endPoint x: 471, endPoint y: 138, distance: 436.6
click at [471, 138] on tr "[STREET_ADDRESS][PERSON_NAME] [PERSON_NAME] Condition Scoping - Full Unclaimed …" at bounding box center [254, 127] width 446 height 34
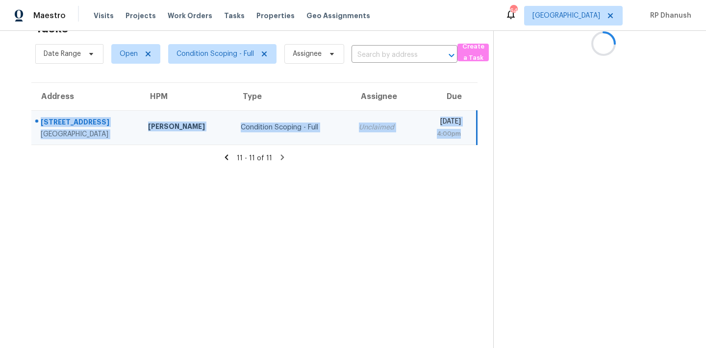
copy tr "[STREET_ADDRESS][PERSON_NAME] [PERSON_NAME] Condition Scoping - Full Unclaimed …"
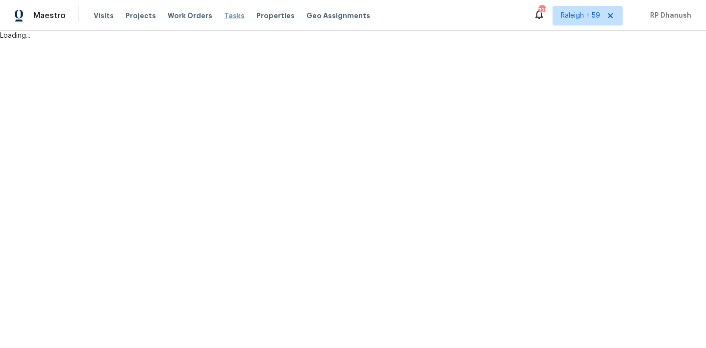
click at [232, 15] on span "Tasks" at bounding box center [234, 15] width 21 height 7
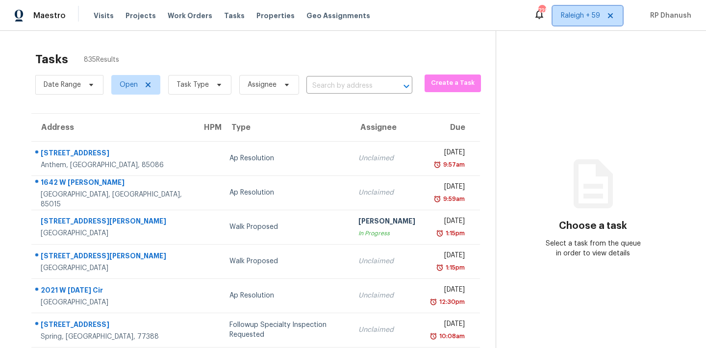
click at [577, 16] on span "Raleigh + 59" at bounding box center [580, 16] width 39 height 10
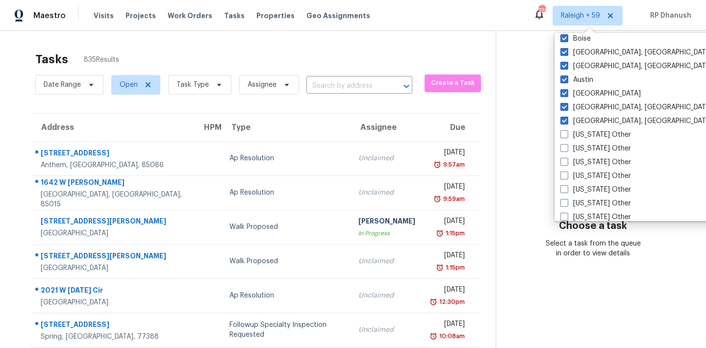
scroll to position [735, 0]
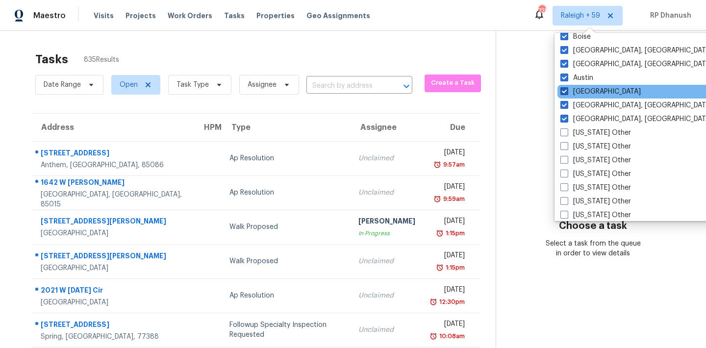
click at [582, 91] on label "[GEOGRAPHIC_DATA]" at bounding box center [601, 92] width 80 height 10
click at [567, 91] on input "[GEOGRAPHIC_DATA]" at bounding box center [564, 90] width 6 height 6
checkbox input "false"
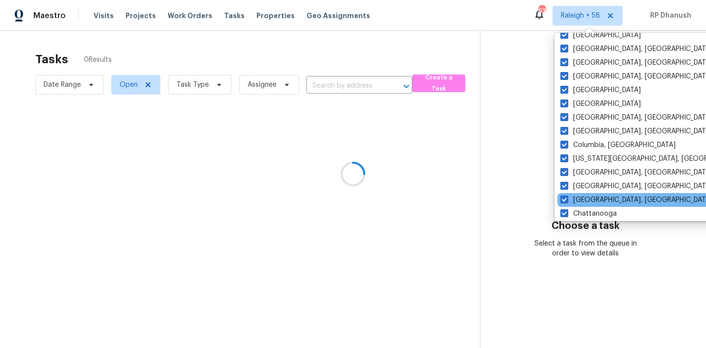
scroll to position [482, 0]
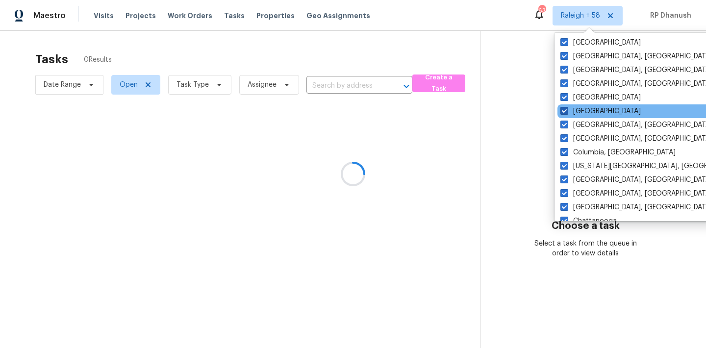
click at [580, 109] on label "[GEOGRAPHIC_DATA]" at bounding box center [601, 111] width 80 height 10
click at [567, 109] on input "[GEOGRAPHIC_DATA]" at bounding box center [564, 109] width 6 height 6
checkbox input "false"
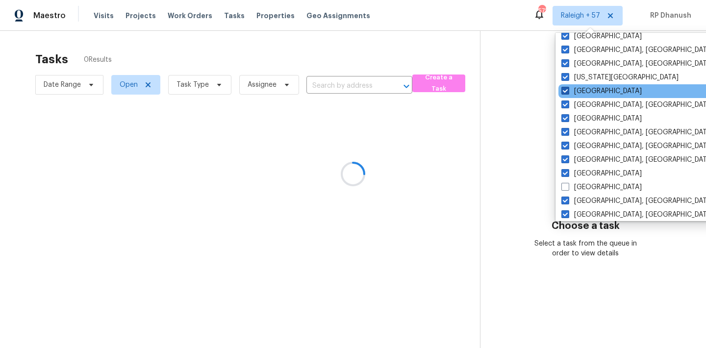
click at [582, 91] on label "[GEOGRAPHIC_DATA]" at bounding box center [602, 91] width 80 height 10
click at [568, 91] on input "Jacksonville" at bounding box center [565, 89] width 6 height 6
checkbox input "false"
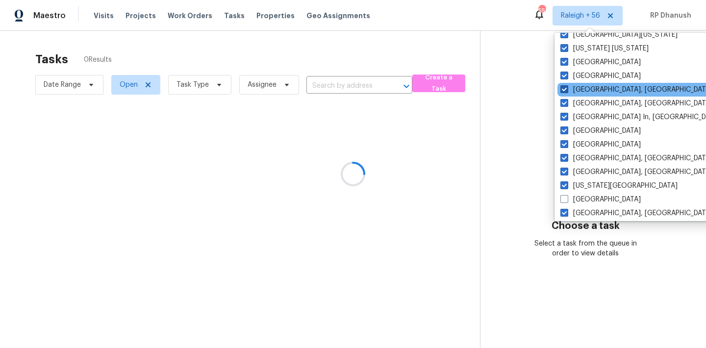
click at [582, 89] on label "Miami, FL" at bounding box center [637, 90] width 152 height 10
click at [567, 89] on input "Miami, FL" at bounding box center [564, 88] width 6 height 6
checkbox input "false"
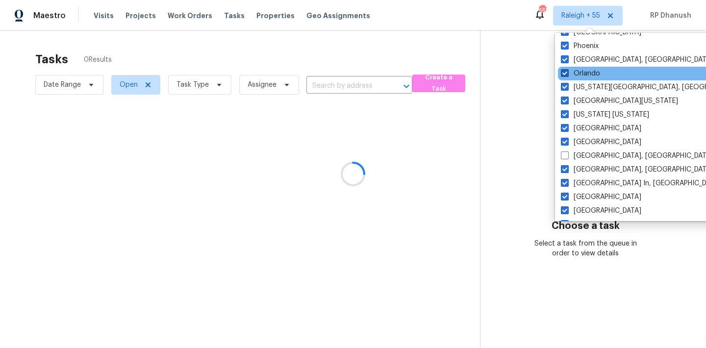
click at [582, 76] on label "Orlando" at bounding box center [580, 74] width 39 height 10
click at [568, 75] on input "Orlando" at bounding box center [564, 72] width 6 height 6
checkbox input "false"
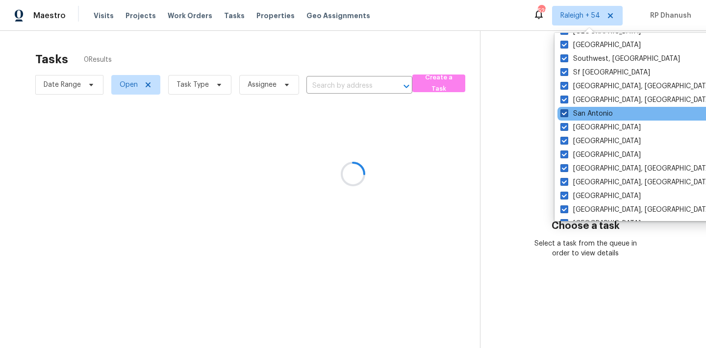
scroll to position [39, 0]
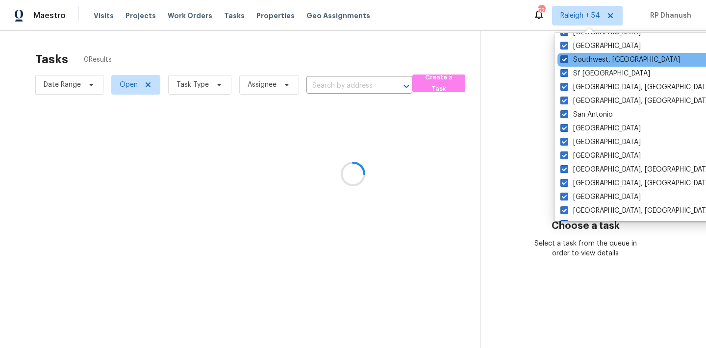
click at [582, 58] on label "Southwest, FL" at bounding box center [621, 60] width 120 height 10
click at [567, 58] on input "Southwest, FL" at bounding box center [564, 58] width 6 height 6
checkbox input "false"
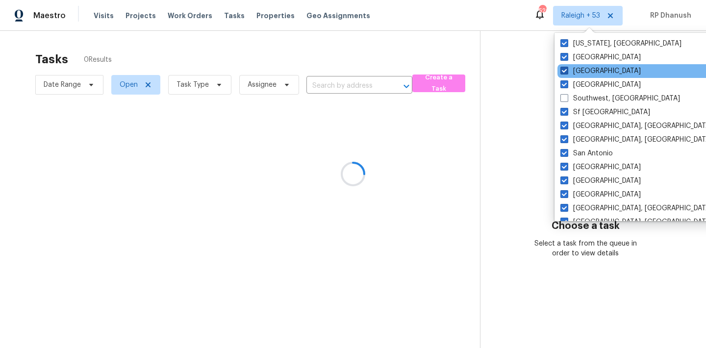
click at [581, 69] on label "Tampa" at bounding box center [601, 71] width 80 height 10
click at [567, 69] on input "Tampa" at bounding box center [564, 69] width 6 height 6
checkbox input "false"
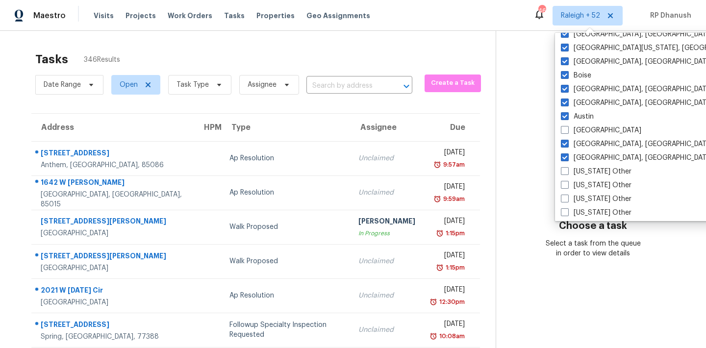
scroll to position [725, 0]
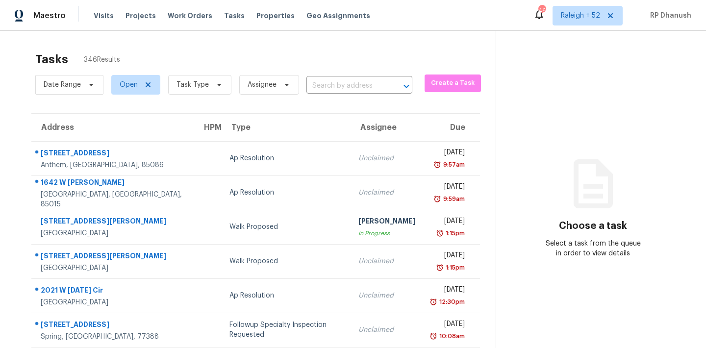
click at [505, 124] on section "Choose a task Select a task from the queue in order to view details" at bounding box center [593, 271] width 195 height 480
click at [205, 85] on span "Task Type" at bounding box center [193, 85] width 32 height 10
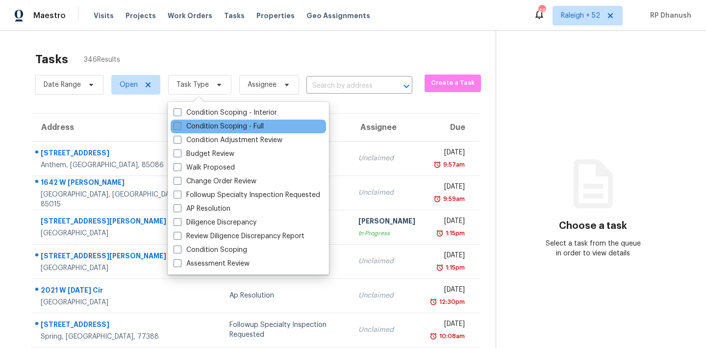
click at [216, 126] on label "Condition Scoping - Full" at bounding box center [219, 127] width 90 height 10
click at [180, 126] on input "Condition Scoping - Full" at bounding box center [177, 125] width 6 height 6
checkbox input "true"
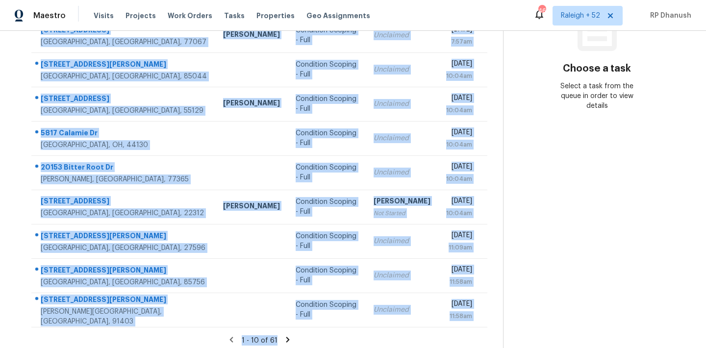
scroll to position [162, 0]
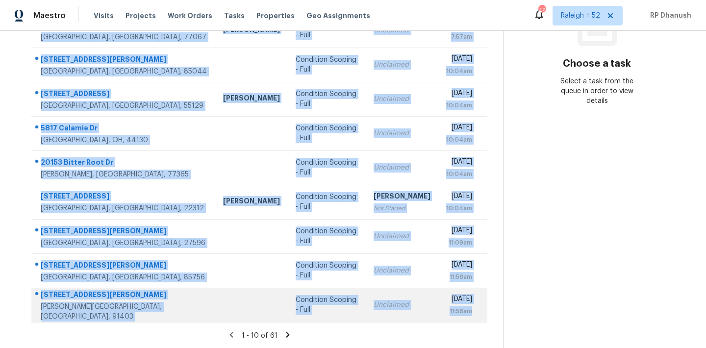
drag, startPoint x: 39, startPoint y: 145, endPoint x: 468, endPoint y: 311, distance: 460.3
click at [468, 311] on tbody "[STREET_ADDRESS] Condition Scoping - Full Unclaimed [DATE] 5:49am [STREET_ADDRE…" at bounding box center [259, 150] width 456 height 343
copy tbody "522 W Cornwall Rd Cary, NC, 27511 Condition Scoping - Full Unclaimed Fri, Sep 2…"
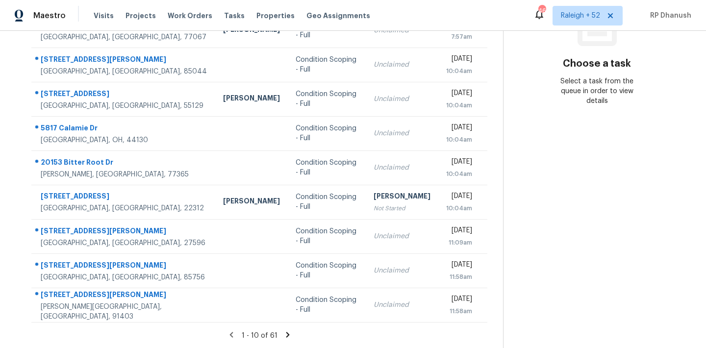
click at [507, 174] on section "Choose a task Select a task from the queue in order to view details" at bounding box center [596, 109] width 187 height 480
click at [284, 331] on icon at bounding box center [288, 335] width 9 height 9
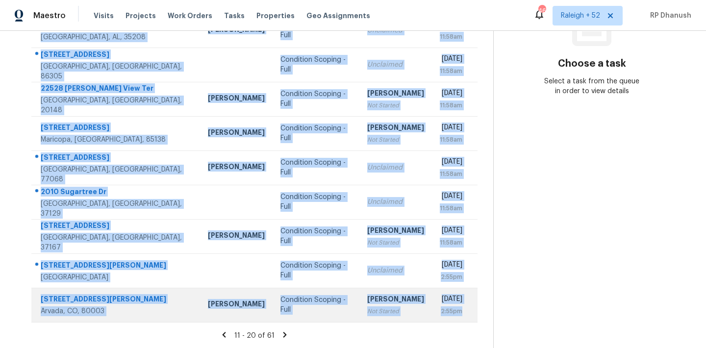
drag, startPoint x: 37, startPoint y: 139, endPoint x: 463, endPoint y: 315, distance: 461.3
click at [463, 315] on tbody "1301 Mountain Laurel Ct Matthews, NC, 28104 Ryan Craven Condition Scoping - Ful…" at bounding box center [254, 150] width 446 height 343
copy tbody "1301 Mountain Laurel Ct Matthews, NC, 28104 Ryan Craven Condition Scoping - Ful…"
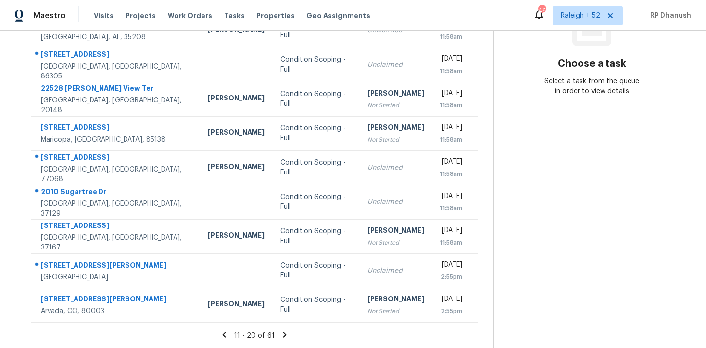
click at [572, 221] on section "Choose a task Select a task from the queue in order to view details" at bounding box center [592, 109] width 197 height 480
click at [285, 335] on icon at bounding box center [285, 334] width 3 height 5
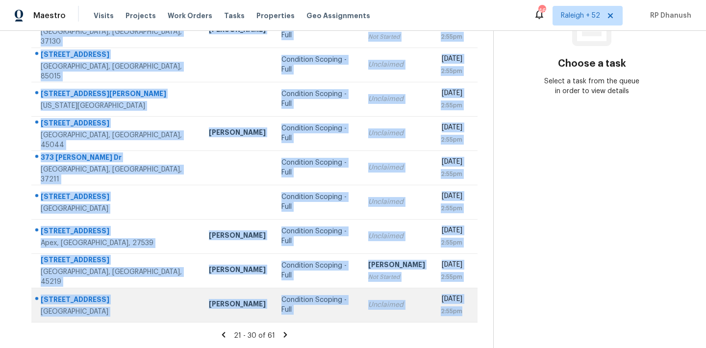
drag, startPoint x: 39, startPoint y: 109, endPoint x: 471, endPoint y: 311, distance: 477.4
click at [471, 311] on tbody "5406 S Hearsey Dr Austin, TX, 78744 Anthony Aponte Condition Scoping - Full Unc…" at bounding box center [254, 150] width 446 height 343
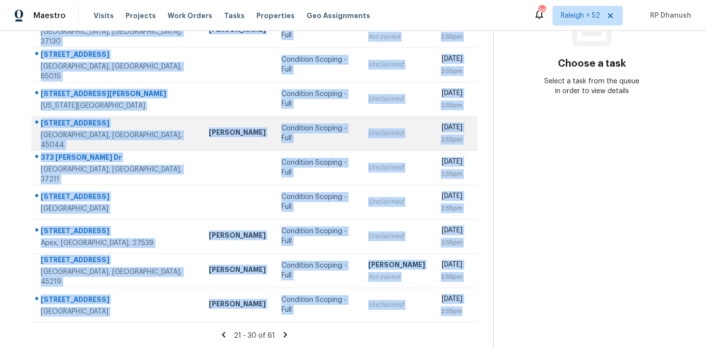
copy tbody "5406 S Hearsey Dr Austin, TX, 78744 Anthony Aponte Condition Scoping - Full Unc…"
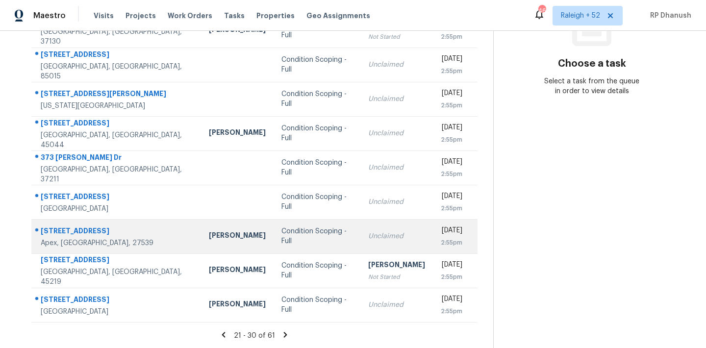
drag, startPoint x: 524, startPoint y: 198, endPoint x: 465, endPoint y: 227, distance: 66.3
click at [524, 198] on section "Choose a task Select a task from the queue in order to view details" at bounding box center [592, 109] width 197 height 480
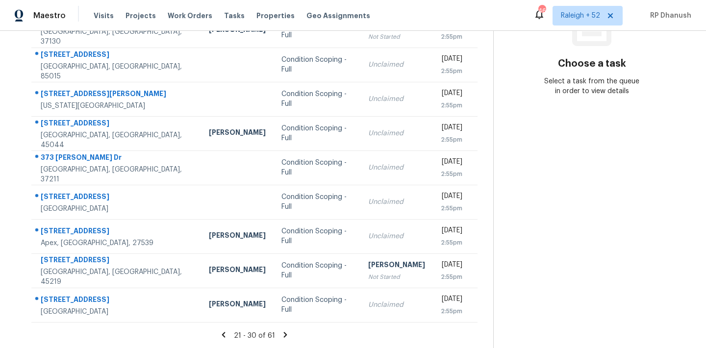
click at [286, 335] on icon at bounding box center [285, 334] width 3 height 5
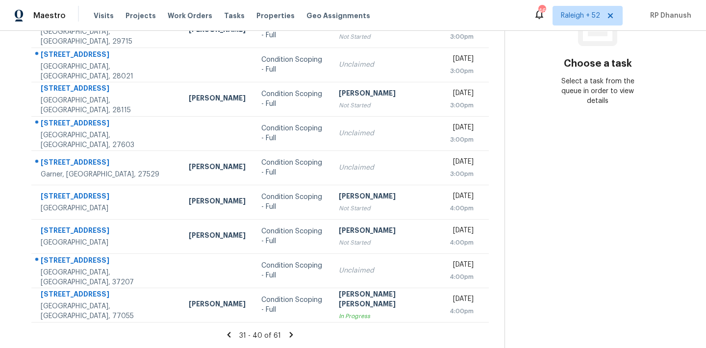
drag, startPoint x: 42, startPoint y: 146, endPoint x: 487, endPoint y: 313, distance: 475.6
click at [487, 313] on div "Address HPM Type Assignee Due 1103 Pepper Ridge Dr Lugoff, SC, 29078 Ryan Middl…" at bounding box center [260, 137] width 489 height 372
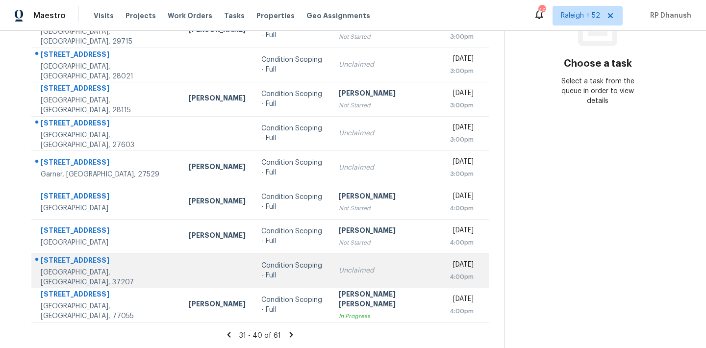
copy table "Address HPM Type Assignee Due"
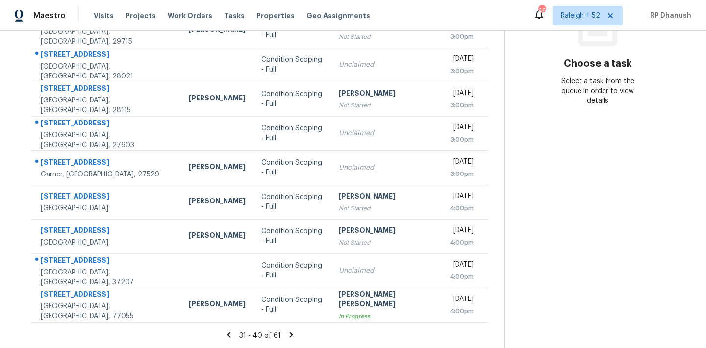
click at [560, 183] on section "Choose a task Select a task from the queue in order to view details" at bounding box center [598, 109] width 186 height 480
click at [287, 332] on icon at bounding box center [291, 335] width 9 height 9
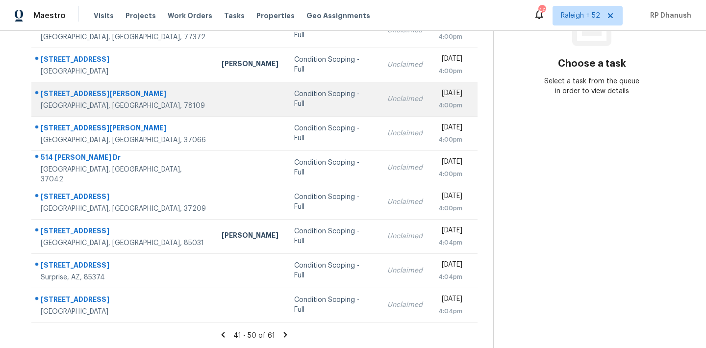
scroll to position [101, 0]
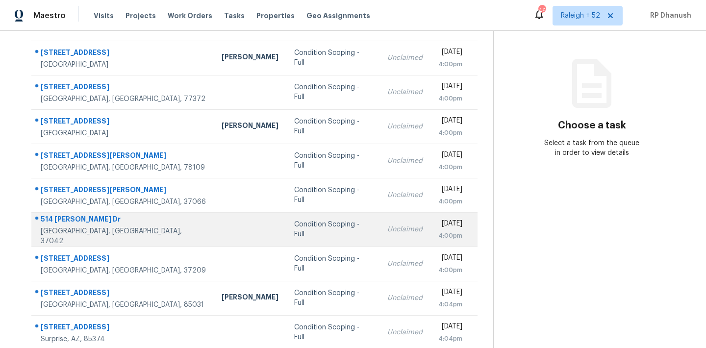
drag, startPoint x: 34, startPoint y: 49, endPoint x: 331, endPoint y: 221, distance: 342.9
click at [331, 221] on tbody "2717 County Road 3479B Cleveland, TX, 77327 Maury Hammond Condition Scoping - F…" at bounding box center [254, 212] width 446 height 343
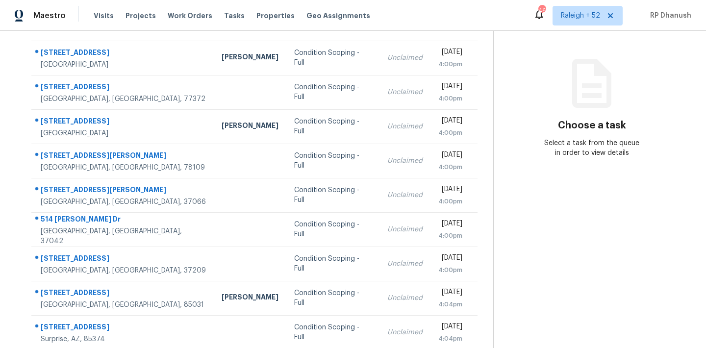
scroll to position [162, 0]
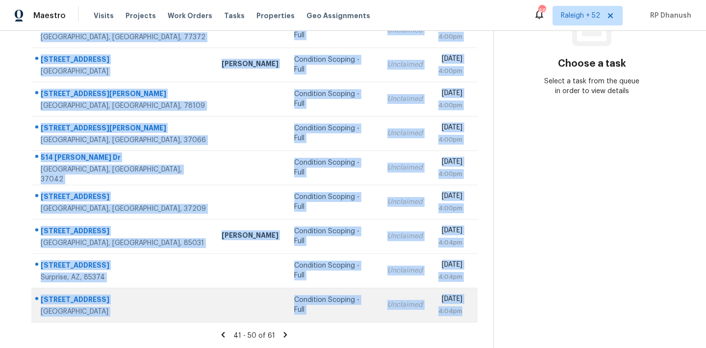
drag, startPoint x: 36, startPoint y: 45, endPoint x: 468, endPoint y: 320, distance: 512.0
click at [468, 320] on tbody "2717 County Road 3479B Cleveland, TX, 77327 Maury Hammond Condition Scoping - F…" at bounding box center [254, 150] width 446 height 343
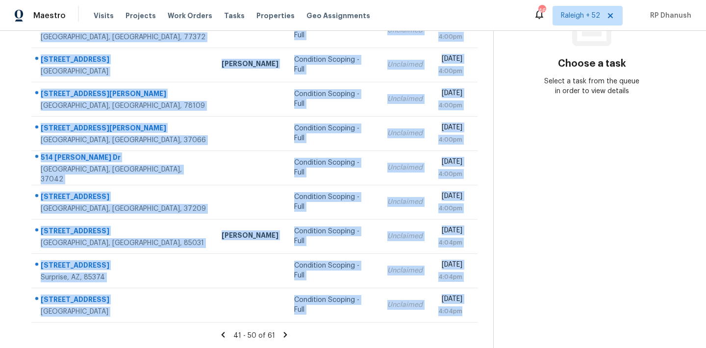
copy tbody "2717 County Road 3479B Cleveland, TX, 77327 Maury Hammond Condition Scoping - F…"
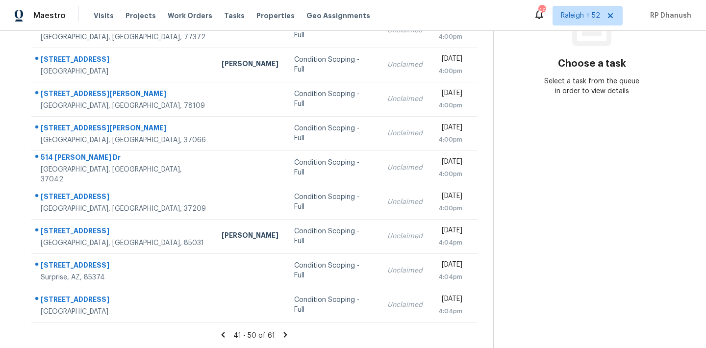
click at [579, 204] on section "Choose a task Select a task from the queue in order to view details" at bounding box center [592, 109] width 197 height 480
click at [281, 333] on icon at bounding box center [285, 335] width 9 height 9
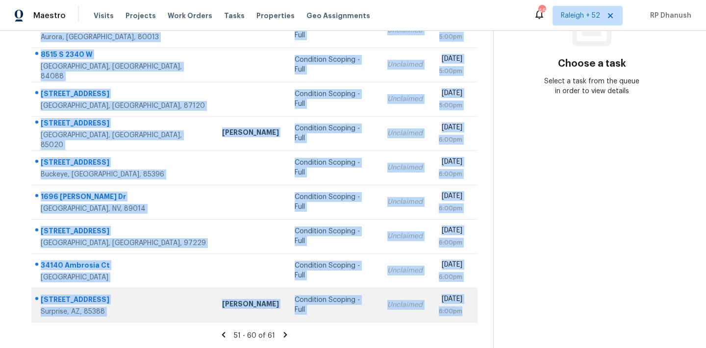
drag, startPoint x: 34, startPoint y: 145, endPoint x: 474, endPoint y: 310, distance: 469.9
click at [474, 310] on tbody "8820 Swan River St Littleton, CO, 80125 Condition Scoping - Full Unclaimed Fri,…" at bounding box center [254, 150] width 446 height 343
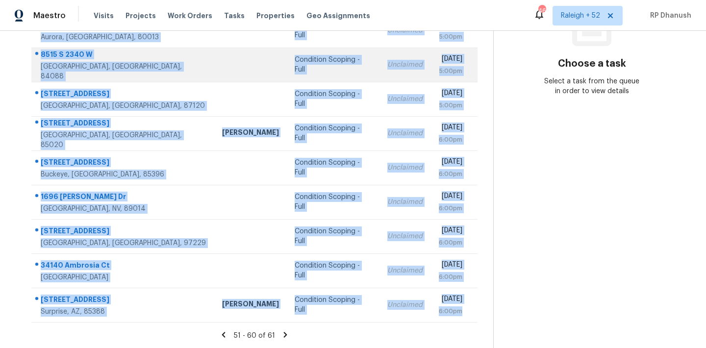
copy tbody "8820 Swan River St Littleton, CO, 80125 Condition Scoping - Full Unclaimed Fri,…"
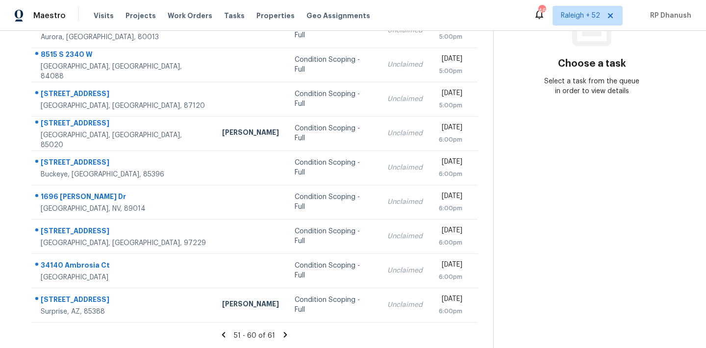
click at [571, 252] on section "Choose a task Select a task from the queue in order to view details" at bounding box center [592, 109] width 197 height 480
click at [284, 332] on icon at bounding box center [285, 335] width 9 height 9
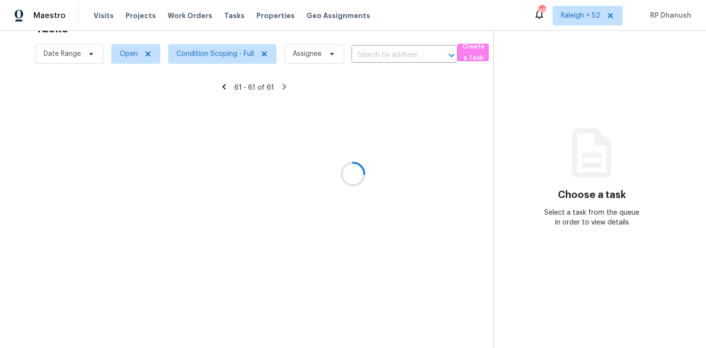
scroll to position [31, 0]
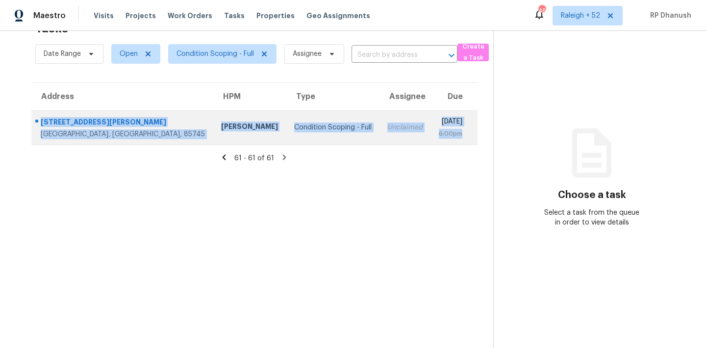
drag, startPoint x: 33, startPoint y: 113, endPoint x: 457, endPoint y: 142, distance: 424.4
click at [457, 142] on tr "2338 W Paine Trl Tucson, AZ, 85745 John Perkins Condition Scoping - Full Unclai…" at bounding box center [254, 127] width 446 height 34
copy tr "2338 W Paine Trl Tucson, AZ, 85745 John Perkins Condition Scoping - Full Unclai…"
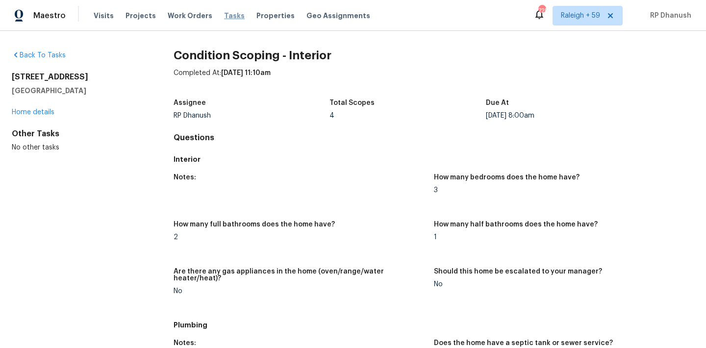
click at [224, 16] on span "Tasks" at bounding box center [234, 15] width 21 height 7
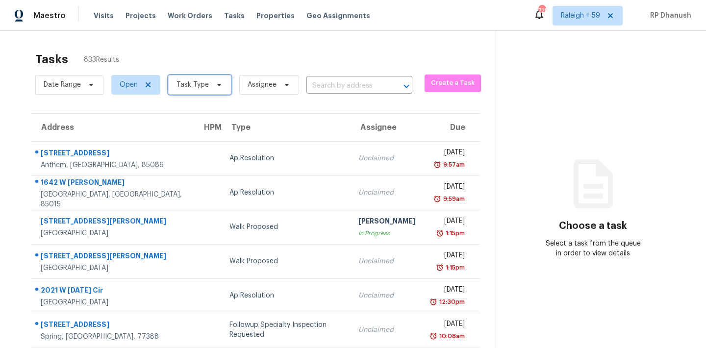
click at [189, 89] on span "Task Type" at bounding box center [193, 85] width 32 height 10
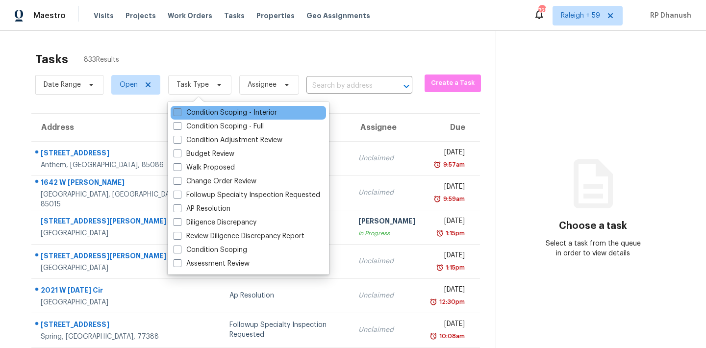
click at [209, 117] on label "Condition Scoping - Interior" at bounding box center [226, 113] width 104 height 10
click at [180, 114] on input "Condition Scoping - Interior" at bounding box center [177, 111] width 6 height 6
checkbox input "true"
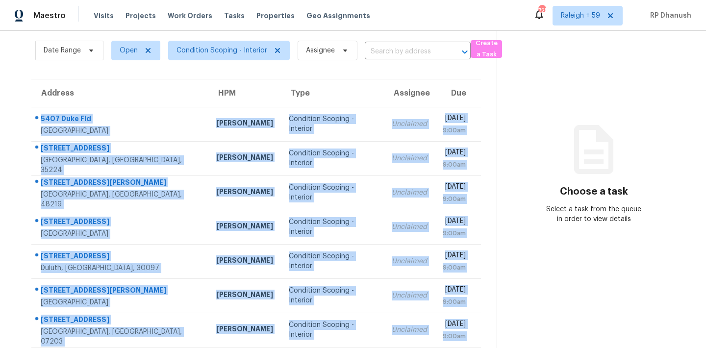
scroll to position [162, 0]
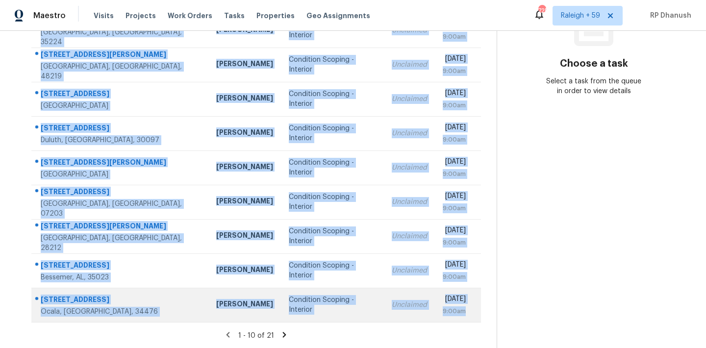
drag, startPoint x: 37, startPoint y: 111, endPoint x: 473, endPoint y: 314, distance: 481.7
click at [473, 314] on tbody "[STREET_ADDRESS] [PERSON_NAME] Condition Scoping - Interior Unclaimed [DATE] 9:…" at bounding box center [256, 150] width 450 height 343
copy tbody "[STREET_ADDRESS] [PERSON_NAME] Condition Scoping - Interior Unclaimed [DATE] 9:…"
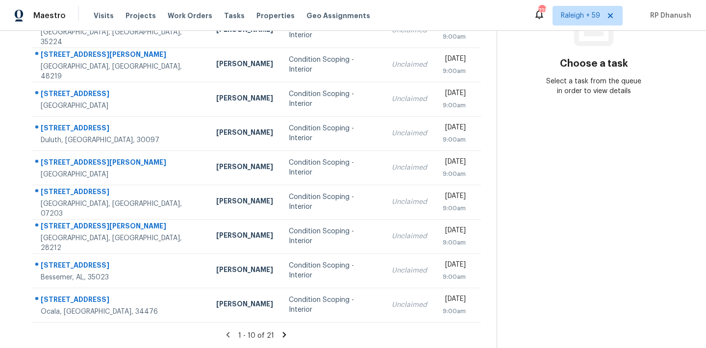
click at [531, 151] on section "Choose a task Select a task from the queue in order to view details" at bounding box center [594, 109] width 194 height 480
click at [283, 336] on icon at bounding box center [284, 334] width 3 height 5
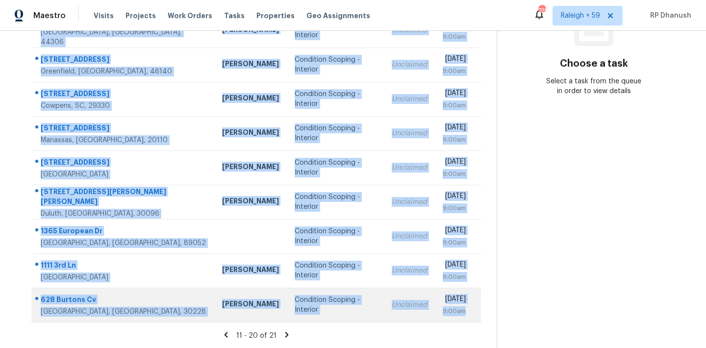
drag, startPoint x: 35, startPoint y: 146, endPoint x: 470, endPoint y: 312, distance: 465.4
click at [470, 312] on tbody "[STREET_ADDRESS] [PERSON_NAME] Condition Scoping - Interior Unclaimed [DATE] 9:…" at bounding box center [256, 150] width 450 height 343
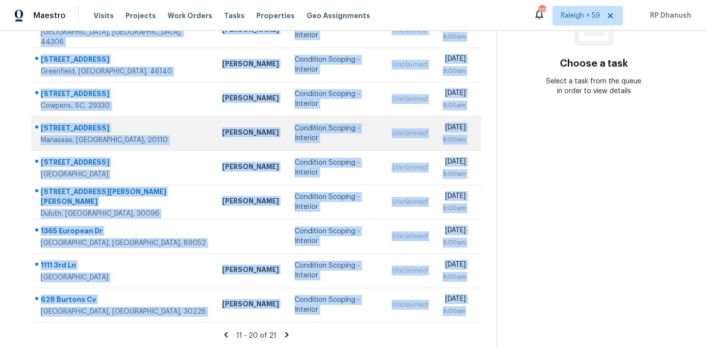
copy tbody "[STREET_ADDRESS] [PERSON_NAME] Condition Scoping - Interior Unclaimed [DATE] 9:…"
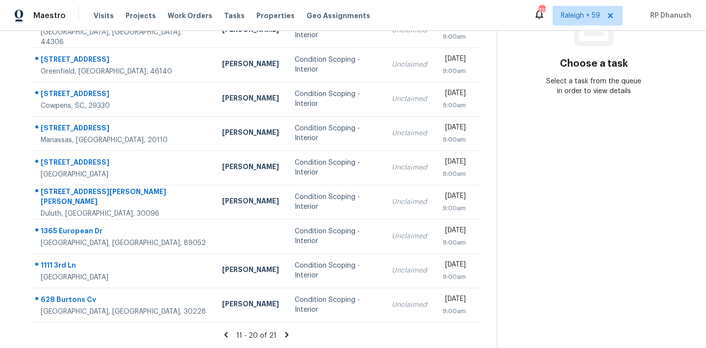
click at [557, 157] on section "Choose a task Select a task from the queue in order to view details" at bounding box center [594, 109] width 194 height 480
click at [283, 333] on icon at bounding box center [287, 335] width 9 height 9
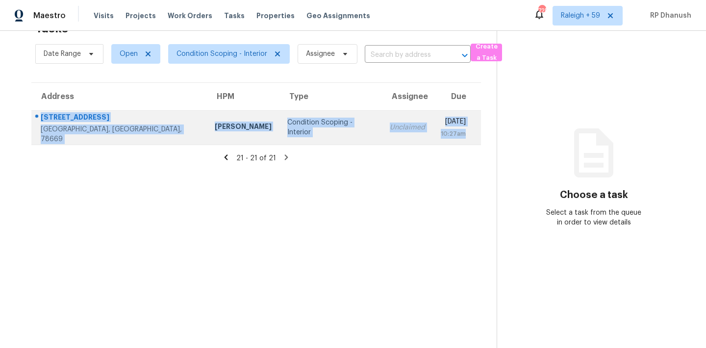
drag, startPoint x: 35, startPoint y: 112, endPoint x: 467, endPoint y: 134, distance: 431.8
click at [467, 134] on tr "[STREET_ADDRESS] [PERSON_NAME] Condition Scoping - Interior Unclaimed [DATE] 10…" at bounding box center [256, 127] width 450 height 34
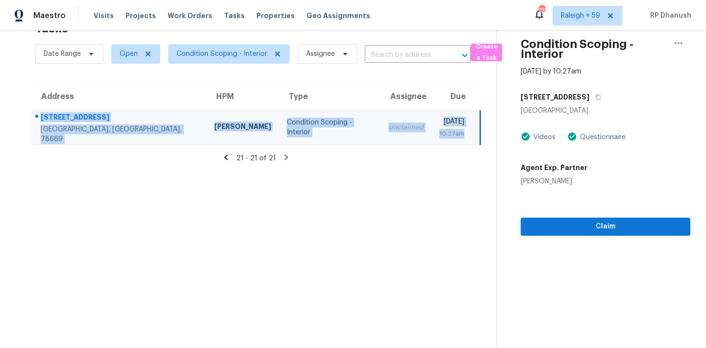
copy tr "[STREET_ADDRESS] [PERSON_NAME] Condition Scoping - Interior Unclaimed [DATE] 10…"
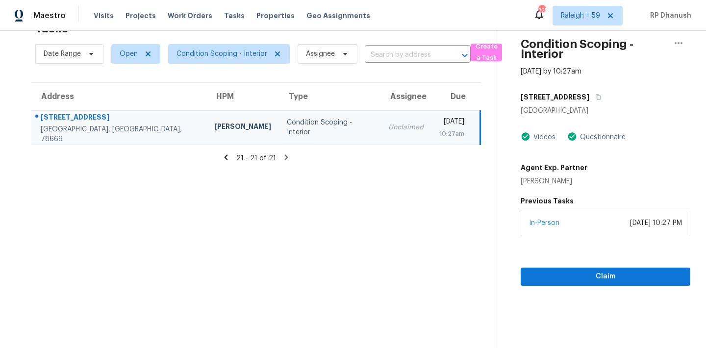
click at [380, 190] on section "Tasks 21 Results Date Range Open Condition Scoping - Interior Assignee ​ Create…" at bounding box center [256, 182] width 481 height 333
click at [227, 56] on span "Condition Scoping - Interior" at bounding box center [222, 54] width 91 height 10
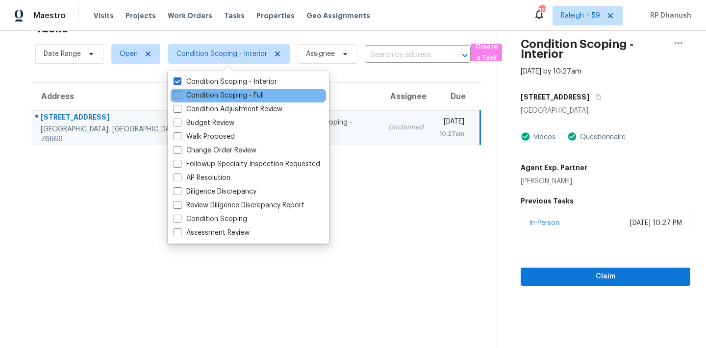
click at [229, 93] on label "Condition Scoping - Full" at bounding box center [219, 96] width 90 height 10
click at [180, 93] on input "Condition Scoping - Full" at bounding box center [177, 94] width 6 height 6
checkbox input "true"
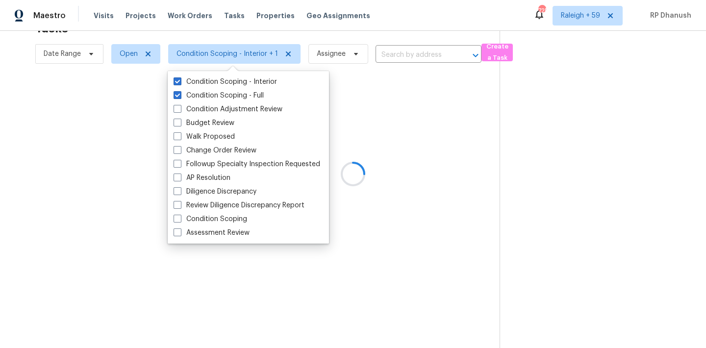
click at [442, 211] on div at bounding box center [353, 174] width 706 height 348
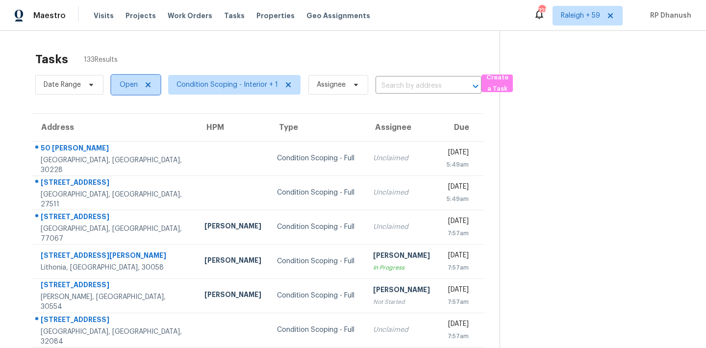
click at [134, 85] on span "Open" at bounding box center [129, 85] width 18 height 10
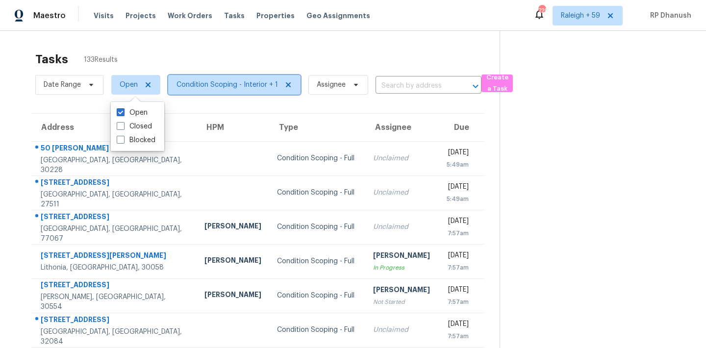
click at [208, 80] on span "Condition Scoping - Interior + 1" at bounding box center [228, 85] width 102 height 10
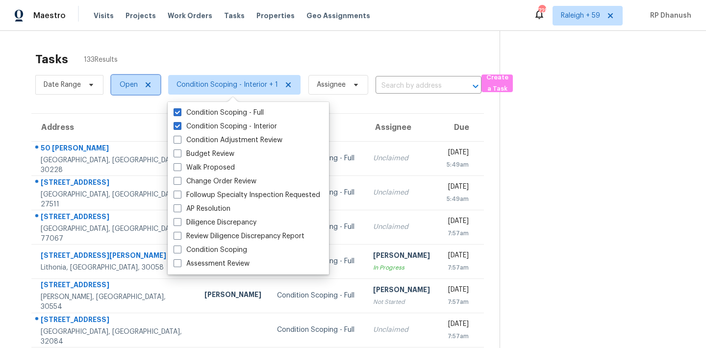
click at [129, 82] on span "Open" at bounding box center [129, 85] width 18 height 10
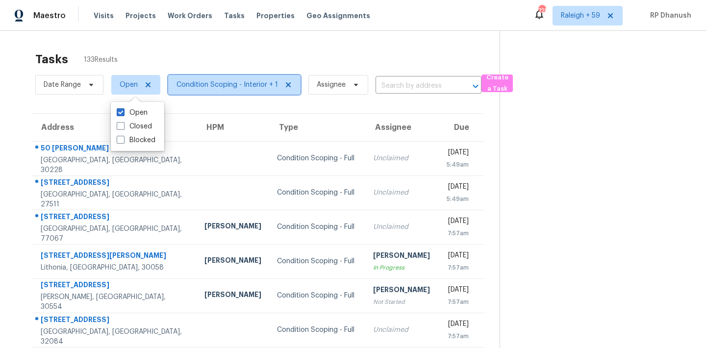
click at [217, 84] on span "Condition Scoping - Interior + 1" at bounding box center [228, 85] width 102 height 10
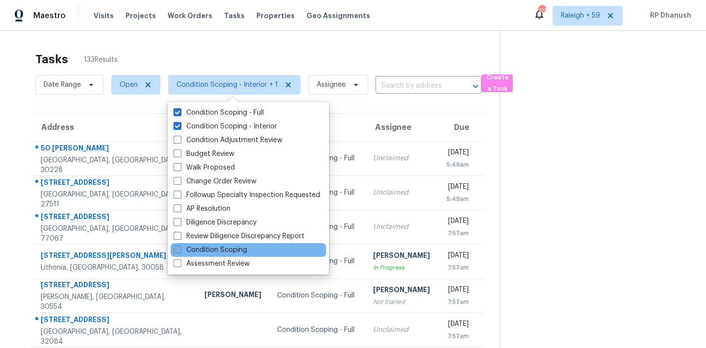
click at [226, 248] on label "Condition Scoping" at bounding box center [211, 250] width 74 height 10
click at [180, 248] on input "Condition Scoping" at bounding box center [177, 248] width 6 height 6
checkbox input "true"
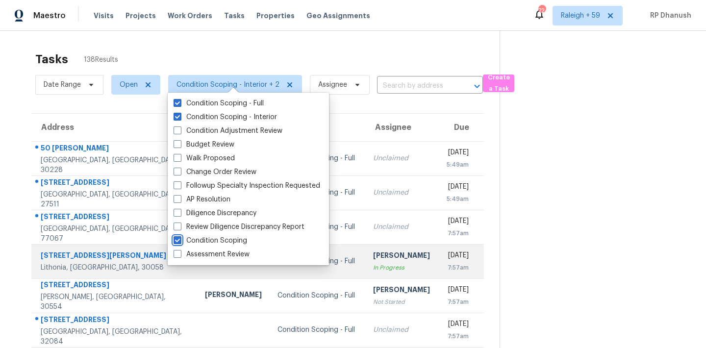
scroll to position [162, 0]
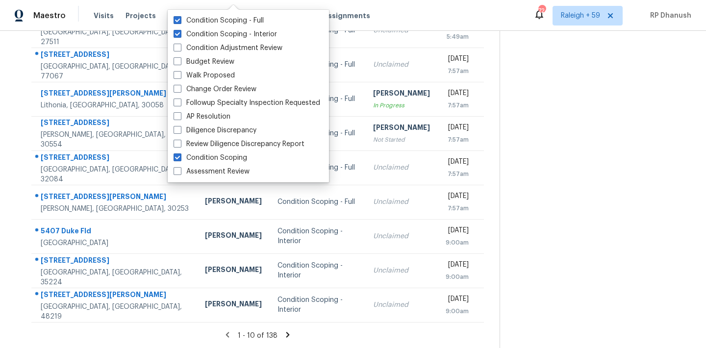
click at [586, 135] on section at bounding box center [595, 109] width 191 height 480
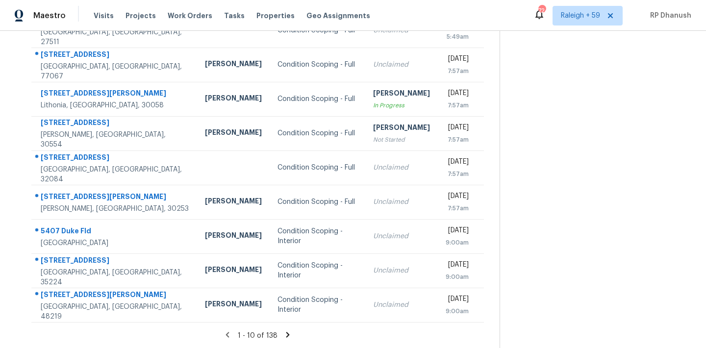
scroll to position [0, 0]
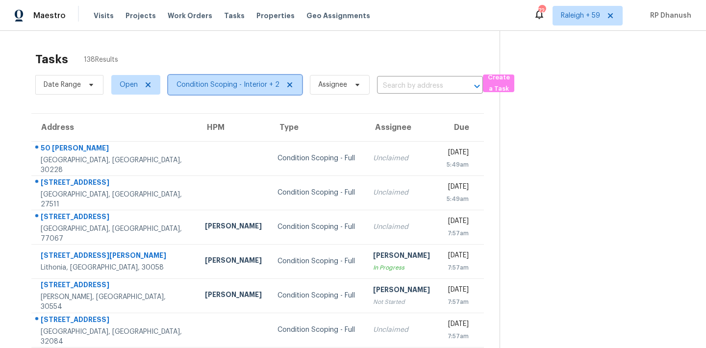
click at [237, 83] on span "Condition Scoping - Interior + 2" at bounding box center [228, 85] width 103 height 10
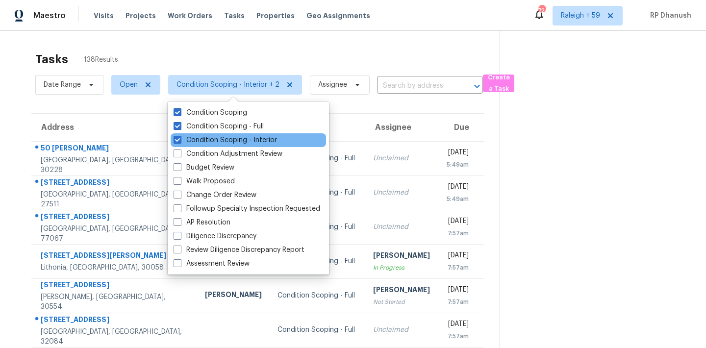
click at [234, 134] on div "Condition Scoping - Interior" at bounding box center [249, 140] width 156 height 14
click at [225, 139] on label "Condition Scoping - Interior" at bounding box center [226, 140] width 104 height 10
click at [180, 139] on input "Condition Scoping - Interior" at bounding box center [177, 138] width 6 height 6
checkbox input "false"
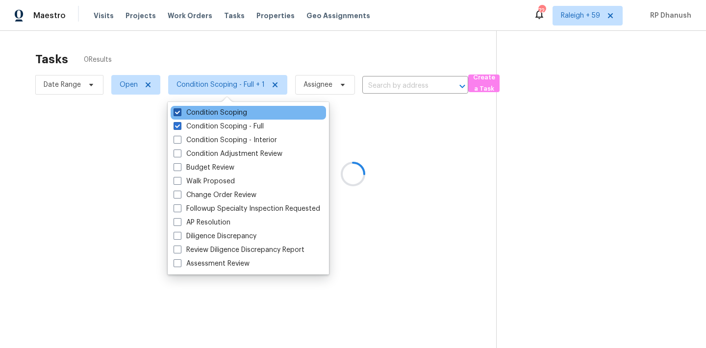
click at [225, 115] on label "Condition Scoping" at bounding box center [211, 113] width 74 height 10
click at [180, 114] on input "Condition Scoping" at bounding box center [177, 111] width 6 height 6
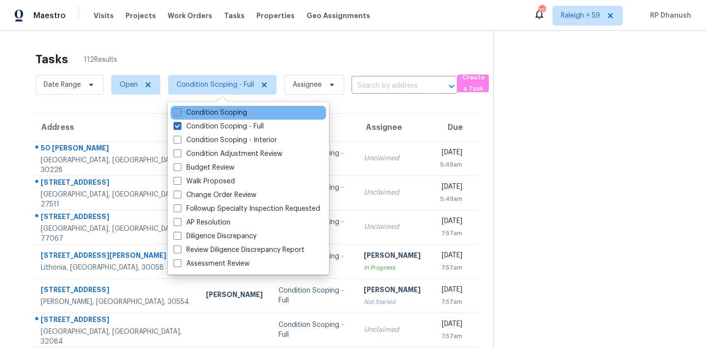
click at [213, 113] on label "Condition Scoping" at bounding box center [211, 113] width 74 height 10
click at [180, 113] on input "Condition Scoping" at bounding box center [177, 111] width 6 height 6
checkbox input "true"
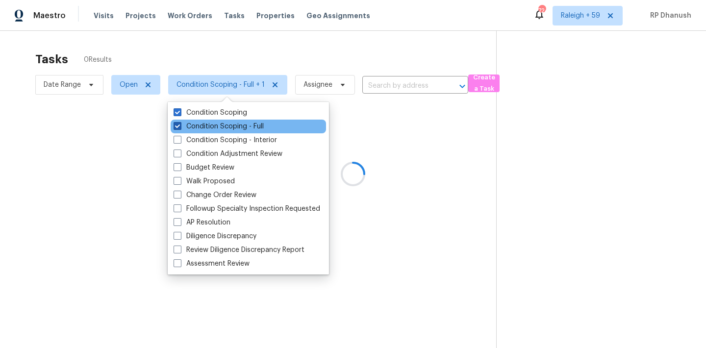
click at [208, 124] on label "Condition Scoping - Full" at bounding box center [219, 127] width 90 height 10
click at [180, 124] on input "Condition Scoping - Full" at bounding box center [177, 125] width 6 height 6
checkbox input "false"
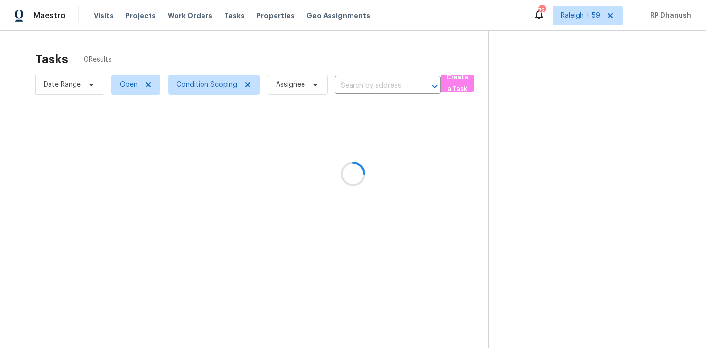
click at [622, 173] on div at bounding box center [353, 174] width 706 height 348
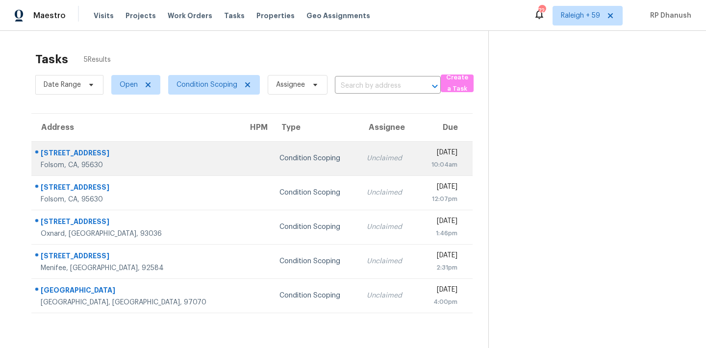
click at [240, 170] on td at bounding box center [255, 158] width 31 height 34
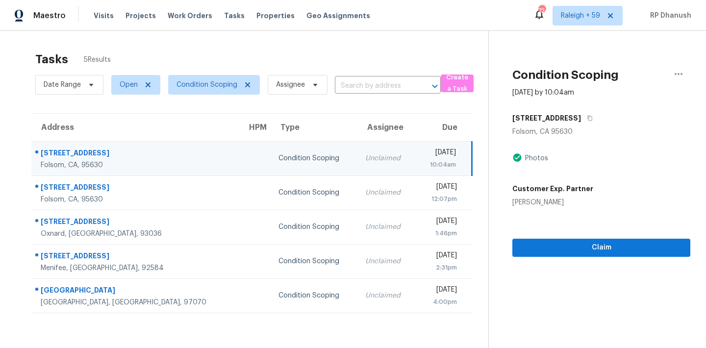
click at [437, 159] on div "[DATE]" at bounding box center [439, 154] width 33 height 12
click at [593, 116] on div "3208 Sunny Gate Ln" at bounding box center [602, 118] width 178 height 18
click at [589, 117] on icon "button" at bounding box center [590, 118] width 6 height 6
click at [435, 159] on div "Fri, Sep 26th 2025" at bounding box center [439, 154] width 33 height 12
click at [544, 246] on span "Claim" at bounding box center [602, 248] width 162 height 12
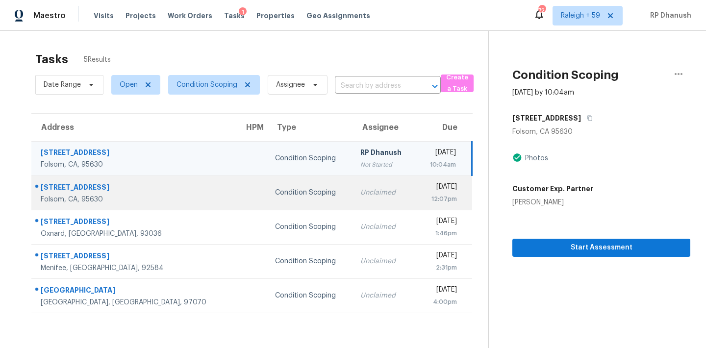
click at [424, 188] on div "Fri, Sep 26th 2025" at bounding box center [440, 188] width 33 height 12
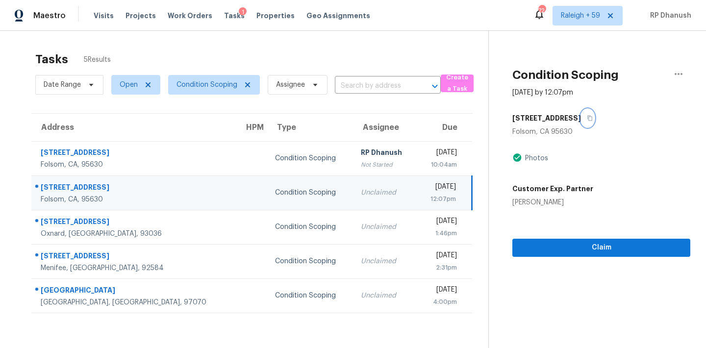
click at [593, 117] on icon "button" at bounding box center [590, 118] width 5 height 5
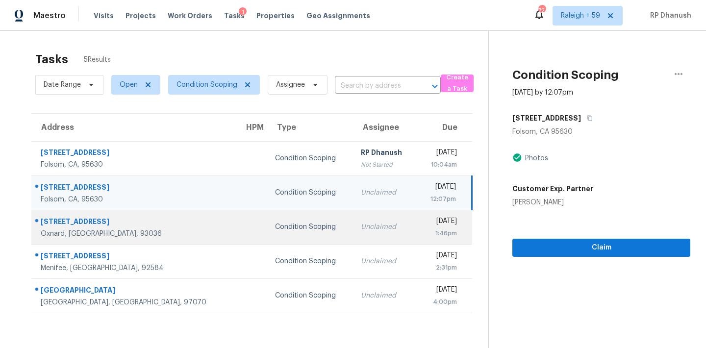
click at [361, 226] on div "Unclaimed" at bounding box center [385, 227] width 48 height 10
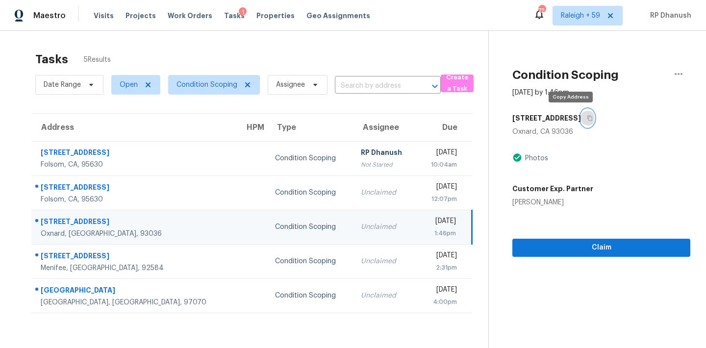
click at [581, 126] on button "button" at bounding box center [587, 118] width 13 height 18
click at [581, 122] on button "button" at bounding box center [587, 118] width 13 height 18
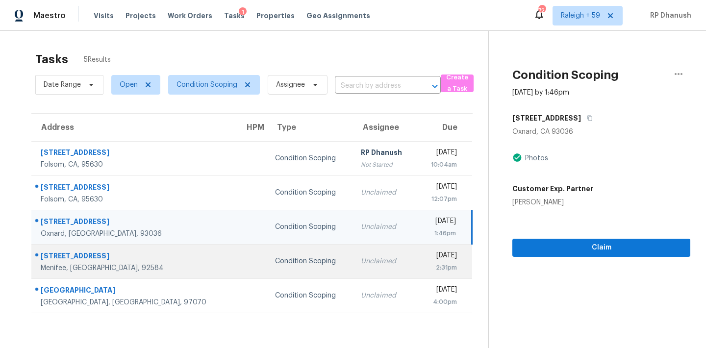
click at [425, 266] on div "2:31pm" at bounding box center [441, 268] width 32 height 10
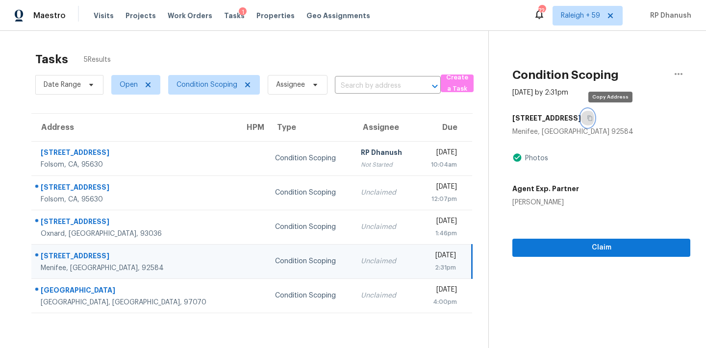
click at [595, 119] on button "button" at bounding box center [587, 118] width 13 height 18
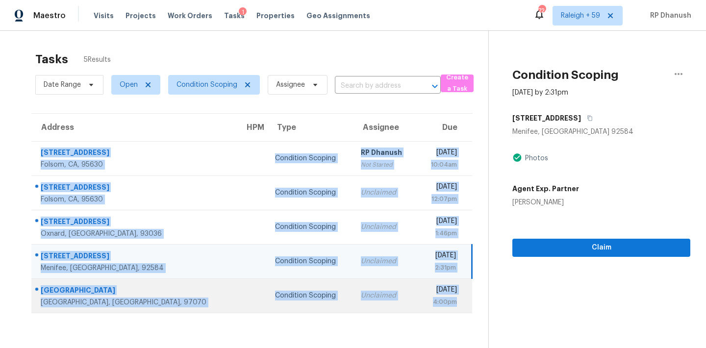
drag, startPoint x: 38, startPoint y: 143, endPoint x: 467, endPoint y: 312, distance: 461.6
click at [467, 312] on tbody "3208 Sunny Gate Ln Folsom, CA, 95630 Condition Scoping RP Dhanush Not Started F…" at bounding box center [251, 227] width 441 height 172
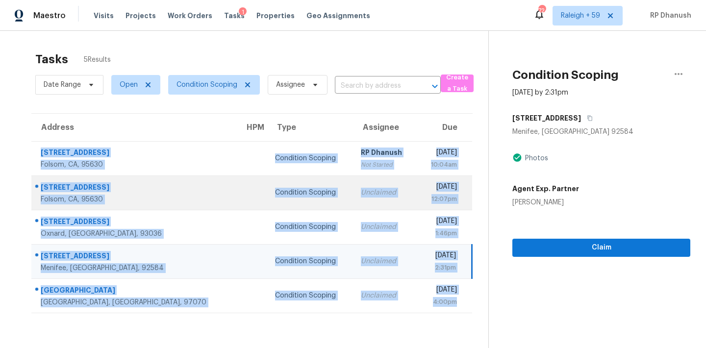
copy tbody "3208 Sunny Gate Ln Folsom, CA, 95630 Condition Scoping RP Dhanush Not Started F…"
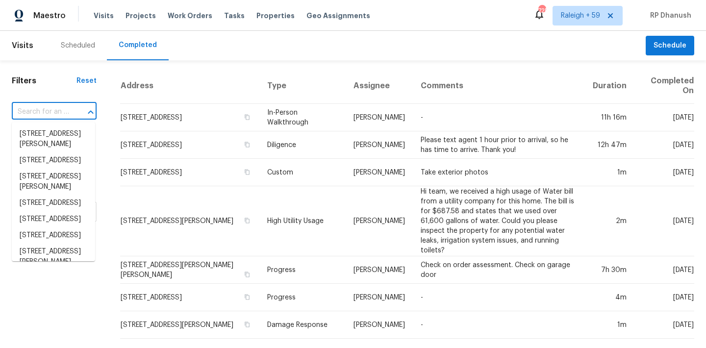
click at [63, 112] on input "text" at bounding box center [40, 111] width 57 height 15
paste input "[STREET_ADDRESS]"
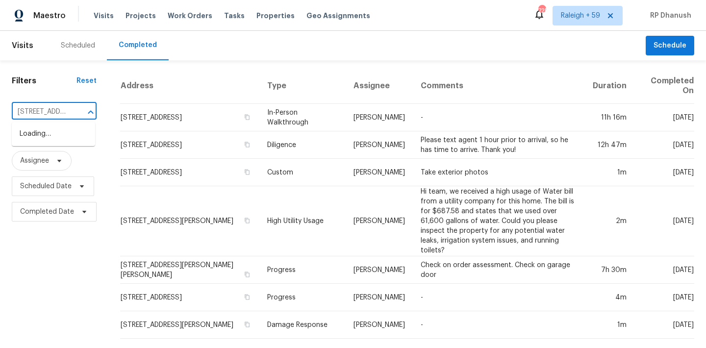
type input "[STREET_ADDRESS]"
click at [64, 136] on li "[STREET_ADDRESS]" at bounding box center [53, 134] width 83 height 16
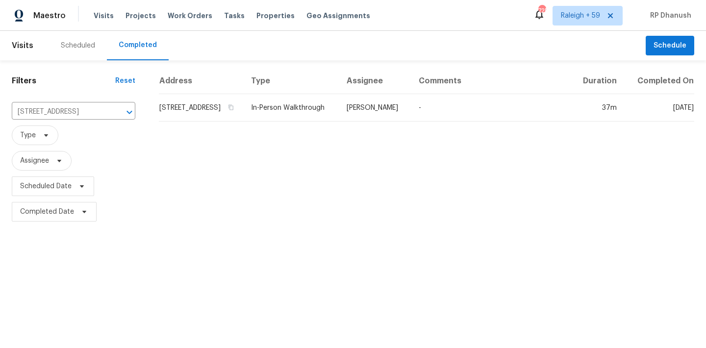
click at [416, 131] on div "Address Type Assignee Comments Duration Completed On [STREET_ADDRESS] In-Person…" at bounding box center [426, 146] width 559 height 156
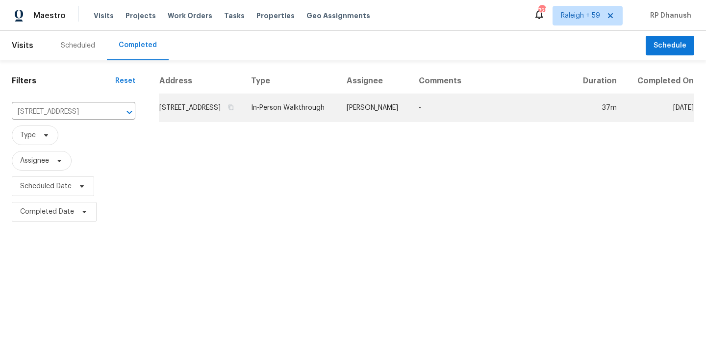
click at [404, 116] on td "[PERSON_NAME]" at bounding box center [375, 107] width 72 height 27
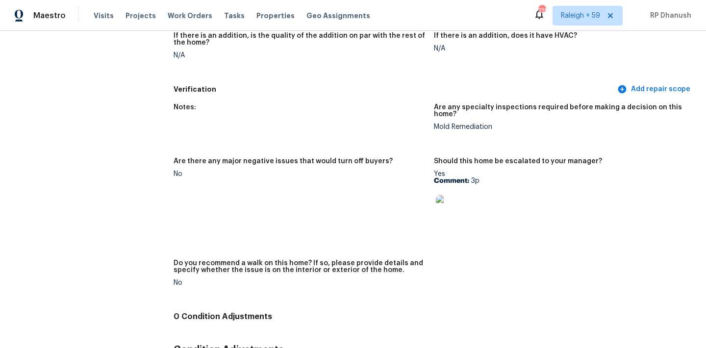
scroll to position [2697, 0]
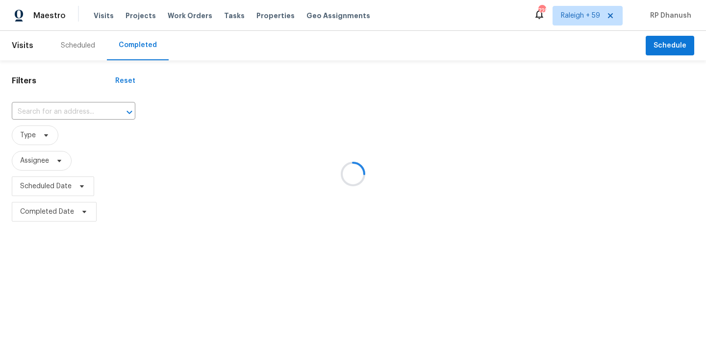
click at [32, 112] on div at bounding box center [353, 174] width 706 height 348
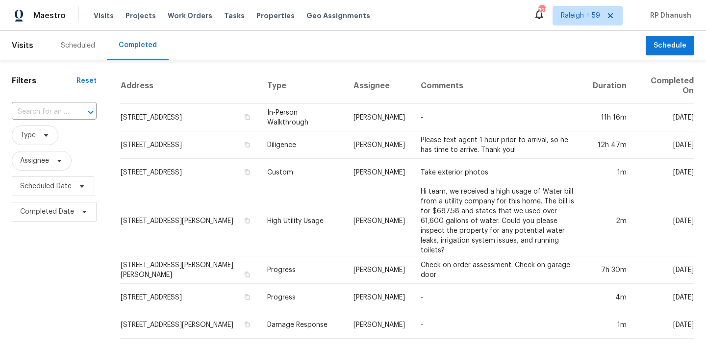
click at [32, 112] on input "text" at bounding box center [40, 111] width 57 height 15
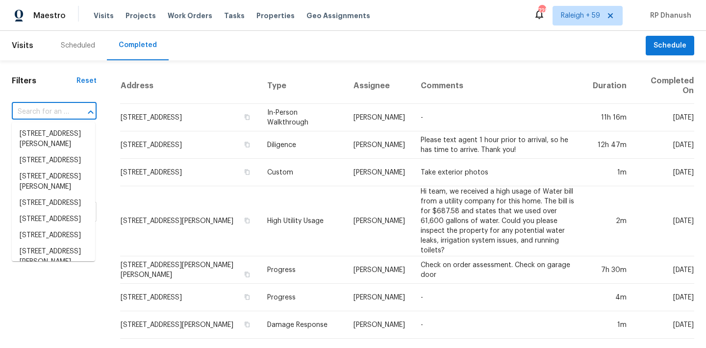
paste input "[STREET_ADDRESS]"
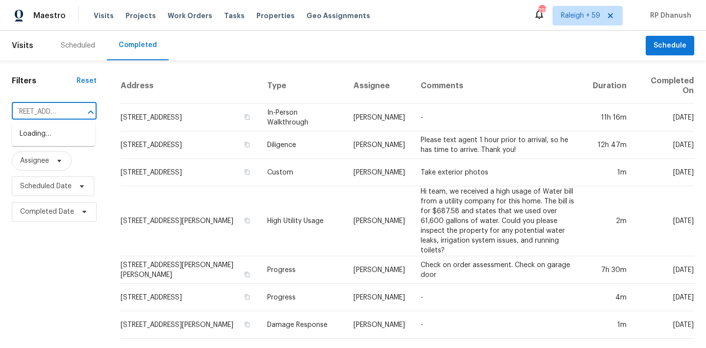
type input "[STREET_ADDRESS]"
click at [45, 142] on li "[STREET_ADDRESS]" at bounding box center [53, 134] width 83 height 16
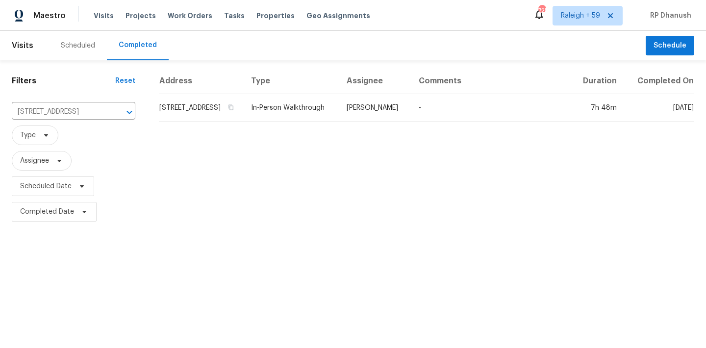
click at [436, 94] on th "Comments" at bounding box center [491, 81] width 161 height 26
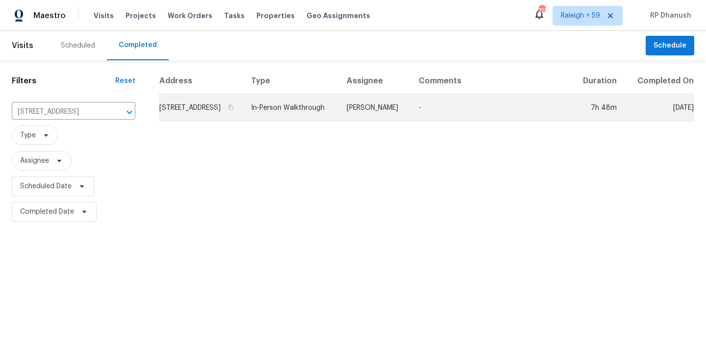
click at [436, 115] on td "-" at bounding box center [491, 107] width 161 height 27
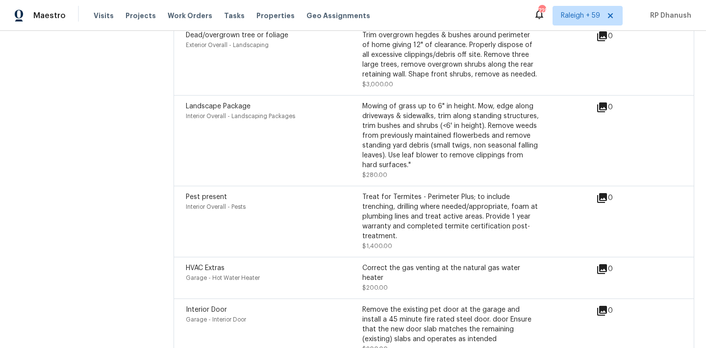
scroll to position [4037, 0]
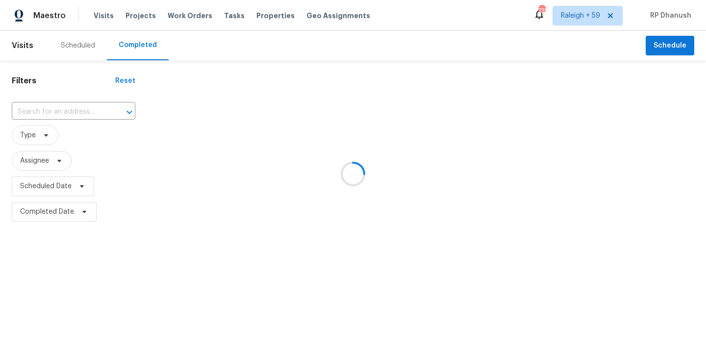
click at [61, 110] on div at bounding box center [353, 174] width 706 height 348
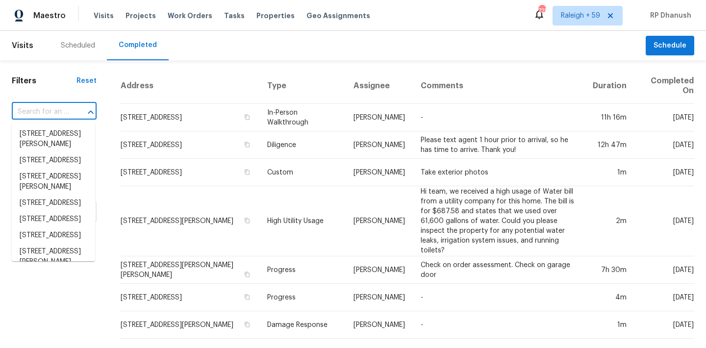
click at [56, 116] on input "text" at bounding box center [40, 111] width 57 height 15
paste input "[STREET_ADDRESS][PERSON_NAME]"
type input "[STREET_ADDRESS][PERSON_NAME]"
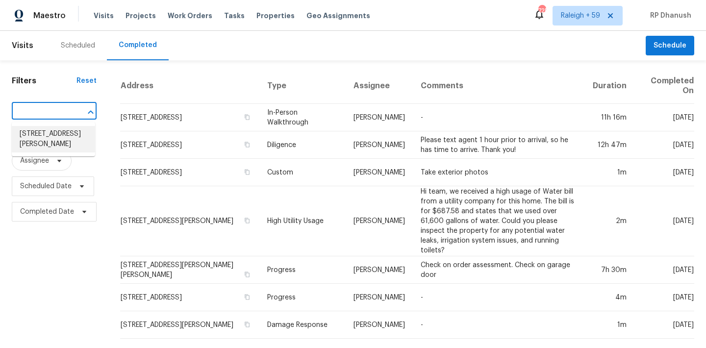
click at [62, 138] on li "[STREET_ADDRESS][PERSON_NAME]" at bounding box center [53, 139] width 83 height 26
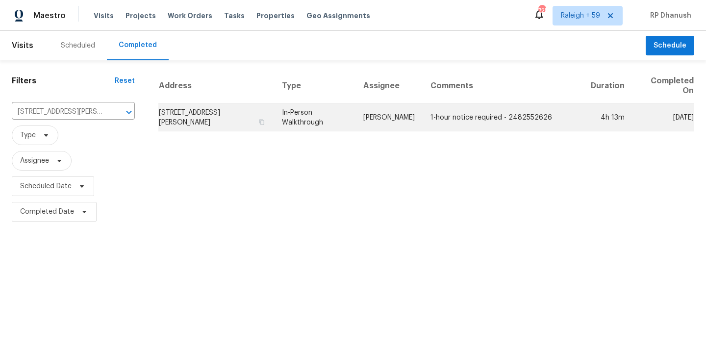
click at [427, 120] on td "1-hour notice required - 2482552626" at bounding box center [503, 117] width 161 height 27
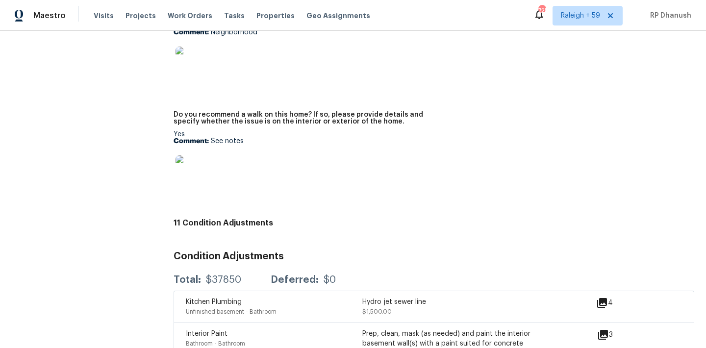
scroll to position [2239, 0]
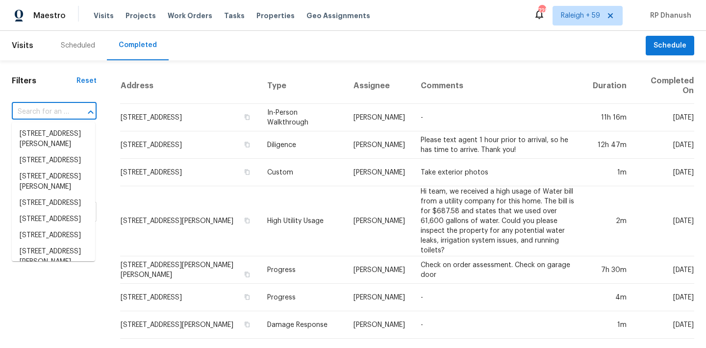
click at [51, 116] on input "text" at bounding box center [40, 111] width 57 height 15
paste input "3290 Pike Ave, Birmingham, AL, 35224"
type input "3290 Pike Ave, Birmingham, AL, 35224"
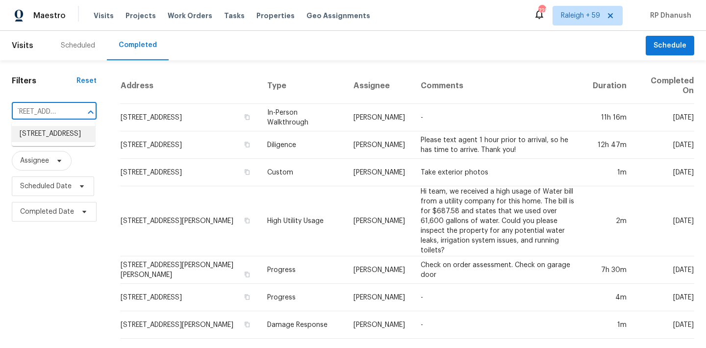
click at [44, 136] on li "3290 Pike Ave, Birmingham, AL 35224" at bounding box center [53, 134] width 83 height 16
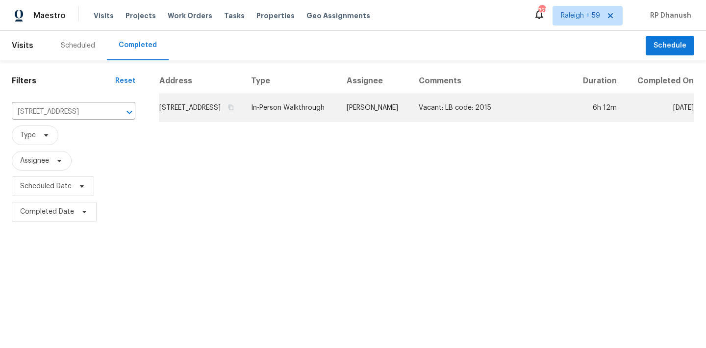
click at [429, 116] on td "Vacant: LB code: 2015" at bounding box center [491, 107] width 161 height 27
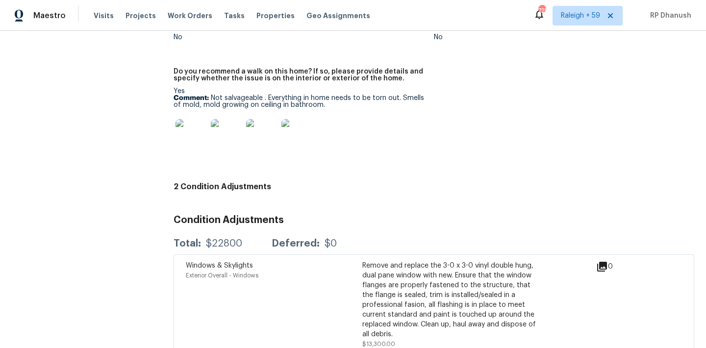
scroll to position [2639, 0]
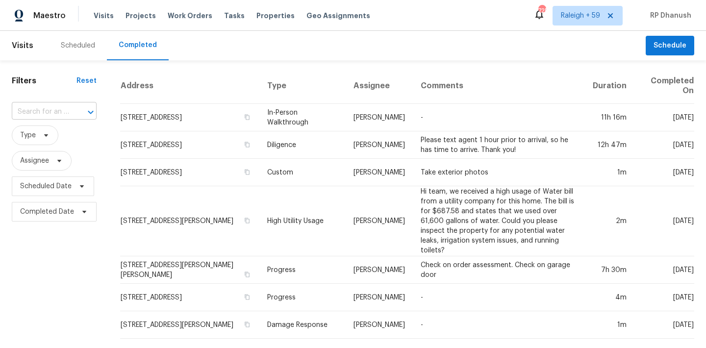
click at [55, 114] on input "text" at bounding box center [40, 111] width 57 height 15
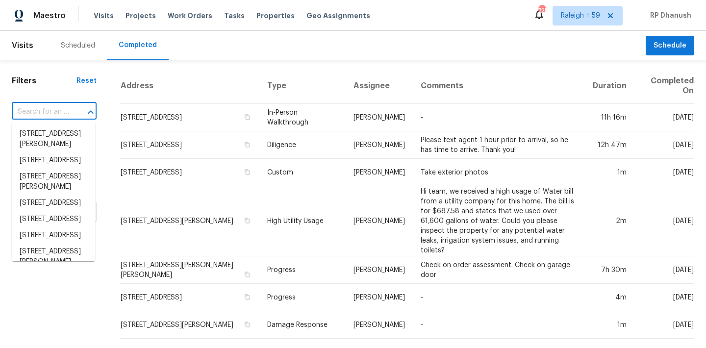
paste input "[STREET_ADDRESS]"
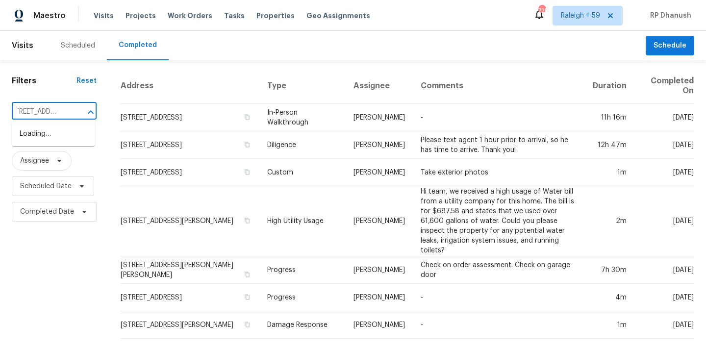
type input "[STREET_ADDRESS]"
click at [51, 134] on li "[STREET_ADDRESS]" at bounding box center [53, 134] width 83 height 16
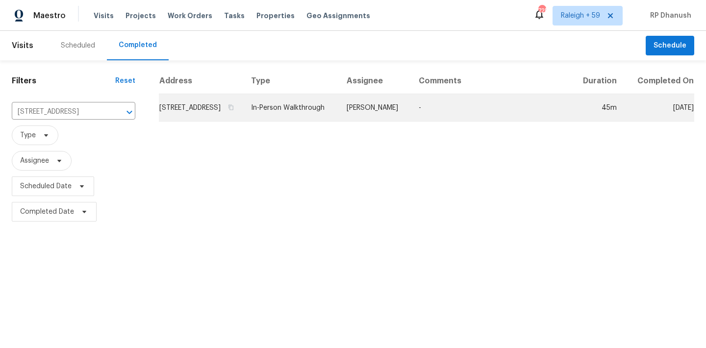
click at [339, 115] on td "In-Person Walkthrough" at bounding box center [291, 107] width 96 height 27
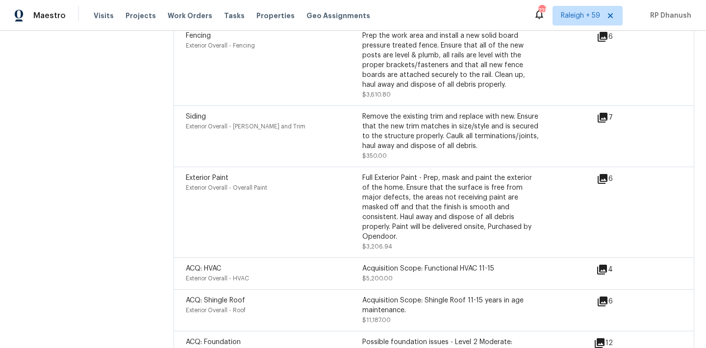
scroll to position [3214, 0]
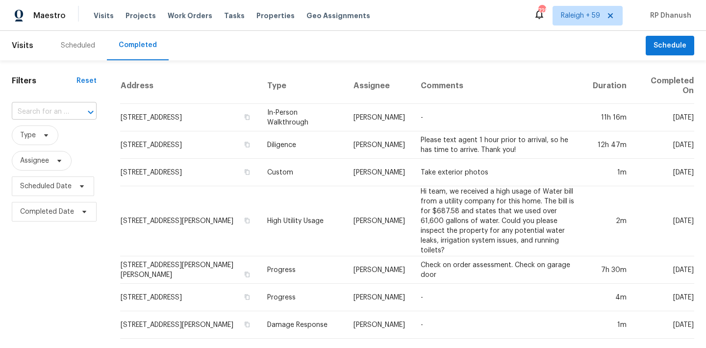
click at [62, 117] on input "text" at bounding box center [40, 111] width 57 height 15
paste input "[STREET_ADDRESS]"
type input "[STREET_ADDRESS]"
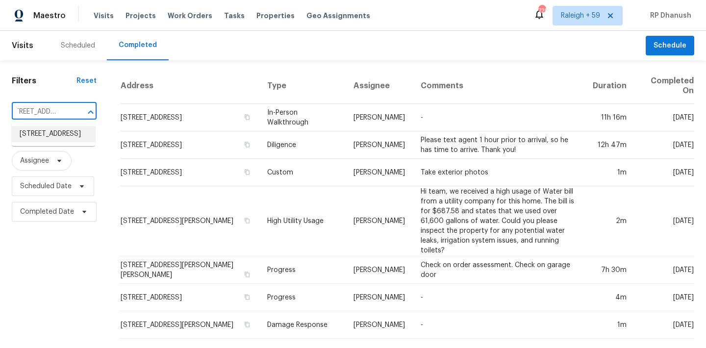
click at [47, 134] on li "[STREET_ADDRESS]" at bounding box center [53, 134] width 83 height 16
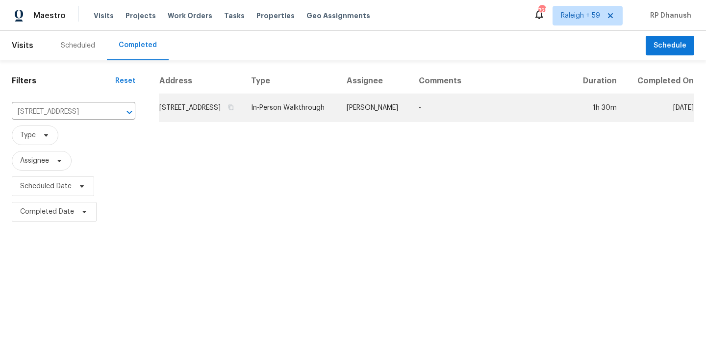
click at [426, 122] on td "-" at bounding box center [491, 107] width 161 height 27
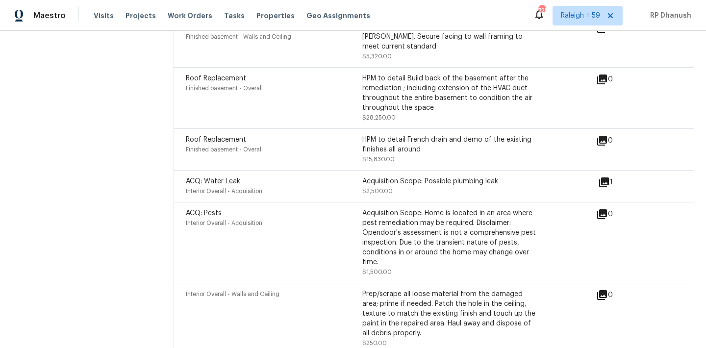
scroll to position [3202, 0]
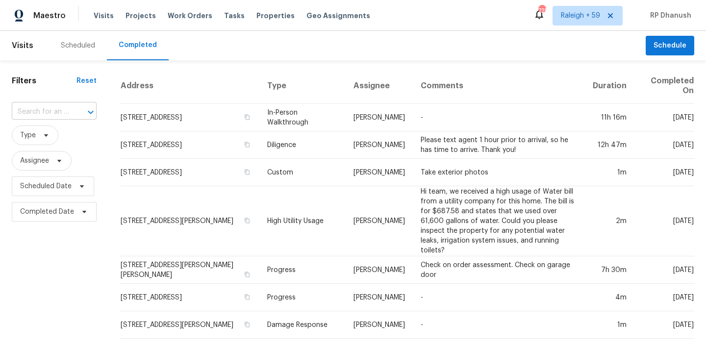
click at [43, 115] on input "text" at bounding box center [40, 111] width 57 height 15
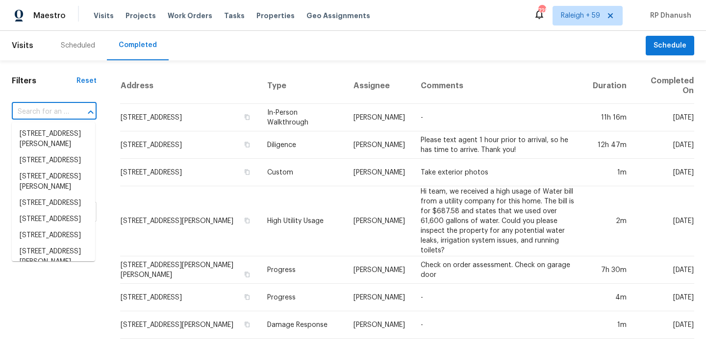
paste input "5365 SW 111th Lane Rd, Ocala, FL, 34476"
type input "5365 SW 111th Lane Rd, Ocala, FL, 34476"
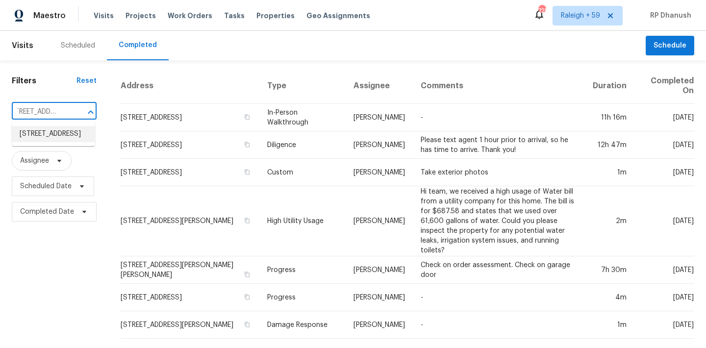
click at [47, 139] on li "[STREET_ADDRESS]" at bounding box center [53, 134] width 83 height 16
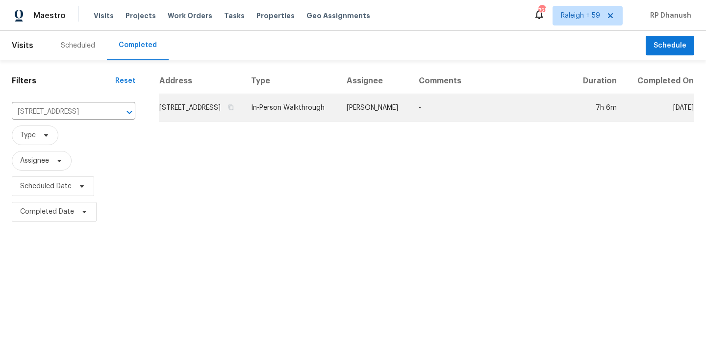
click at [447, 122] on td "-" at bounding box center [491, 107] width 161 height 27
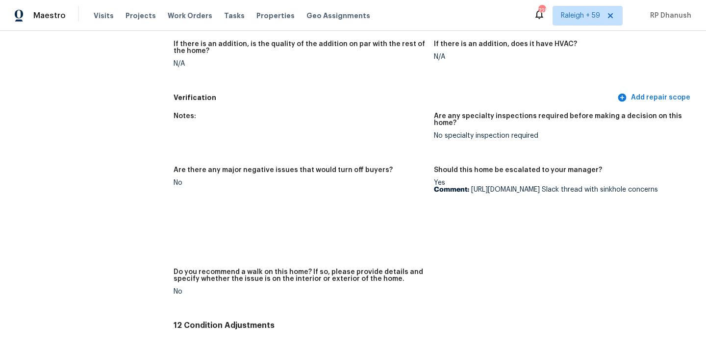
scroll to position [302, 0]
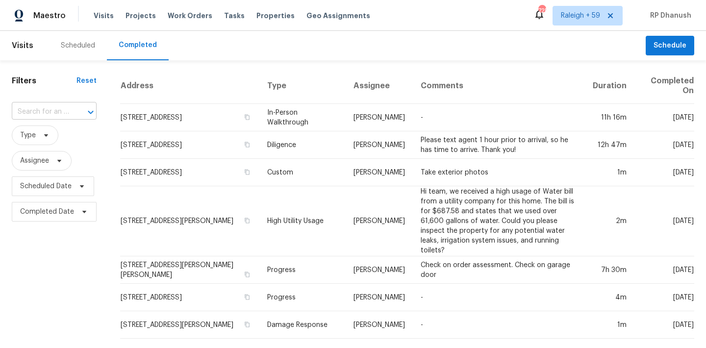
click at [62, 112] on input "text" at bounding box center [40, 111] width 57 height 15
type input "[STREET_ADDRESS]"
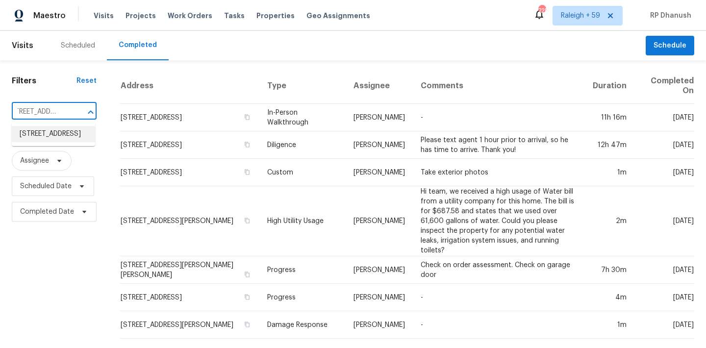
click at [54, 137] on li "[STREET_ADDRESS]" at bounding box center [53, 134] width 83 height 16
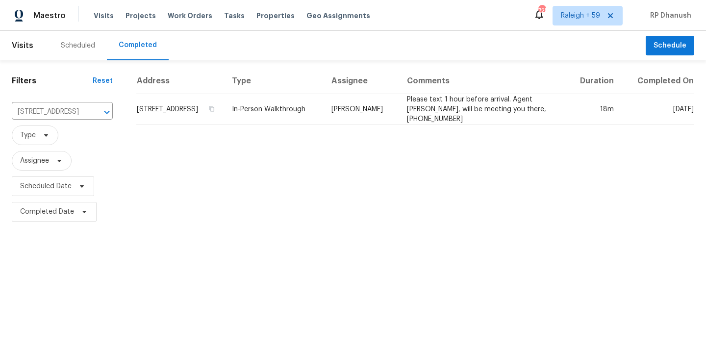
click at [399, 117] on td "[PERSON_NAME]" at bounding box center [361, 109] width 75 height 31
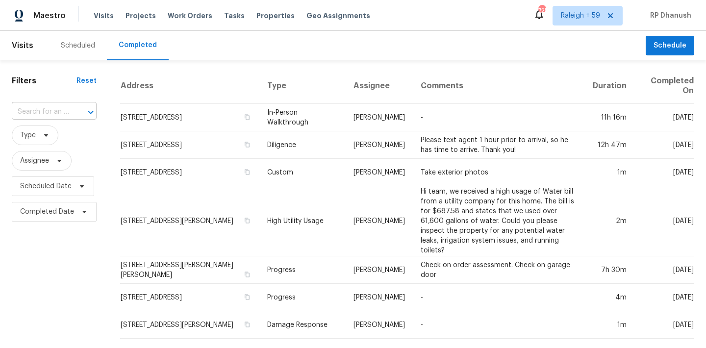
click at [71, 105] on div at bounding box center [84, 112] width 26 height 14
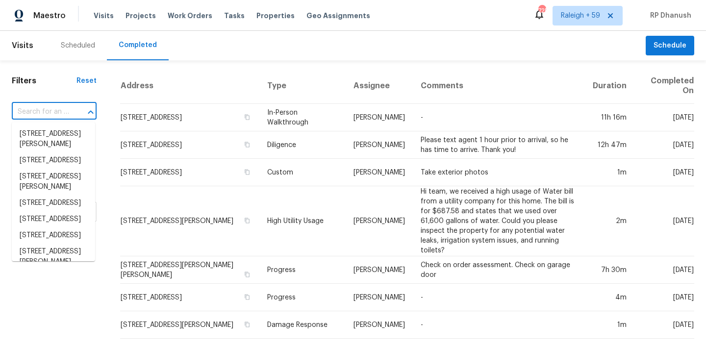
paste input "[STREET_ADDRESS]"
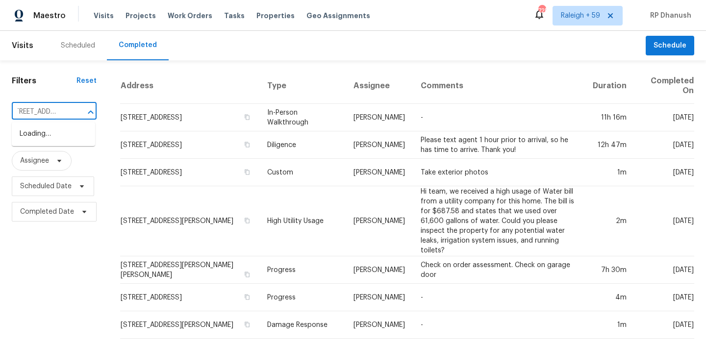
type input "[STREET_ADDRESS]"
click at [39, 142] on li "[STREET_ADDRESS]" at bounding box center [53, 134] width 83 height 16
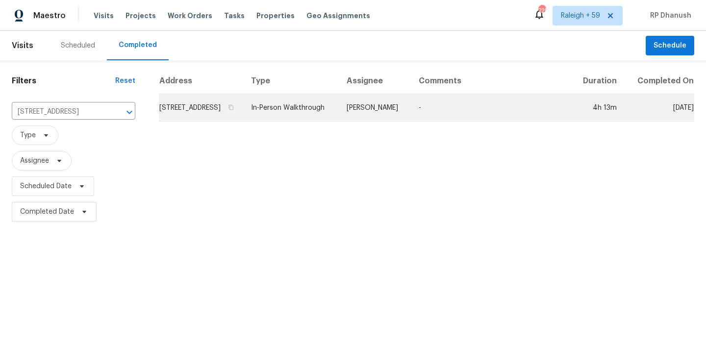
click at [213, 109] on td "[STREET_ADDRESS]" at bounding box center [201, 107] width 84 height 27
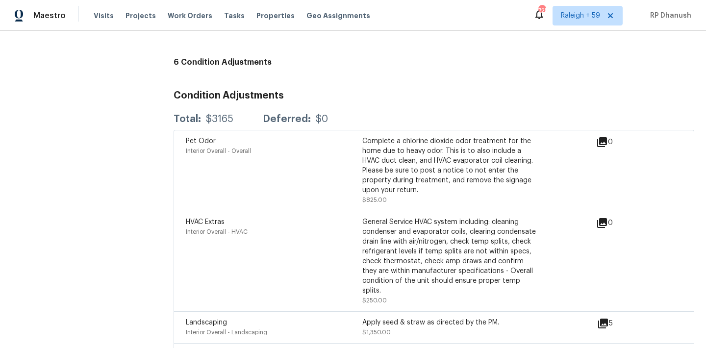
scroll to position [2638, 0]
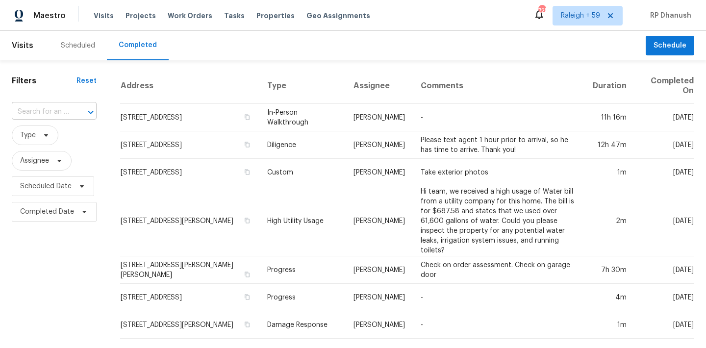
click at [64, 113] on input "text" at bounding box center [40, 111] width 57 height 15
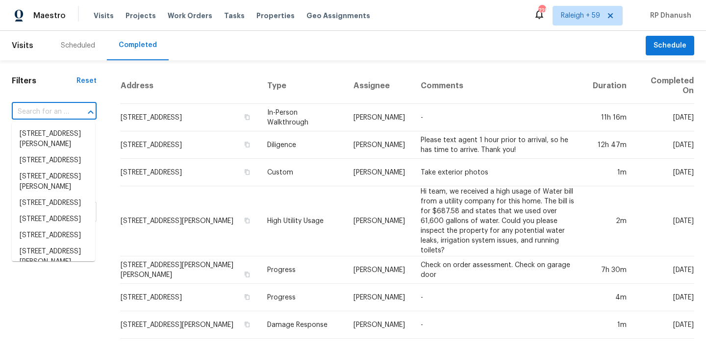
paste input "3110 Pittard Hill Pt, Duluth, GA, 30096"
type input "3110 Pittard Hill Pt, Duluth, GA, 30096"
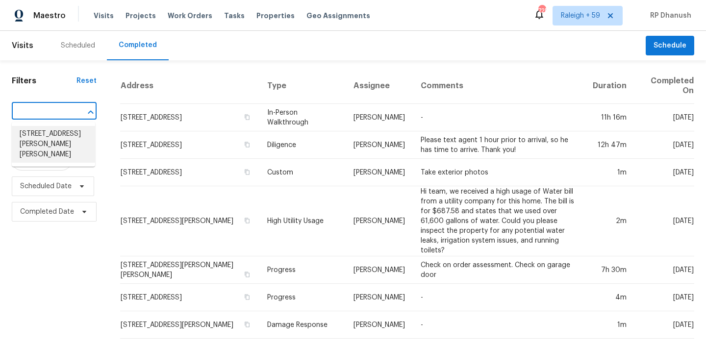
click at [59, 135] on li "3110 Pittard Hill Pt, Duluth, GA 30096" at bounding box center [53, 144] width 83 height 37
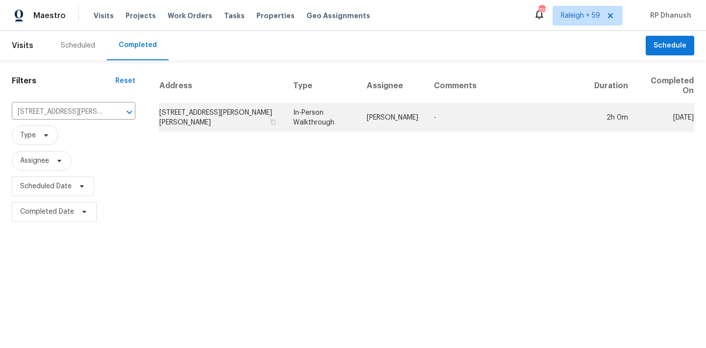
click at [341, 119] on td "In-Person Walkthrough" at bounding box center [323, 117] width 74 height 27
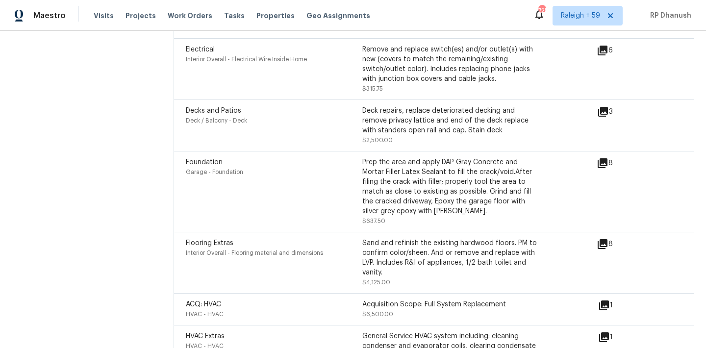
scroll to position [3245, 0]
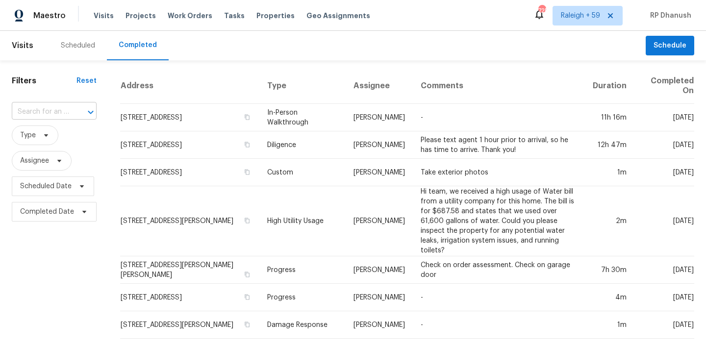
click at [50, 115] on input "text" at bounding box center [40, 111] width 57 height 15
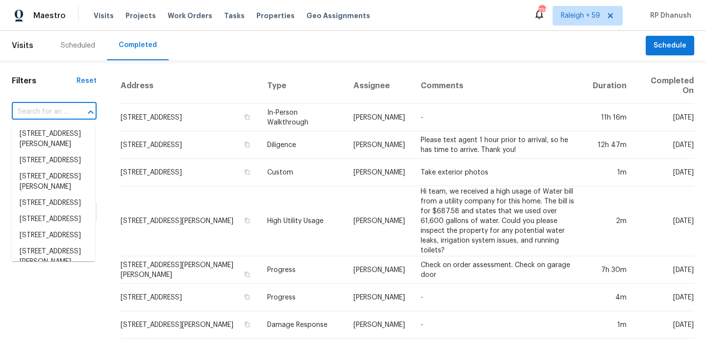
paste input "[STREET_ADDRESS]"
type input "[STREET_ADDRESS]"
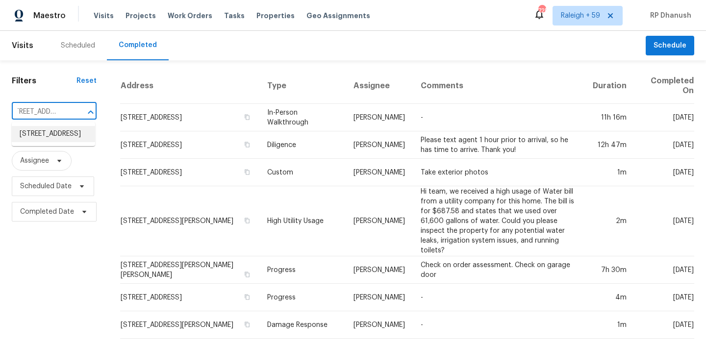
click at [58, 138] on li "[STREET_ADDRESS]" at bounding box center [53, 134] width 83 height 16
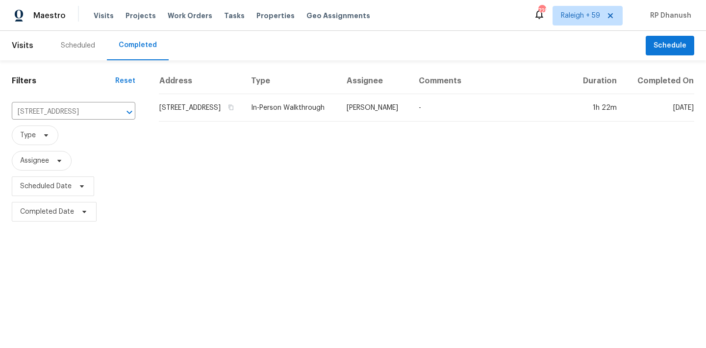
click at [381, 109] on td "[PERSON_NAME]" at bounding box center [375, 107] width 72 height 27
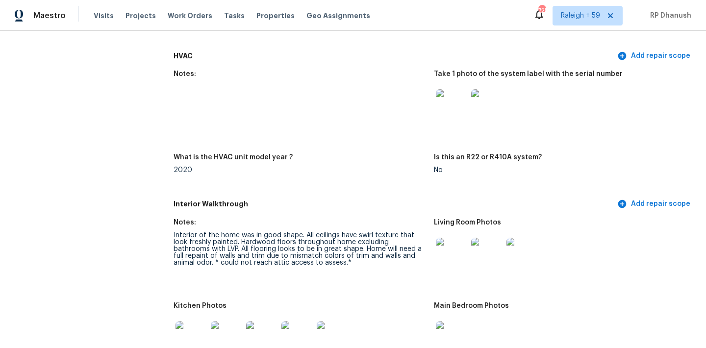
scroll to position [1160, 0]
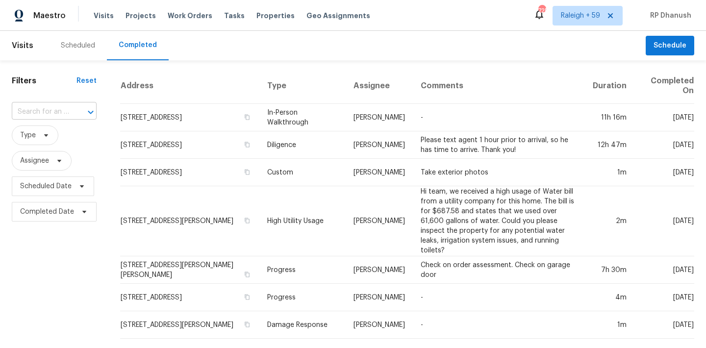
click at [73, 105] on div at bounding box center [84, 112] width 26 height 14
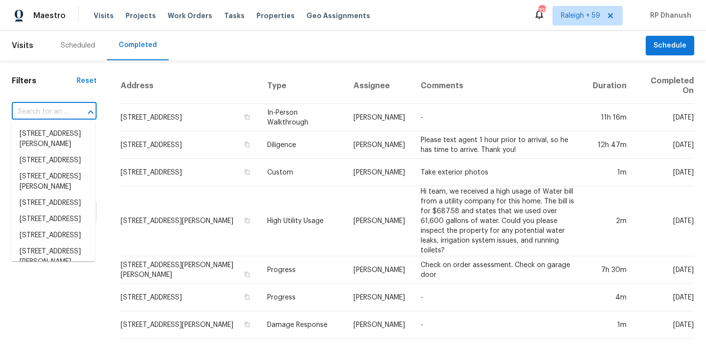
paste input "[STREET_ADDRESS][PERSON_NAME][PERSON_NAME]"
type input "[STREET_ADDRESS][PERSON_NAME][PERSON_NAME]"
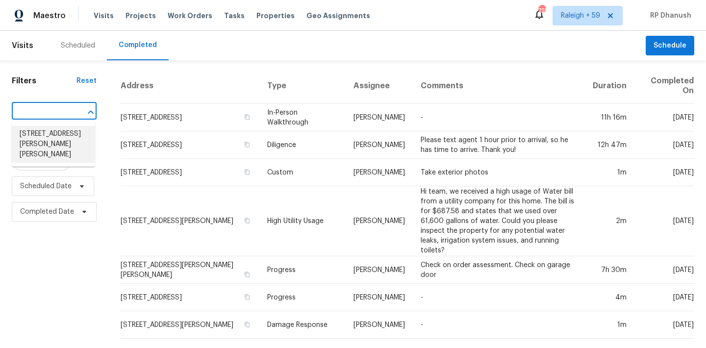
click at [55, 143] on li "[STREET_ADDRESS][PERSON_NAME][PERSON_NAME]" at bounding box center [53, 144] width 83 height 37
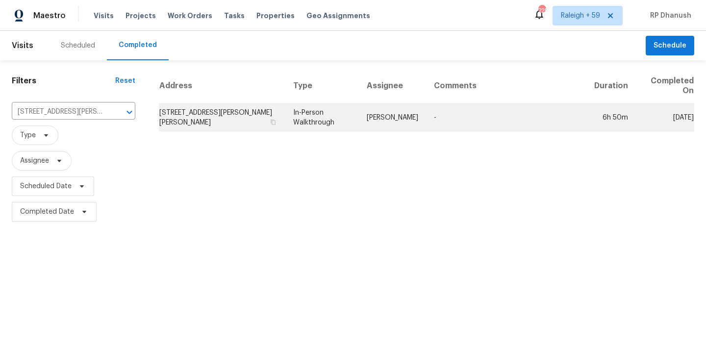
click at [420, 123] on td "[PERSON_NAME]" at bounding box center [392, 117] width 67 height 27
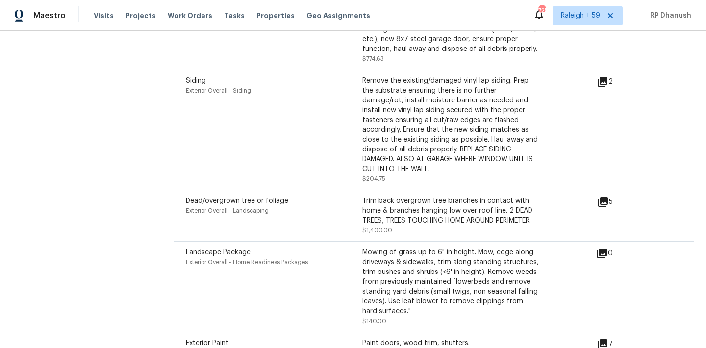
scroll to position [3257, 0]
